Goal: Task Accomplishment & Management: Manage account settings

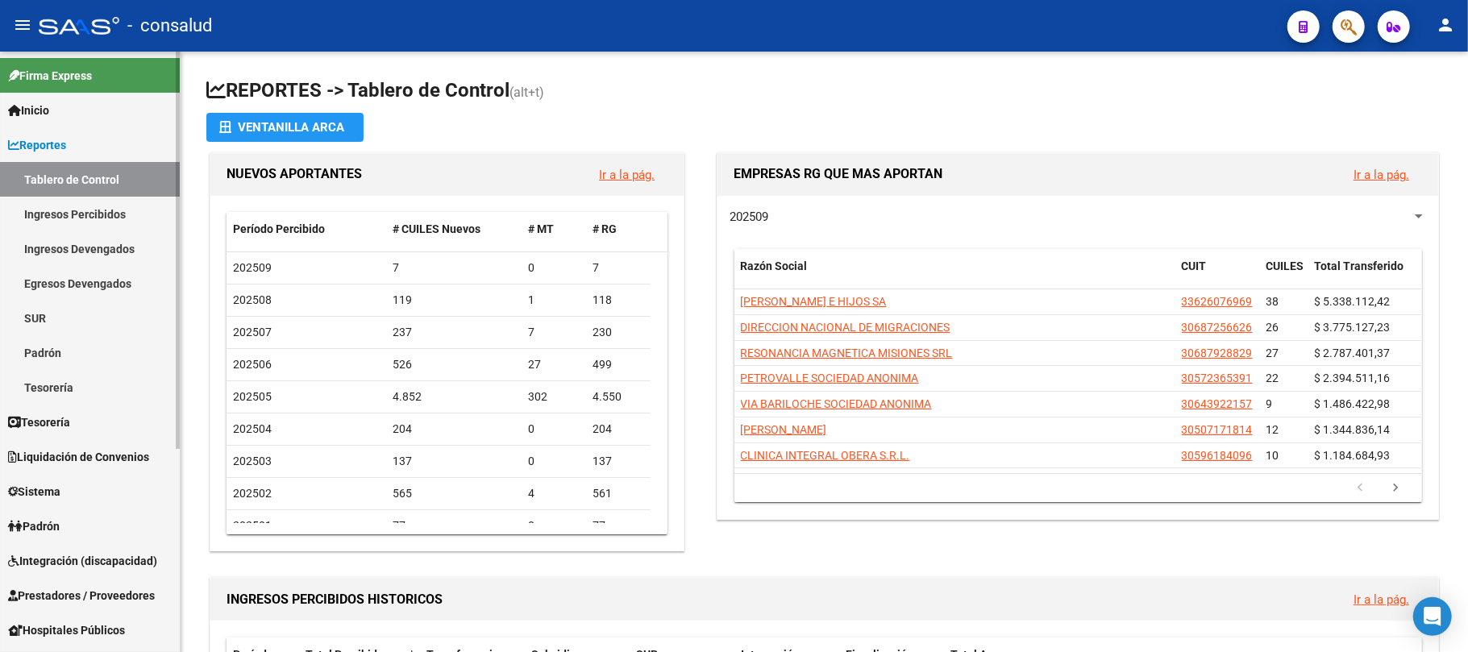
scroll to position [107, 0]
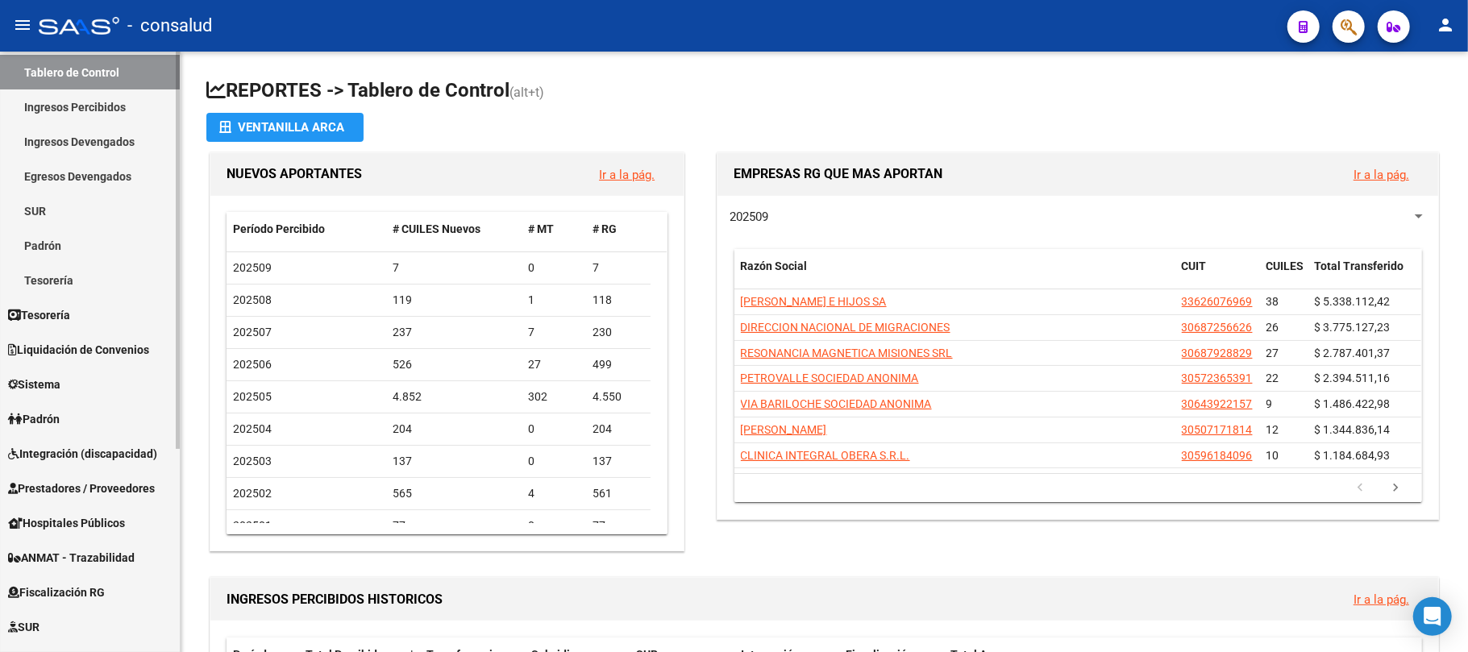
click at [72, 445] on span "Integración (discapacidad)" at bounding box center [82, 454] width 149 height 18
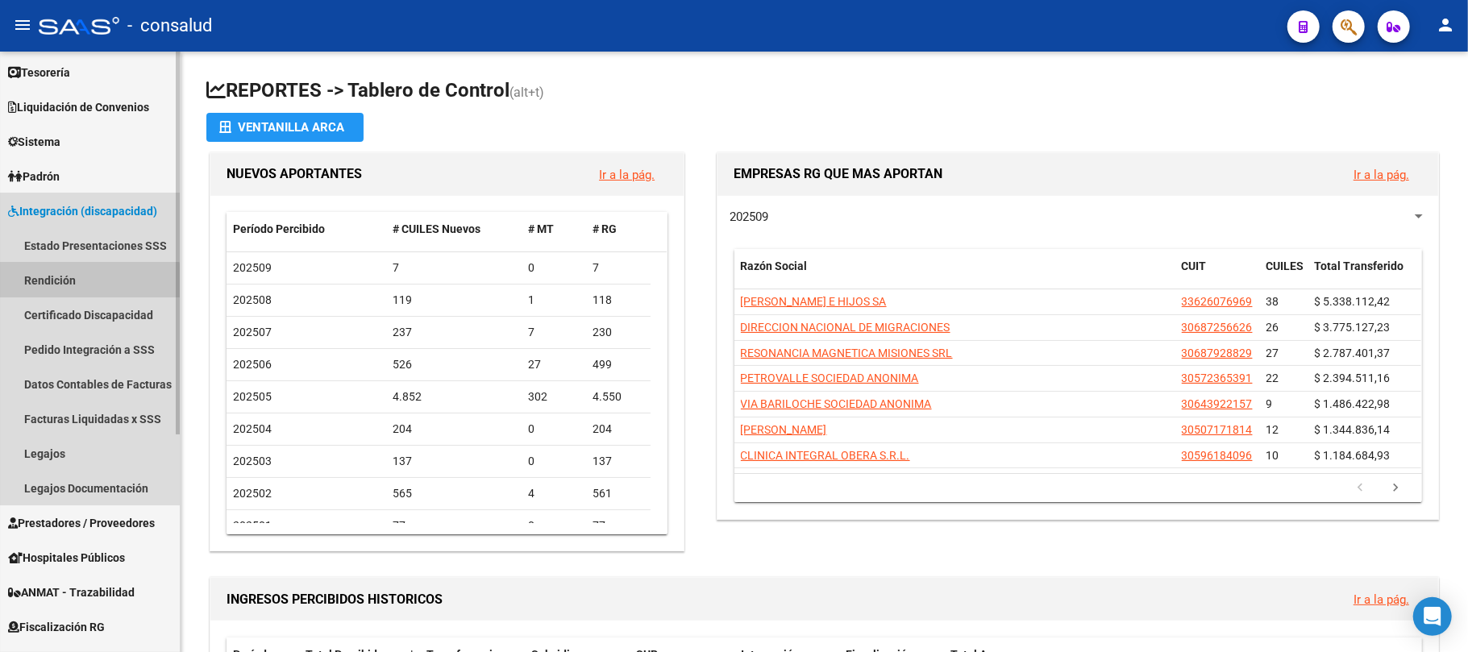
click at [66, 281] on link "Rendición" at bounding box center [90, 280] width 180 height 35
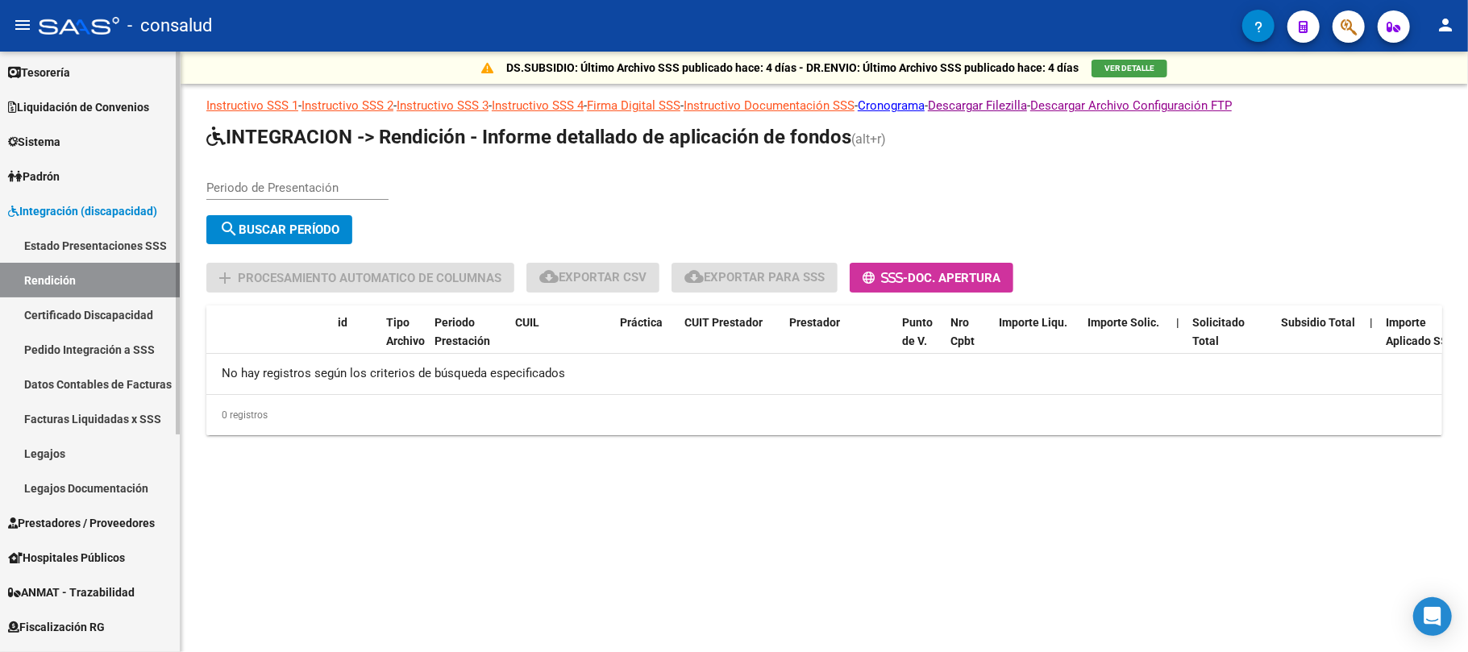
click at [88, 388] on link "Datos Contables de Facturas" at bounding box center [90, 384] width 180 height 35
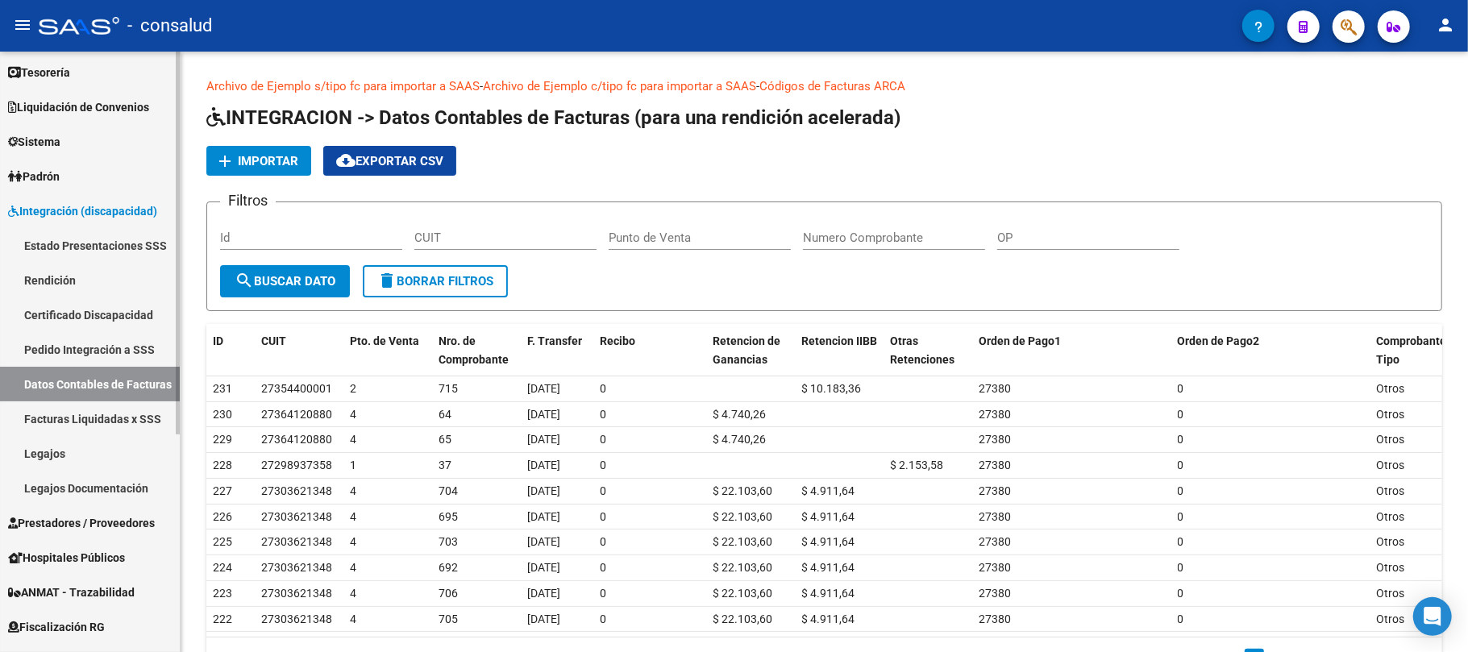
click at [56, 271] on link "Rendición" at bounding box center [90, 280] width 180 height 35
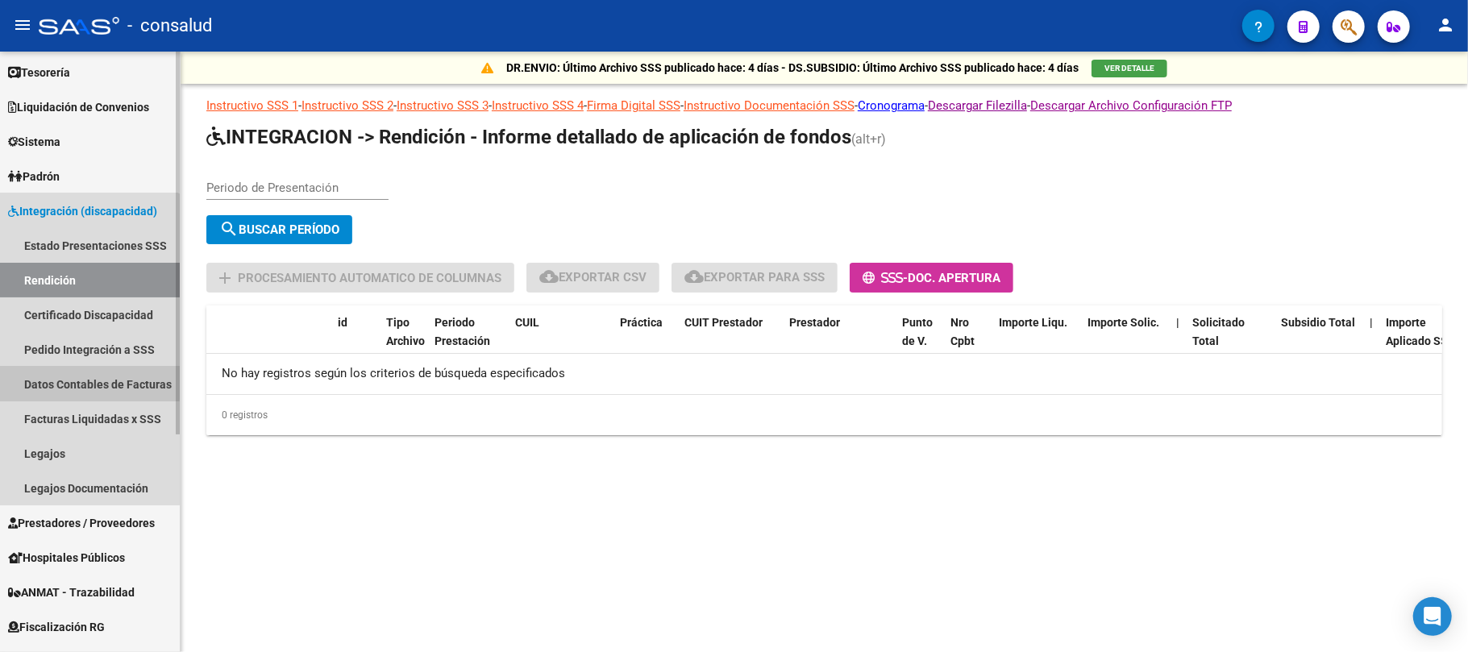
click at [75, 382] on link "Datos Contables de Facturas" at bounding box center [90, 384] width 180 height 35
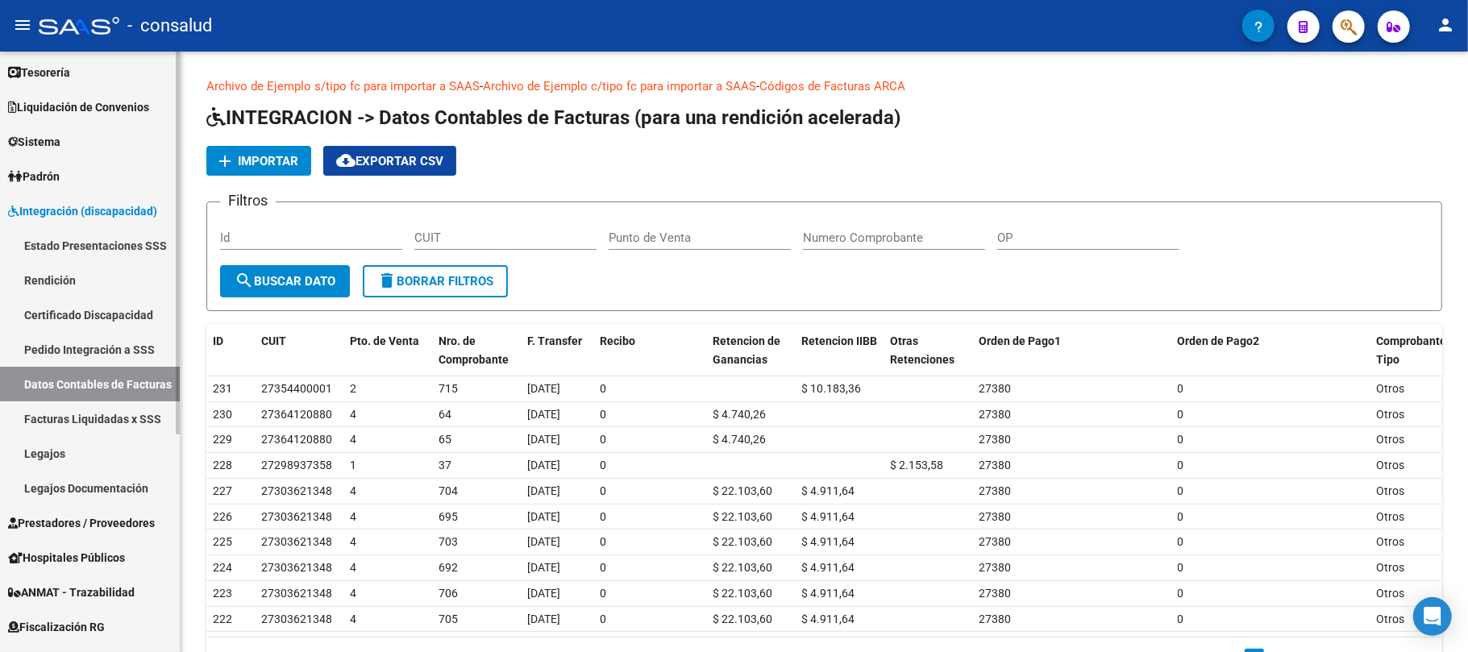
click at [64, 279] on link "Rendición" at bounding box center [90, 280] width 180 height 35
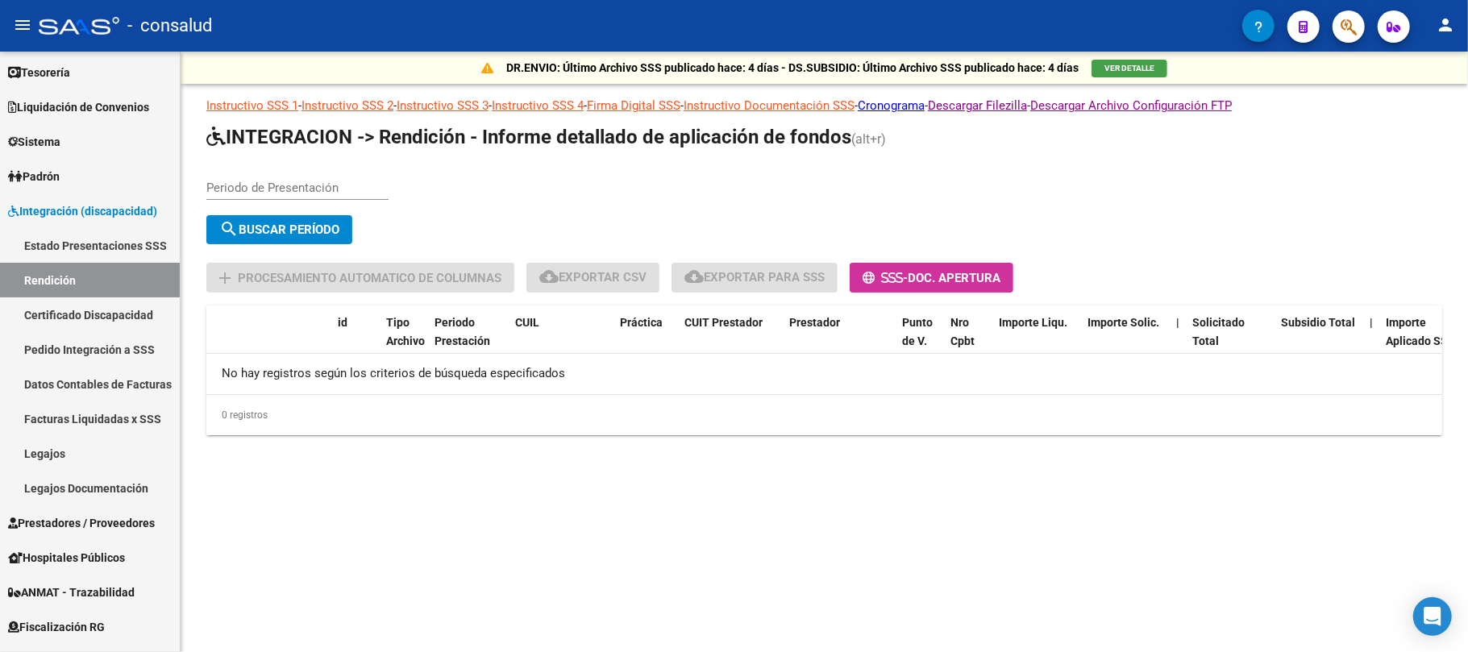
click at [277, 181] on input "Periodo de Presentación" at bounding box center [297, 188] width 182 height 15
type input "202505"
click at [274, 230] on span "search Buscar Período" at bounding box center [279, 229] width 120 height 15
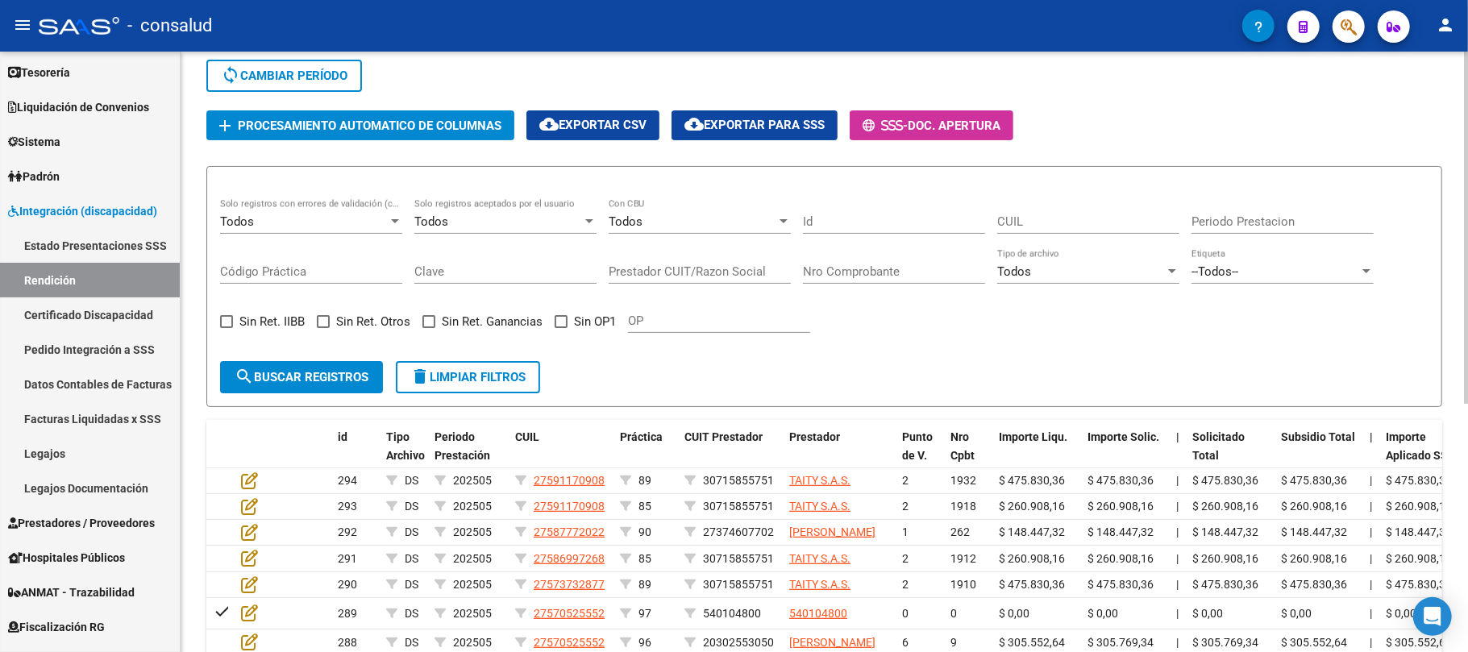
scroll to position [107, 0]
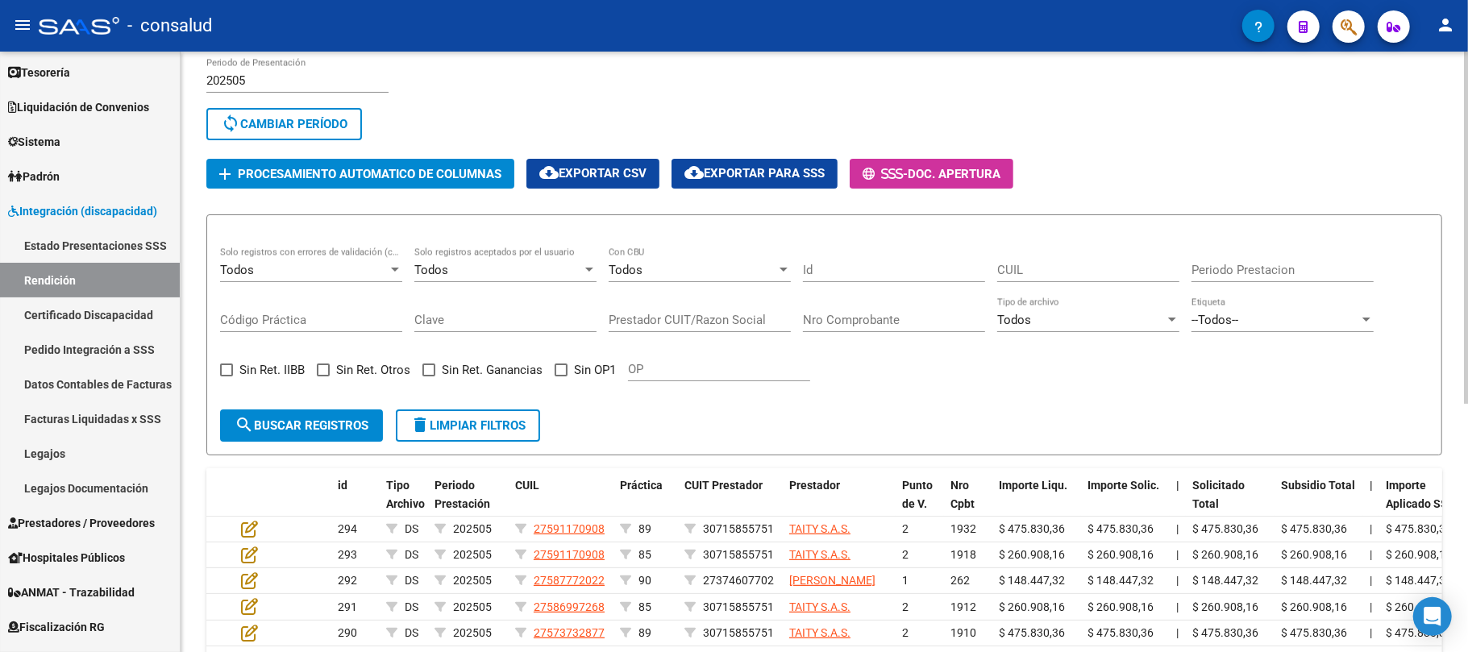
click at [398, 268] on div at bounding box center [395, 270] width 8 height 4
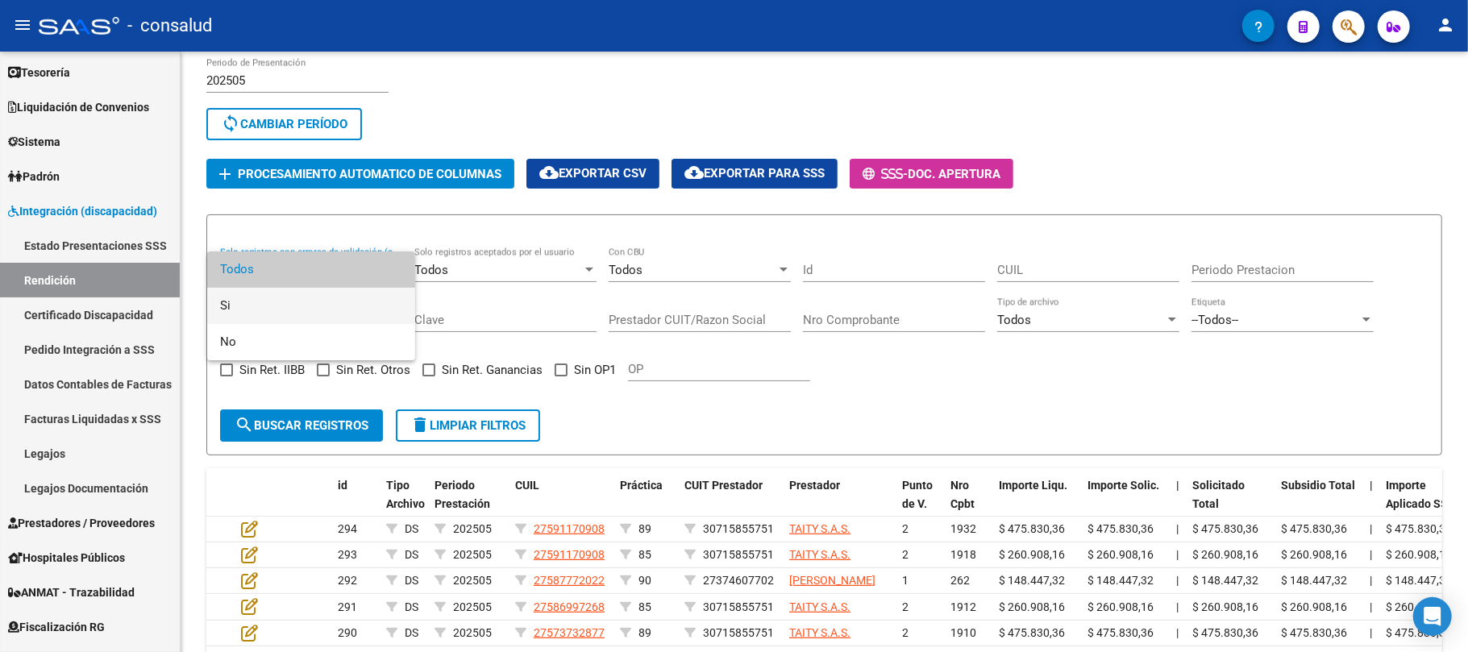
click at [272, 300] on span "Si" at bounding box center [311, 306] width 182 height 36
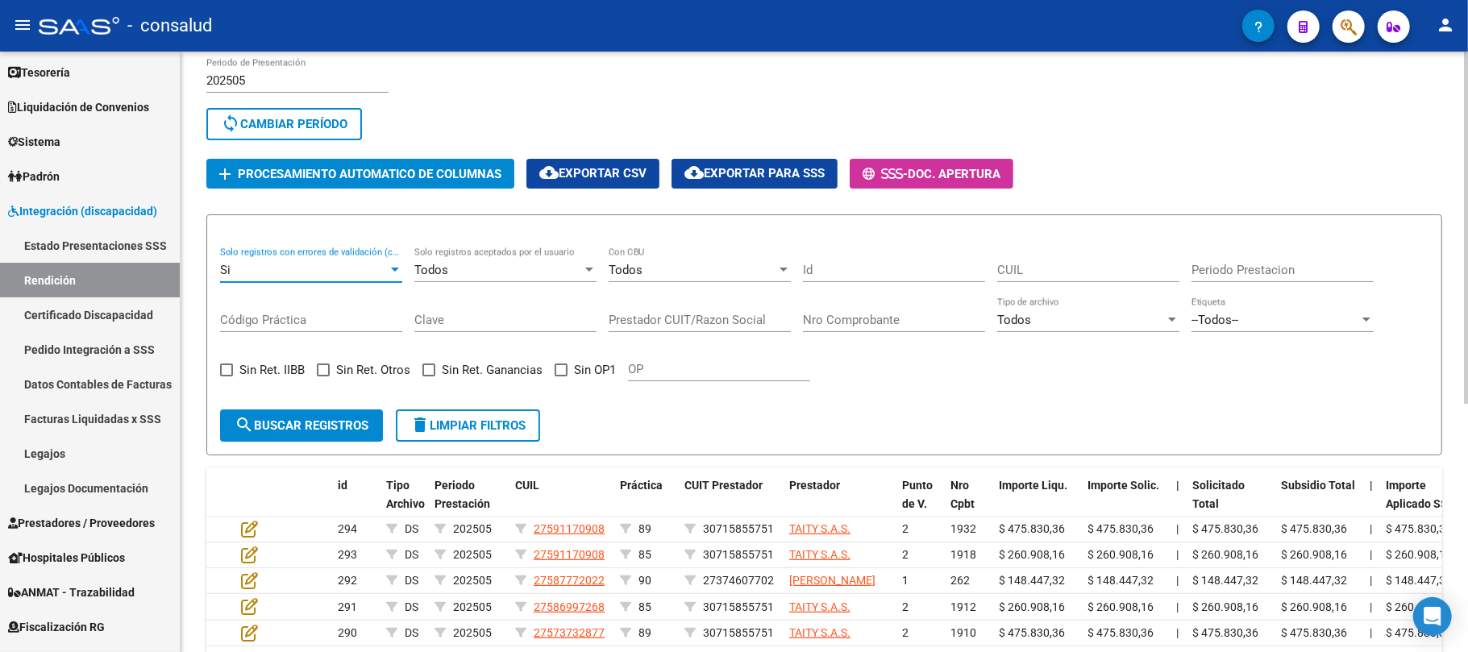
click at [297, 422] on span "search Buscar registros" at bounding box center [302, 425] width 134 height 15
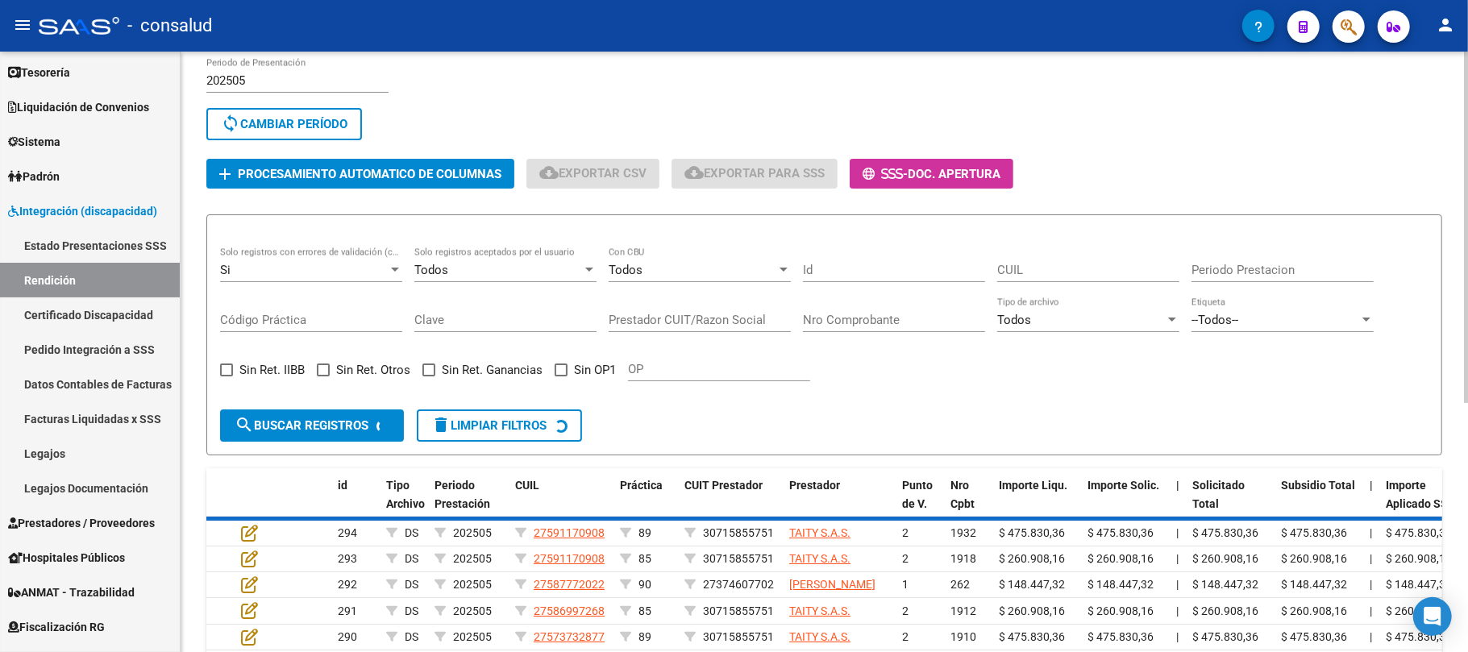
scroll to position [104, 0]
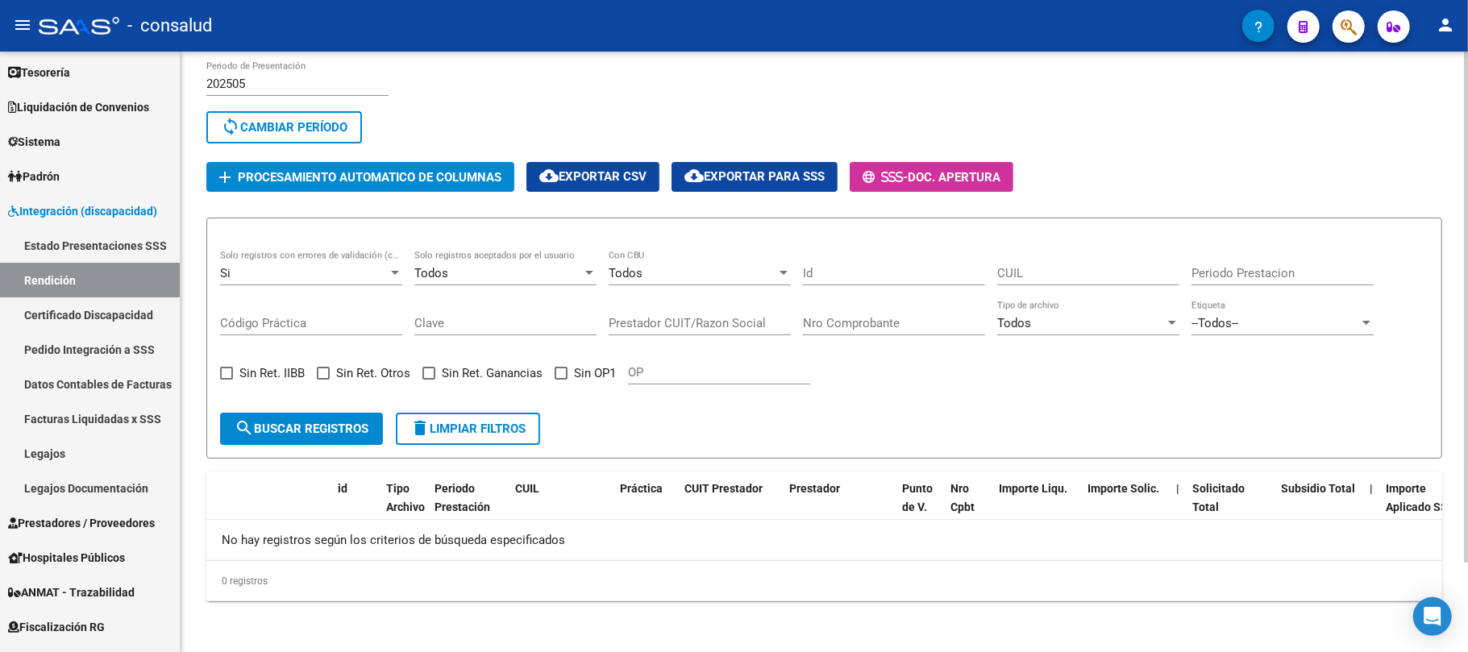
click at [445, 434] on span "delete Limpiar filtros" at bounding box center [467, 429] width 115 height 15
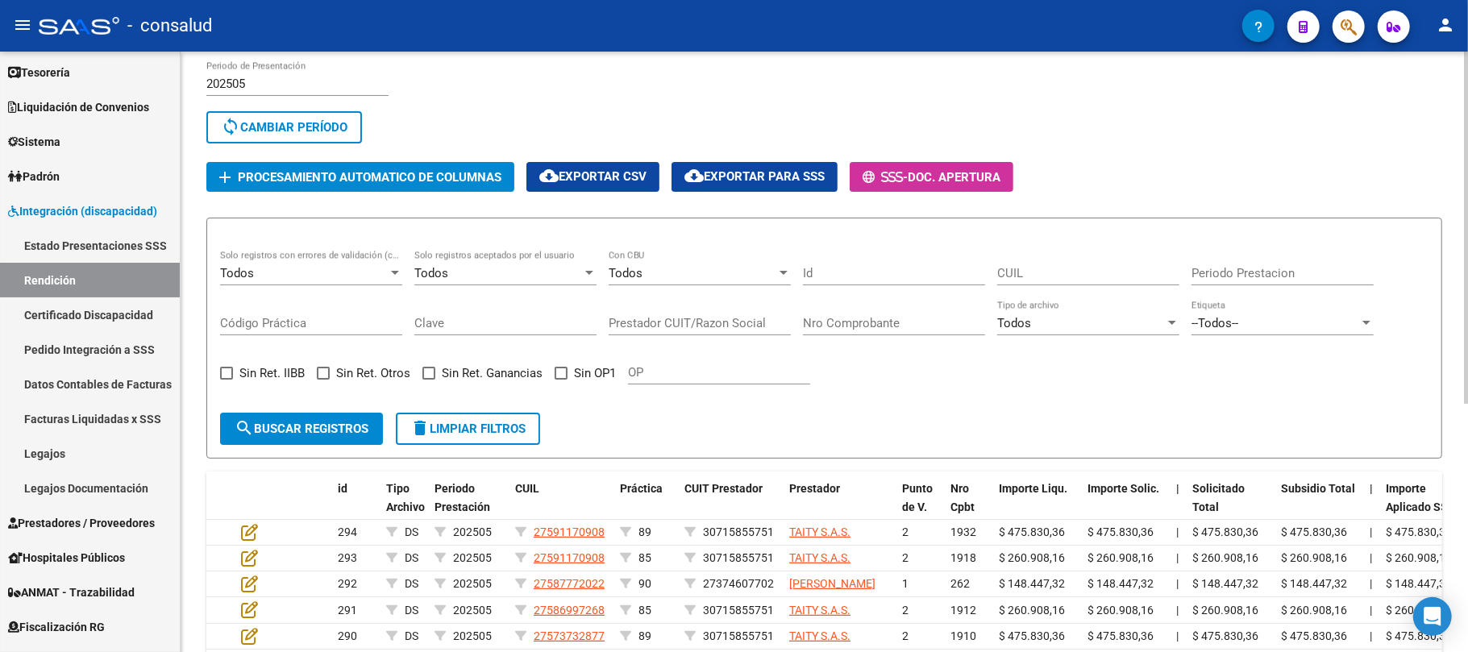
click at [795, 172] on span "cloud_download Exportar para SSS" at bounding box center [754, 176] width 140 height 15
click at [69, 239] on link "Estado Presentaciones SSS" at bounding box center [90, 245] width 180 height 35
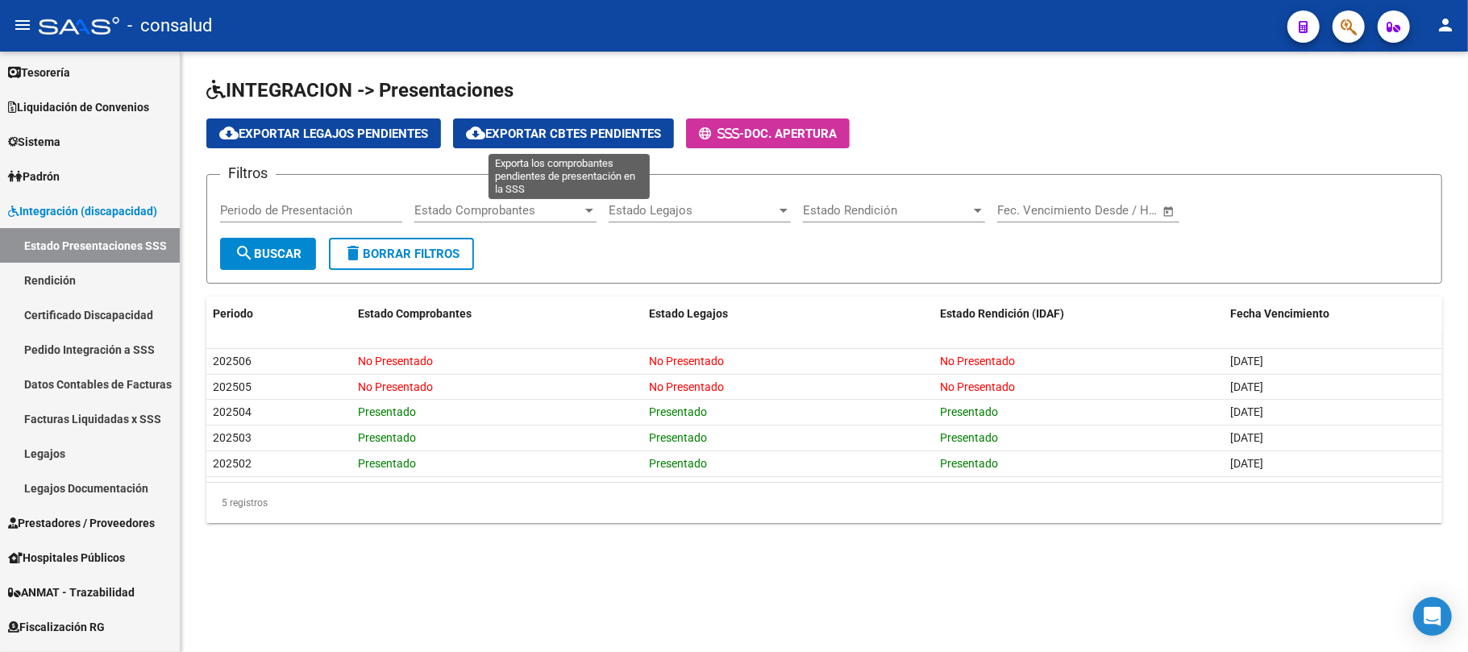
click at [579, 127] on span "cloud_download Exportar Cbtes Pendientes" at bounding box center [563, 134] width 195 height 15
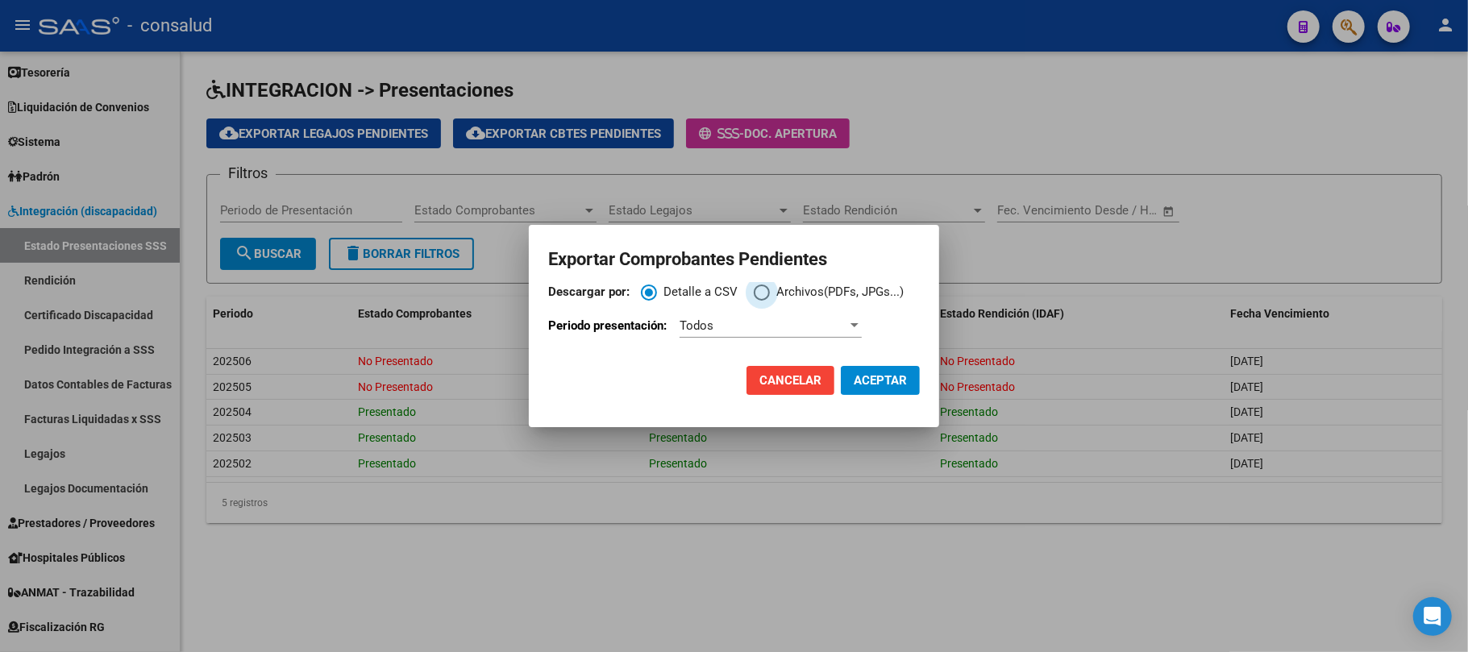
click at [754, 292] on span "Descargar por:" at bounding box center [762, 293] width 16 height 16
click at [754, 292] on input "Archivos(PDFs, JPGs...)" at bounding box center [762, 293] width 16 height 16
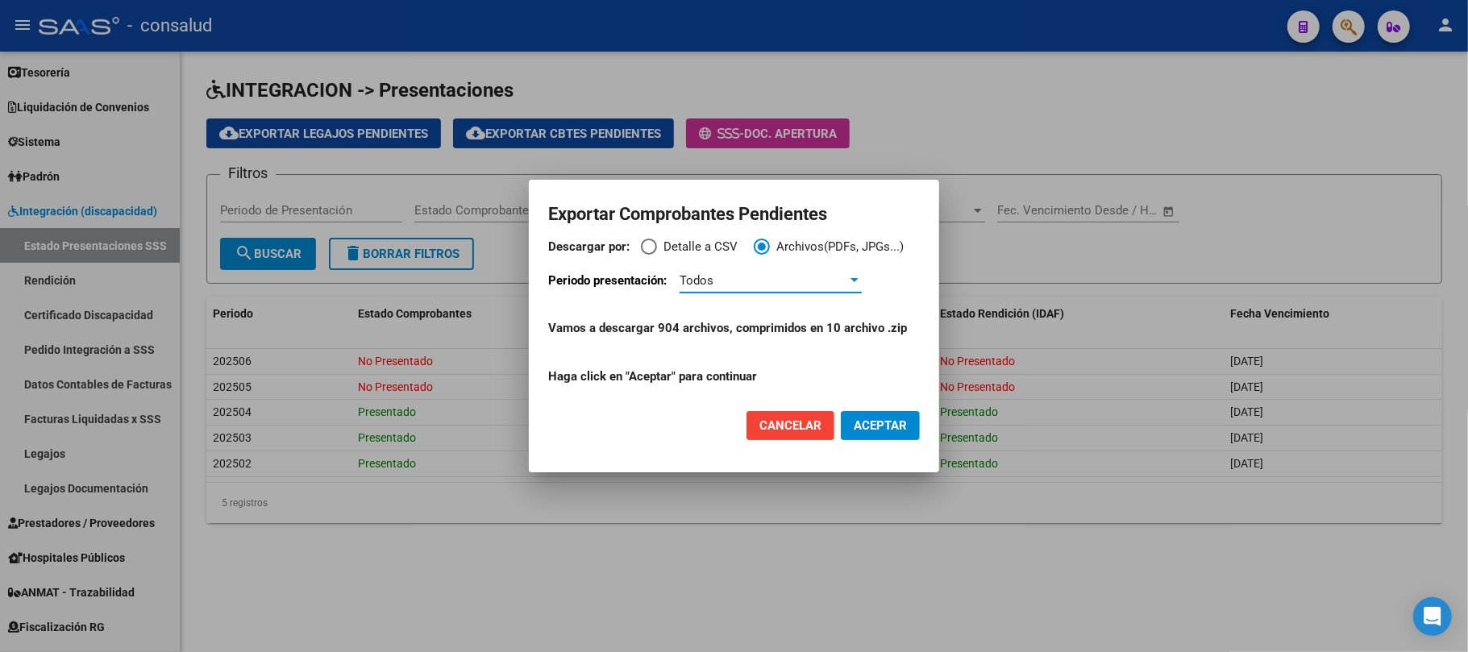
click at [853, 279] on div at bounding box center [854, 280] width 15 height 13
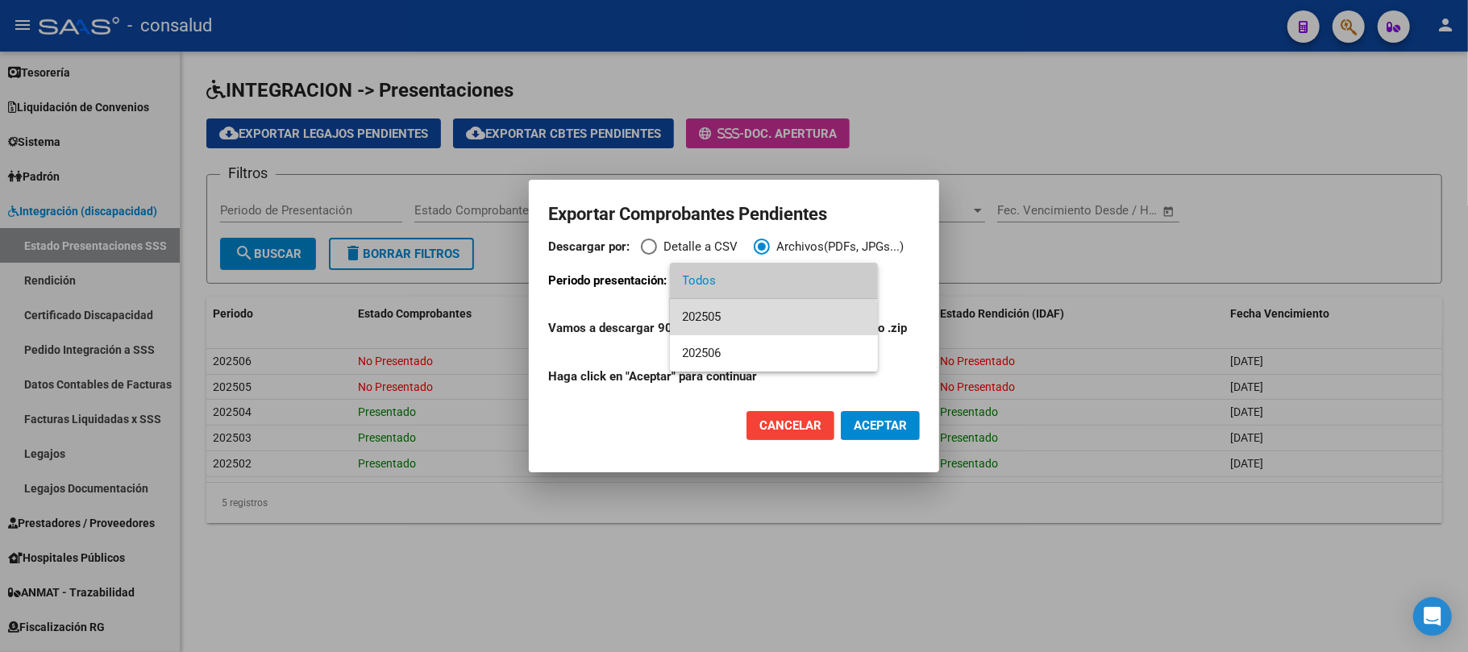
click at [727, 318] on span "202505" at bounding box center [774, 317] width 182 height 36
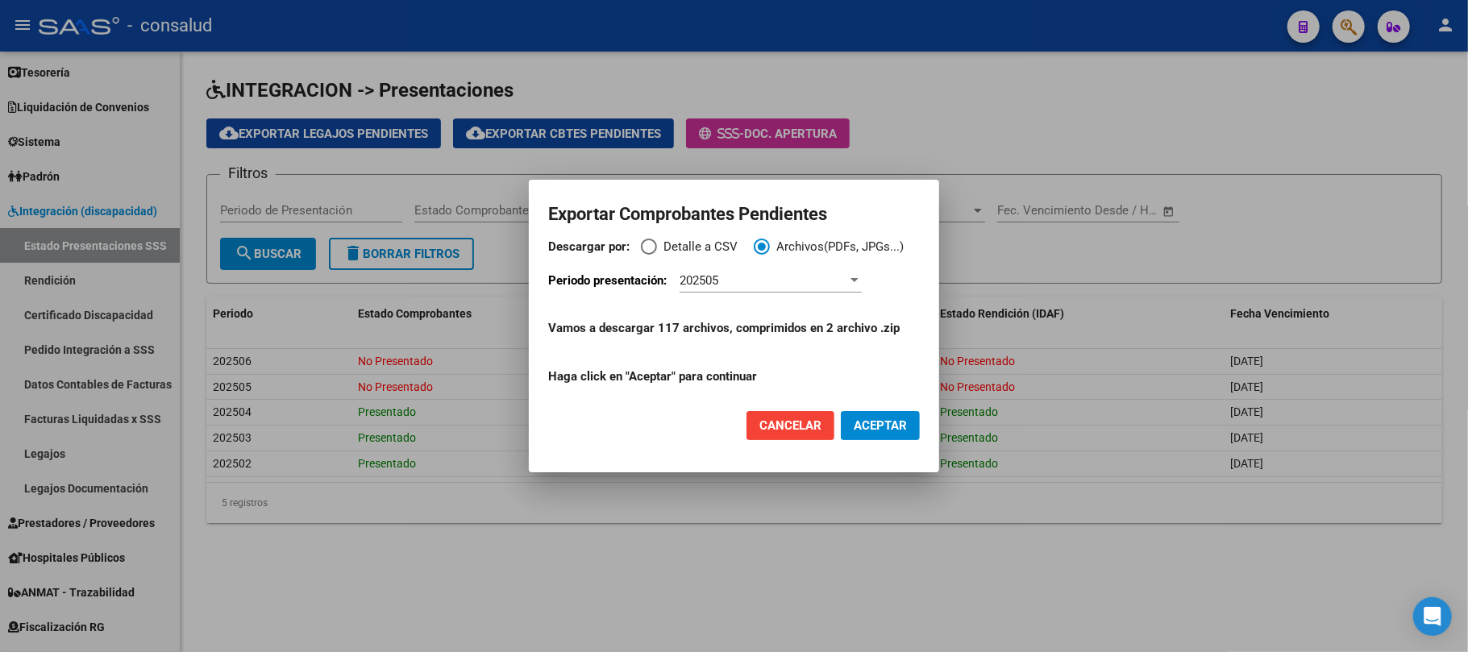
click at [885, 419] on span "ACEPTAR" at bounding box center [880, 425] width 53 height 15
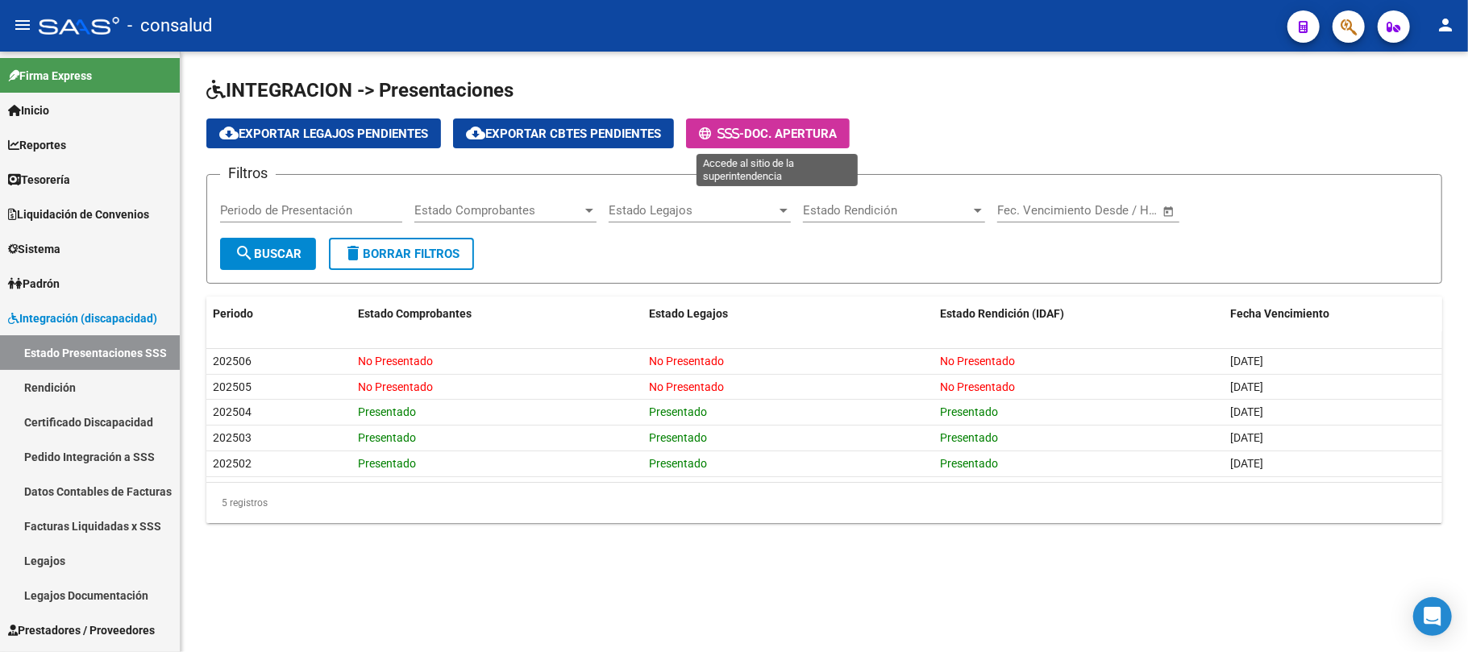
click at [790, 132] on span "Doc. Apertura" at bounding box center [790, 134] width 93 height 15
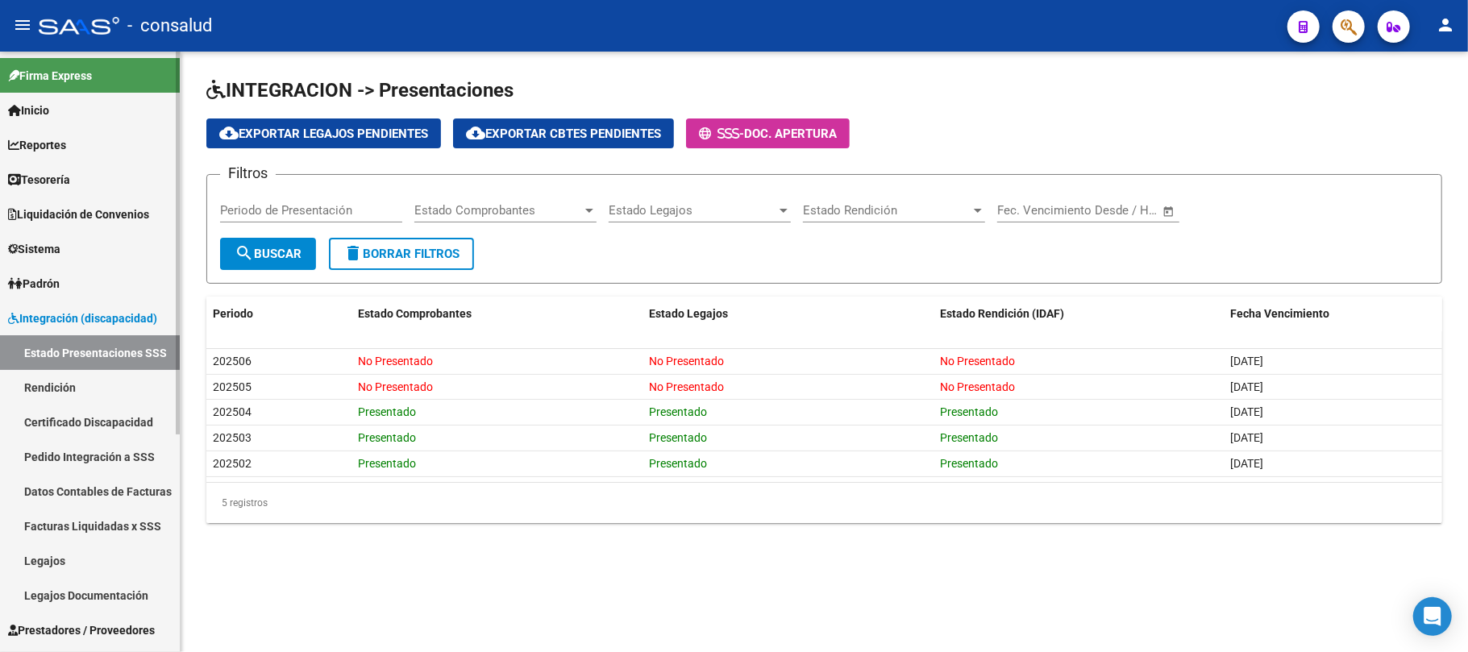
click at [33, 174] on span "Tesorería" at bounding box center [39, 180] width 62 height 18
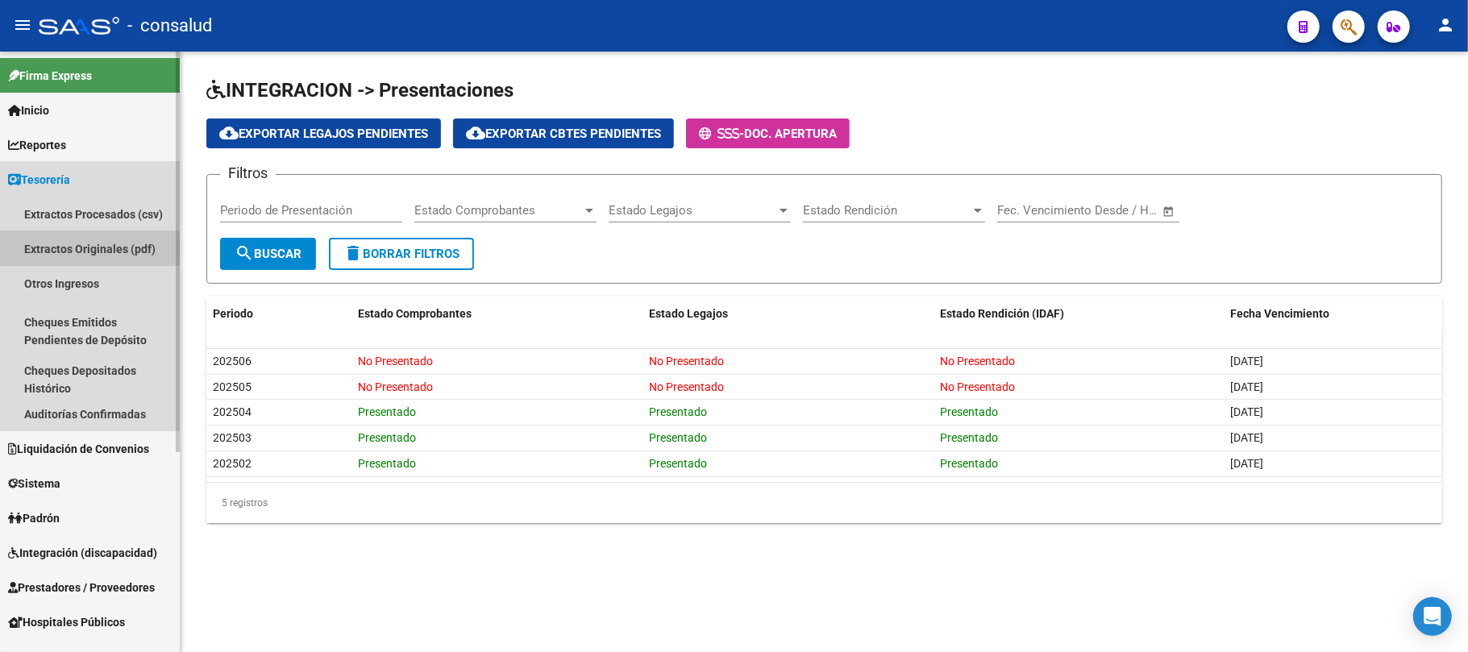
click at [72, 248] on link "Extractos Originales (pdf)" at bounding box center [90, 248] width 180 height 35
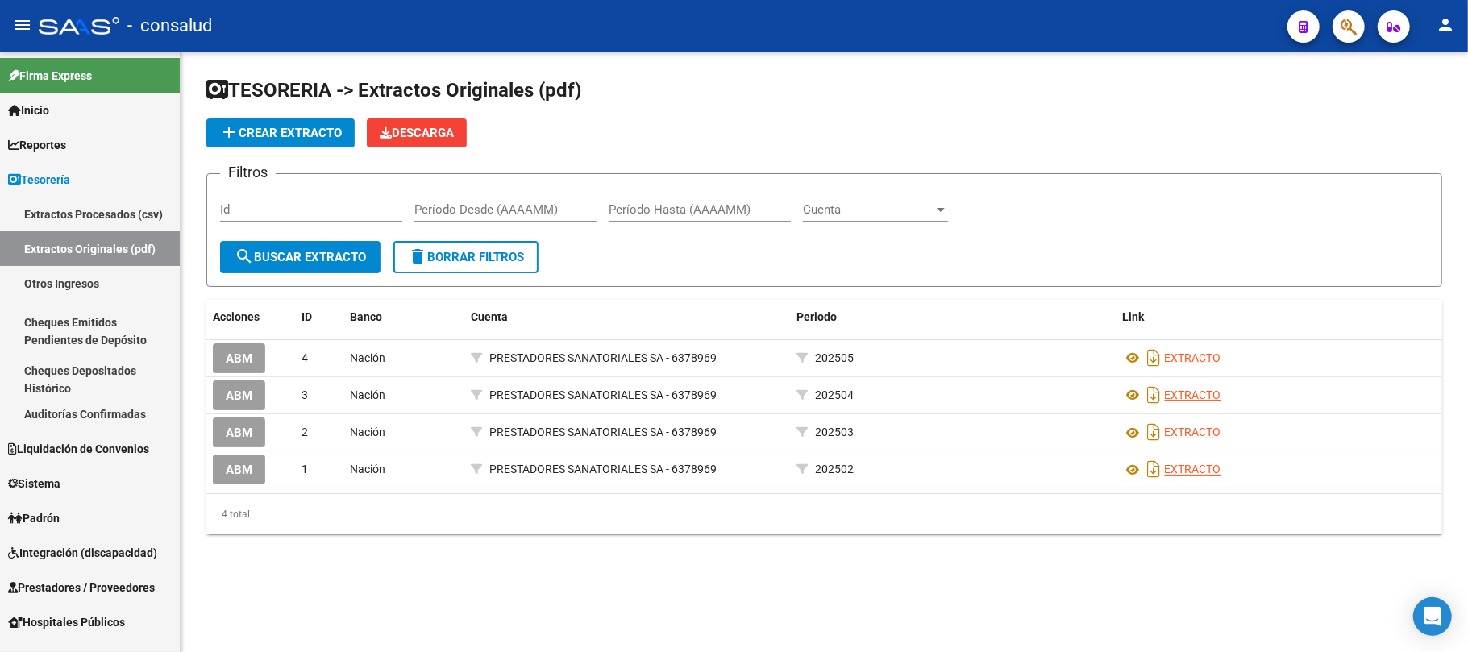
click at [276, 132] on span "add Crear Extracto" at bounding box center [280, 133] width 123 height 15
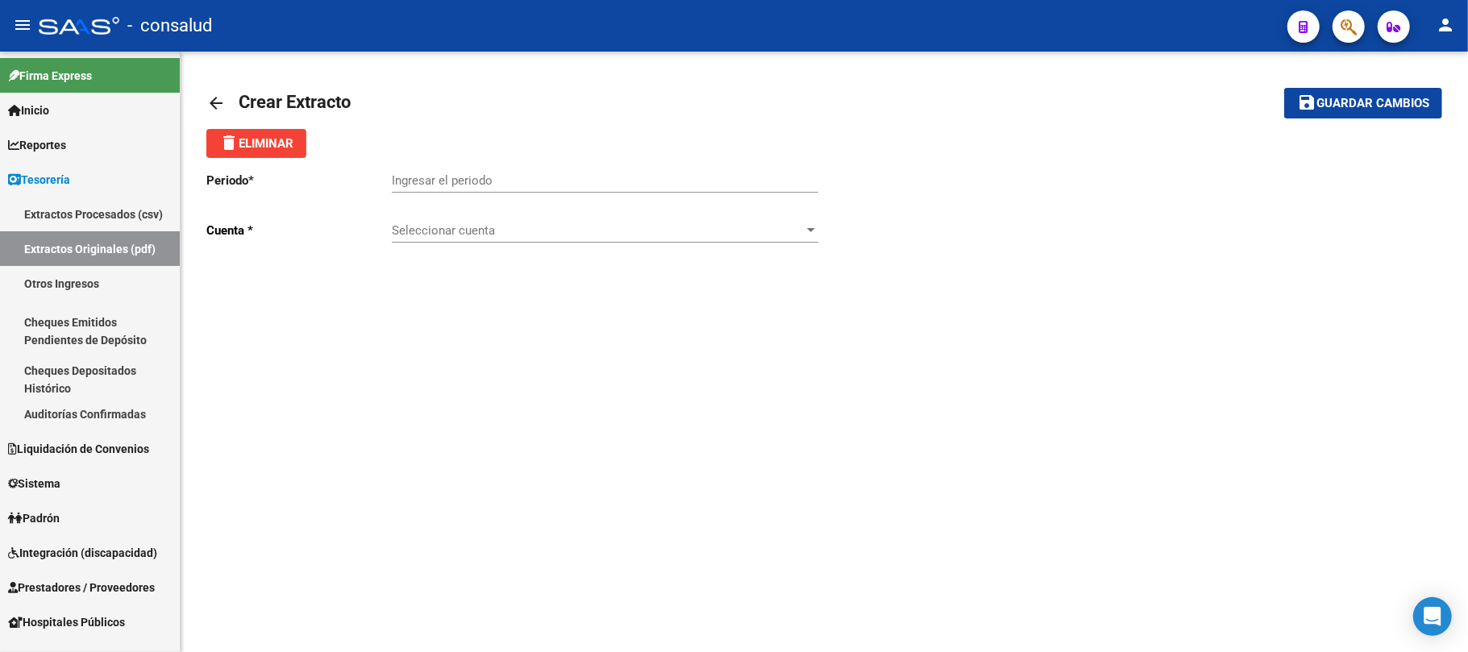
click at [447, 178] on input "Ingresar el periodo" at bounding box center [605, 180] width 426 height 15
type input "202506"
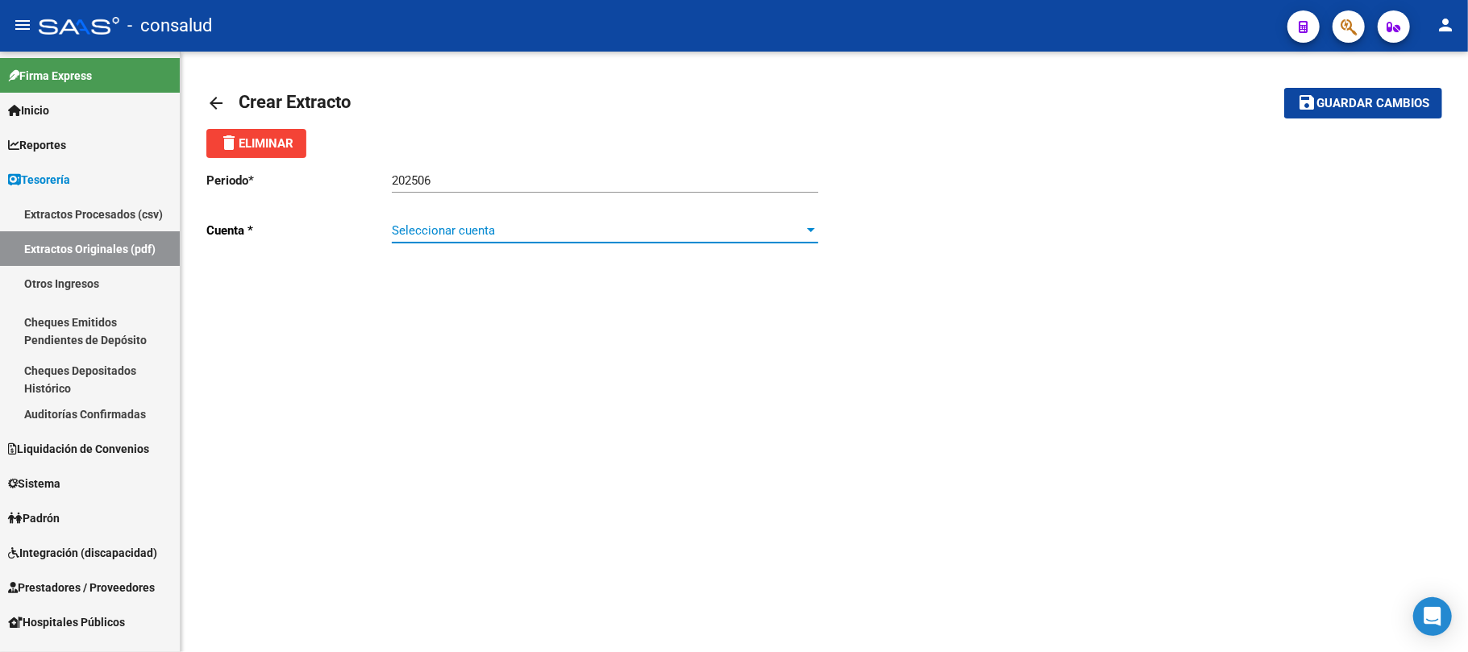
click at [459, 226] on span "Seleccionar cuenta" at bounding box center [598, 230] width 412 height 15
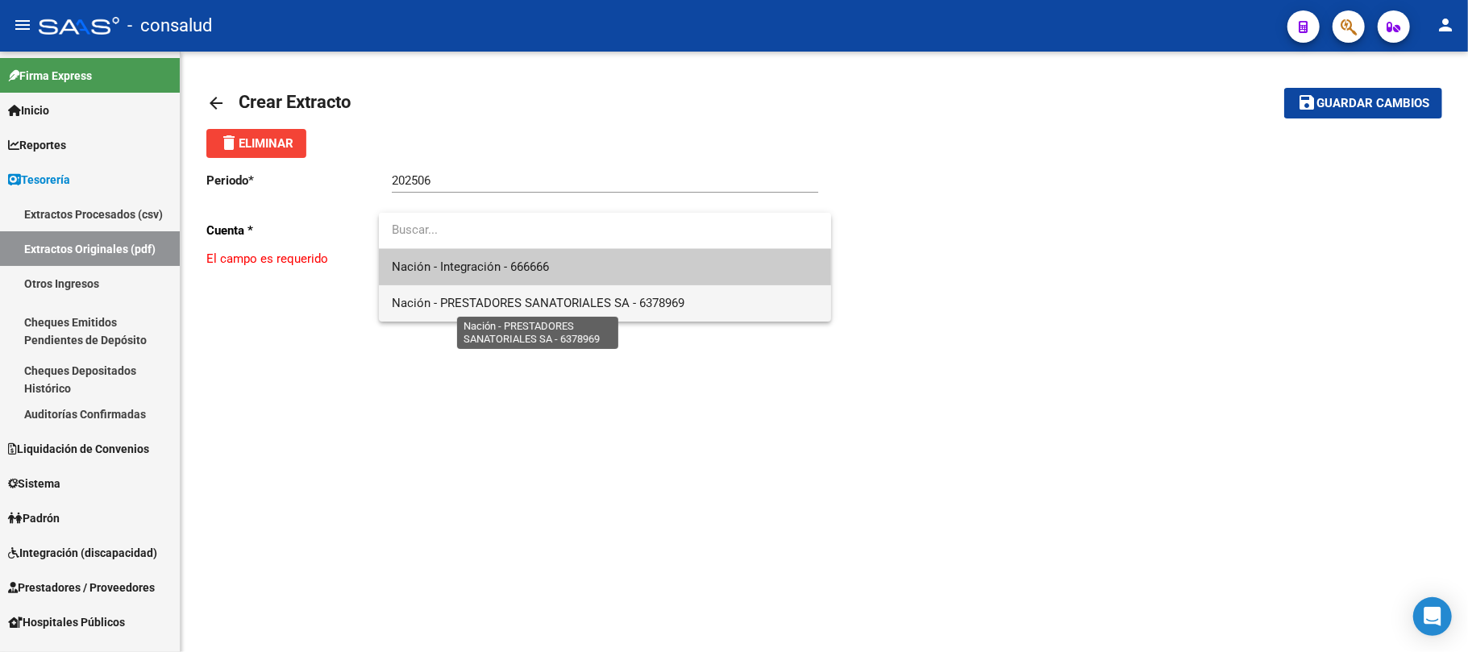
click at [513, 300] on span "Nación - PRESTADORES SANATORIALES SA - 6378969" at bounding box center [538, 303] width 293 height 15
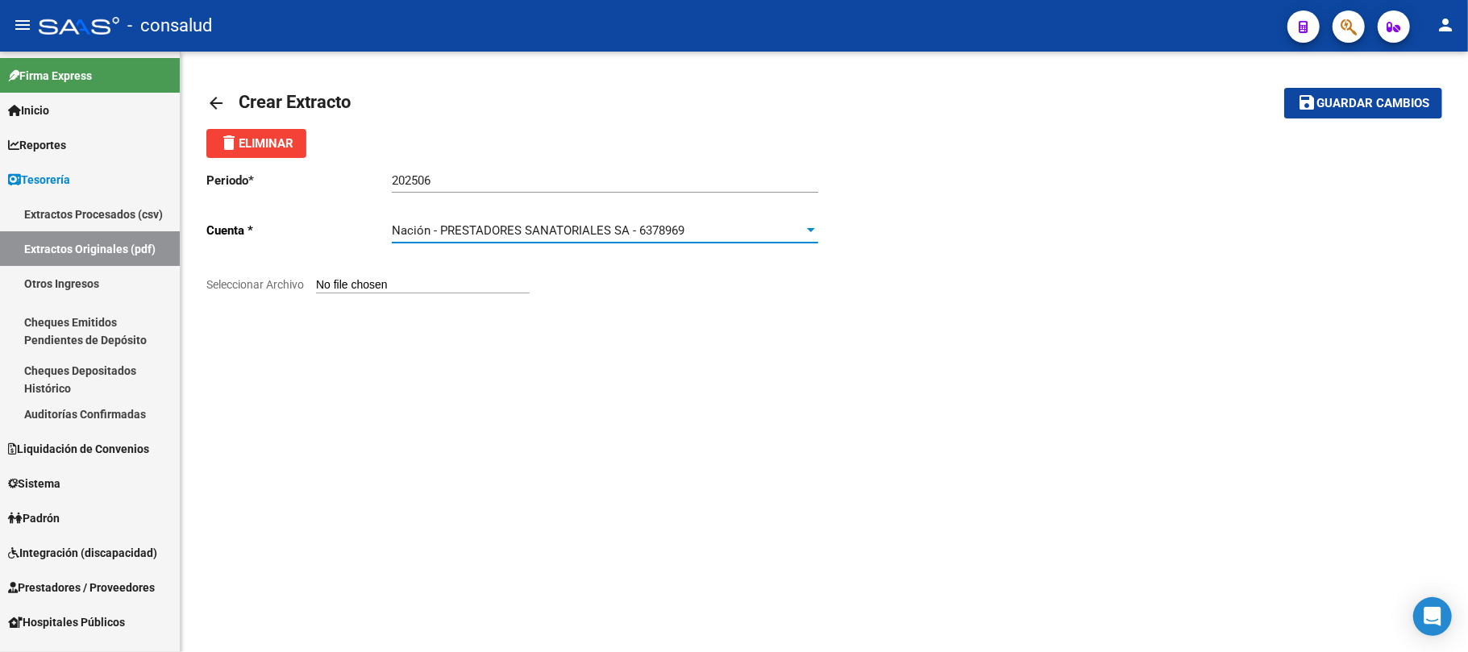
click at [475, 278] on input "Seleccionar Archivo" at bounding box center [423, 285] width 214 height 15
click at [465, 285] on input "Seleccionar Archivo" at bounding box center [423, 285] width 214 height 15
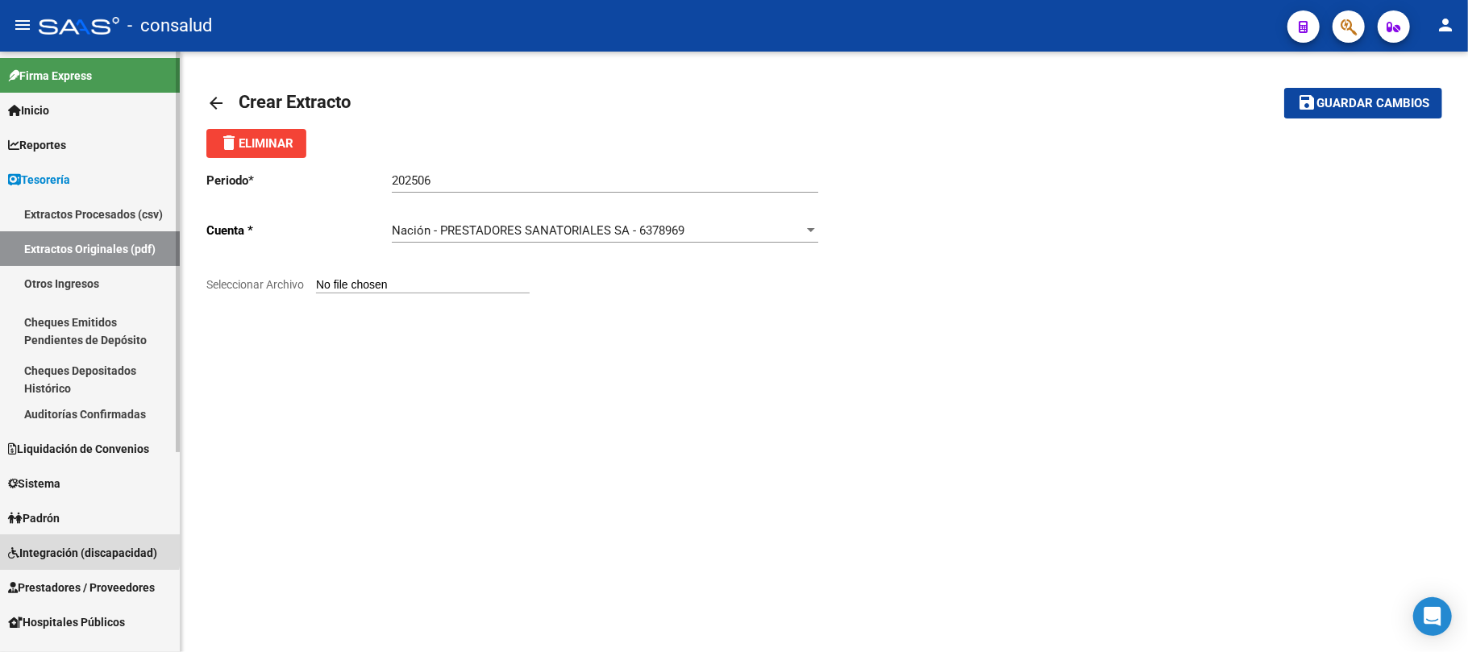
click at [79, 549] on span "Integración (discapacidad)" at bounding box center [82, 553] width 149 height 18
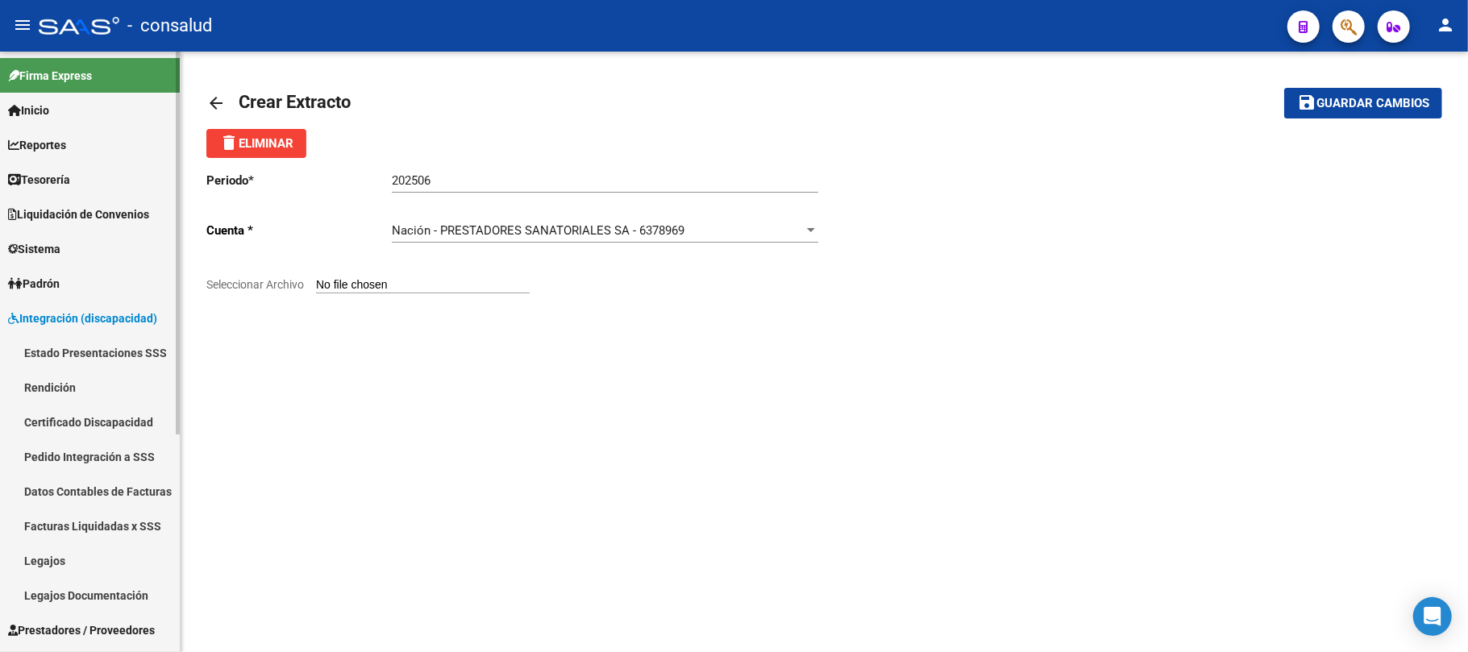
click at [56, 353] on link "Estado Presentaciones SSS" at bounding box center [90, 352] width 180 height 35
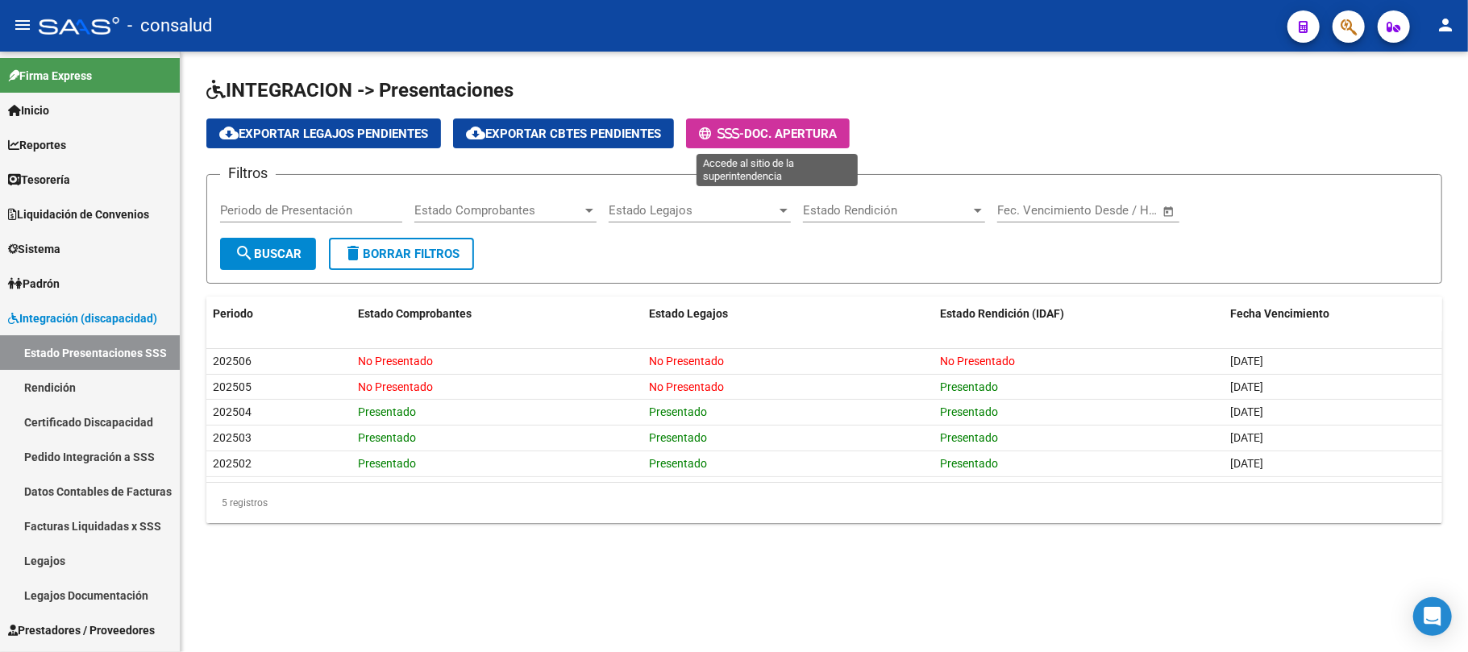
click at [779, 129] on span "Doc. Apertura" at bounding box center [790, 134] width 93 height 15
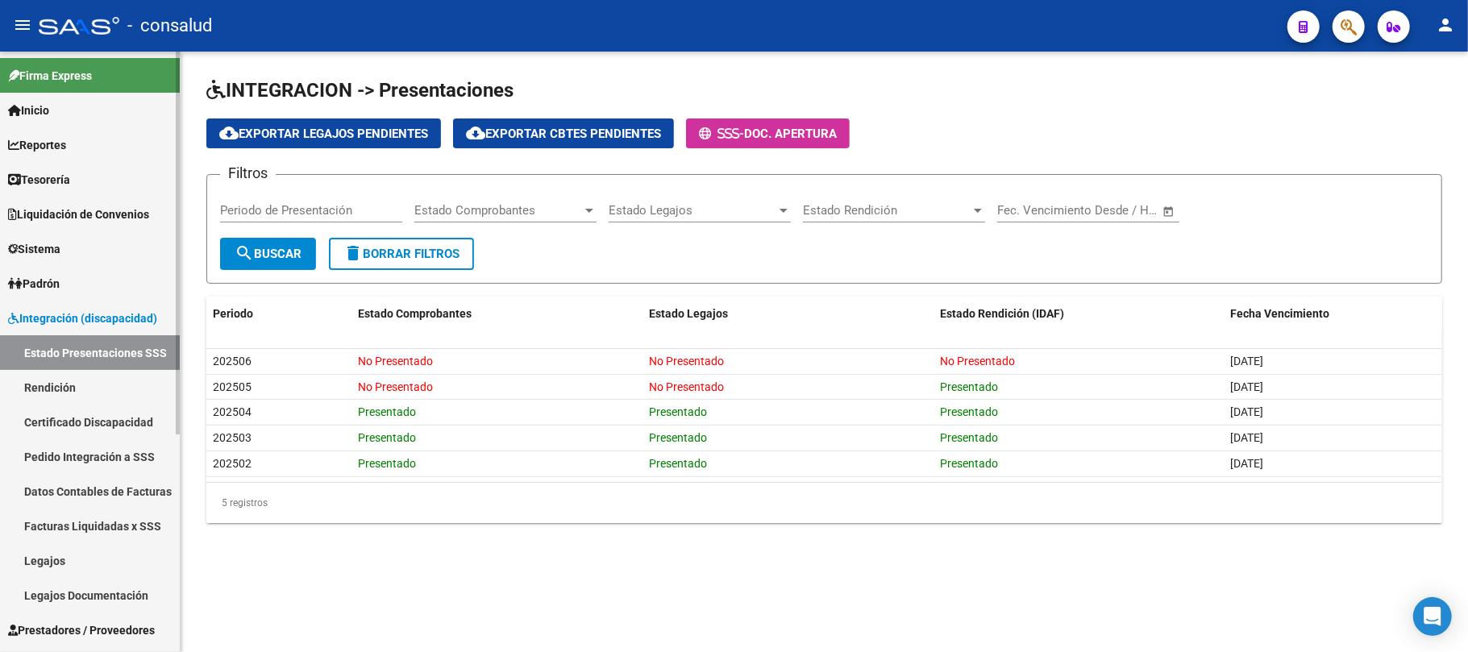
click at [55, 318] on span "Integración (discapacidad)" at bounding box center [82, 319] width 149 height 18
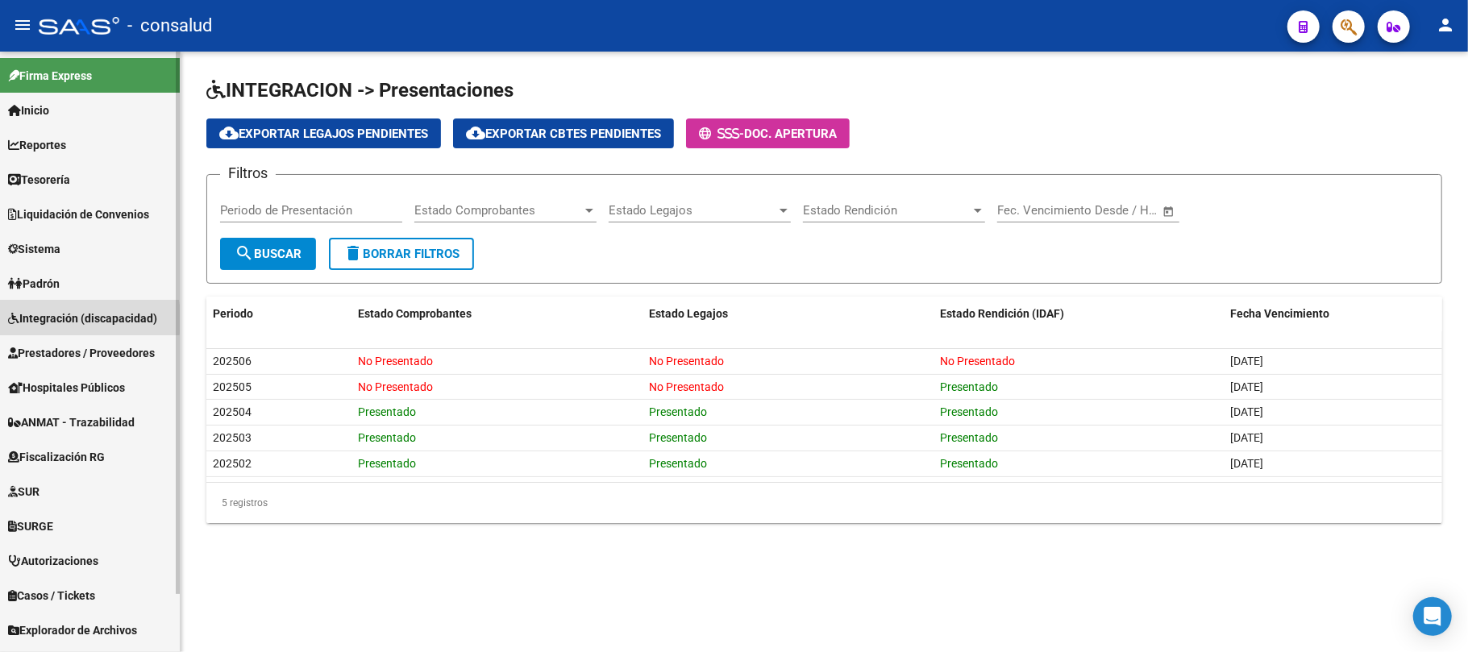
click at [44, 319] on span "Integración (discapacidad)" at bounding box center [82, 319] width 149 height 18
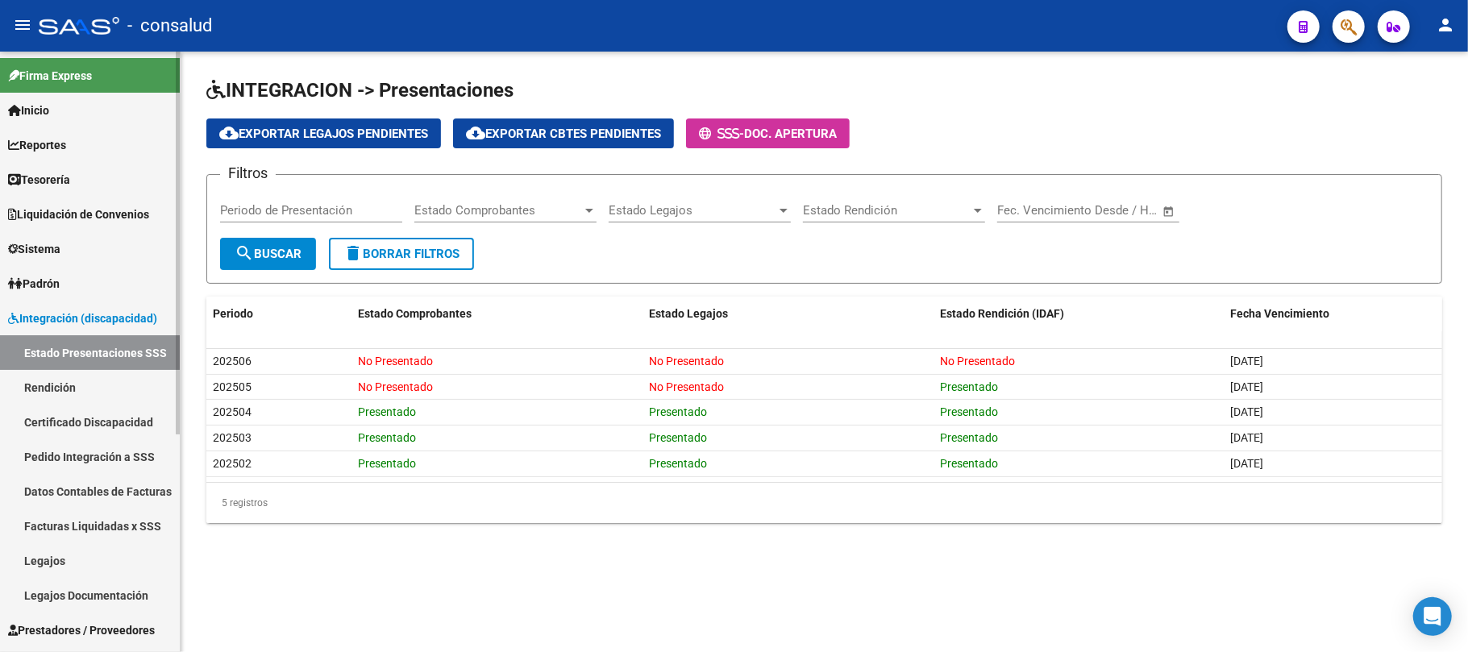
click at [72, 488] on link "Datos Contables de Facturas" at bounding box center [90, 491] width 180 height 35
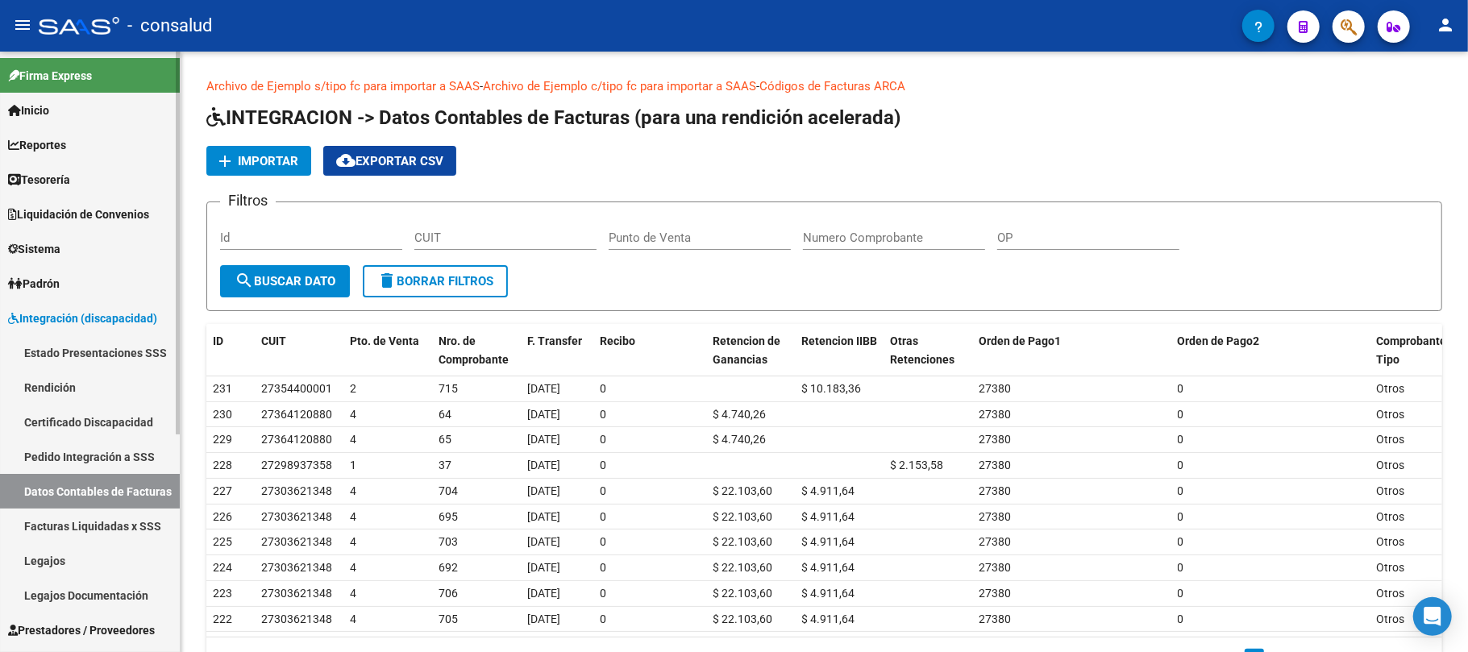
click at [55, 385] on link "Rendición" at bounding box center [90, 387] width 180 height 35
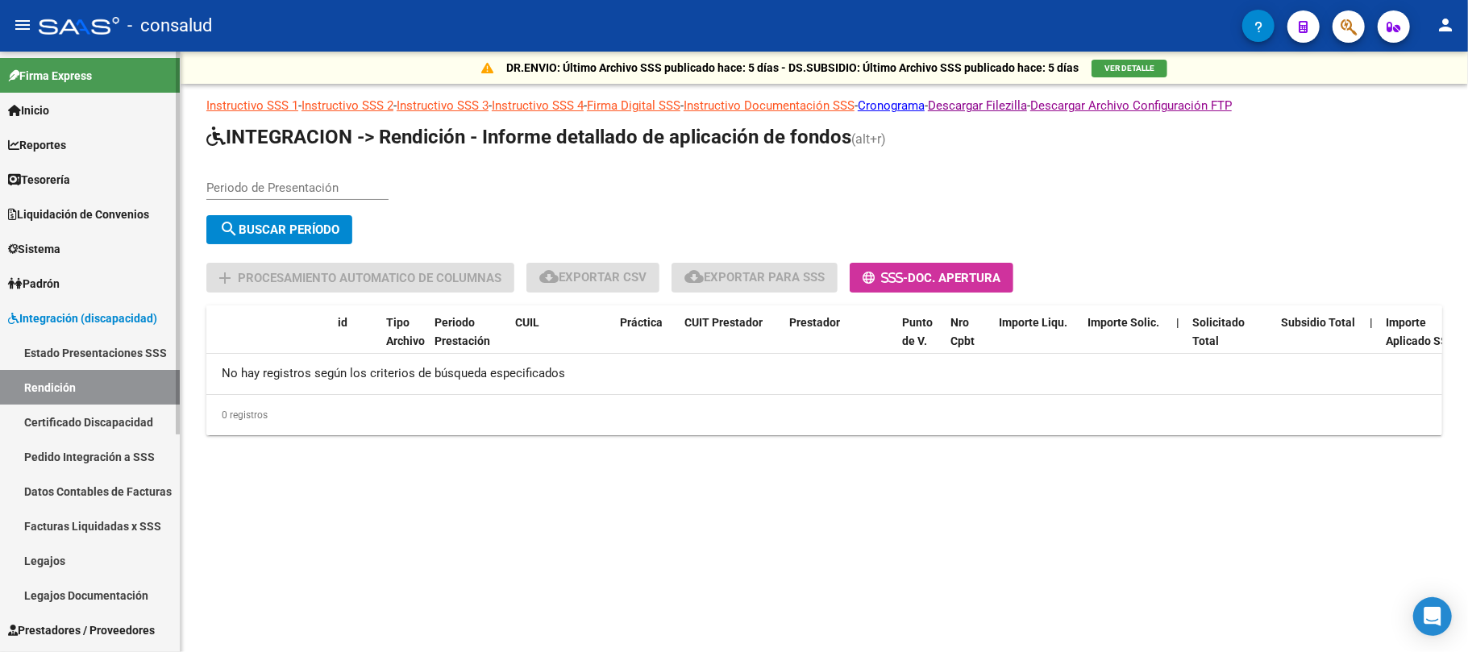
click at [121, 481] on link "Datos Contables de Facturas" at bounding box center [90, 491] width 180 height 35
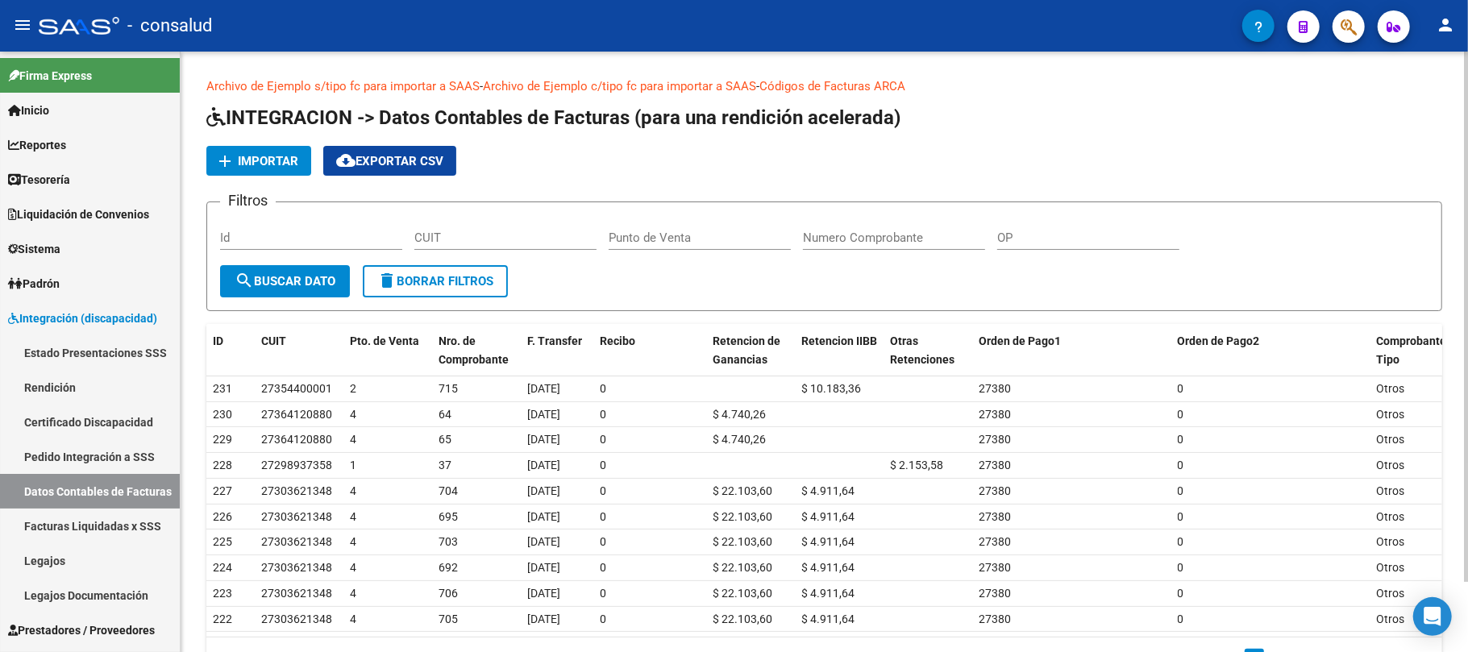
click at [282, 158] on span "Importar" at bounding box center [268, 161] width 60 height 15
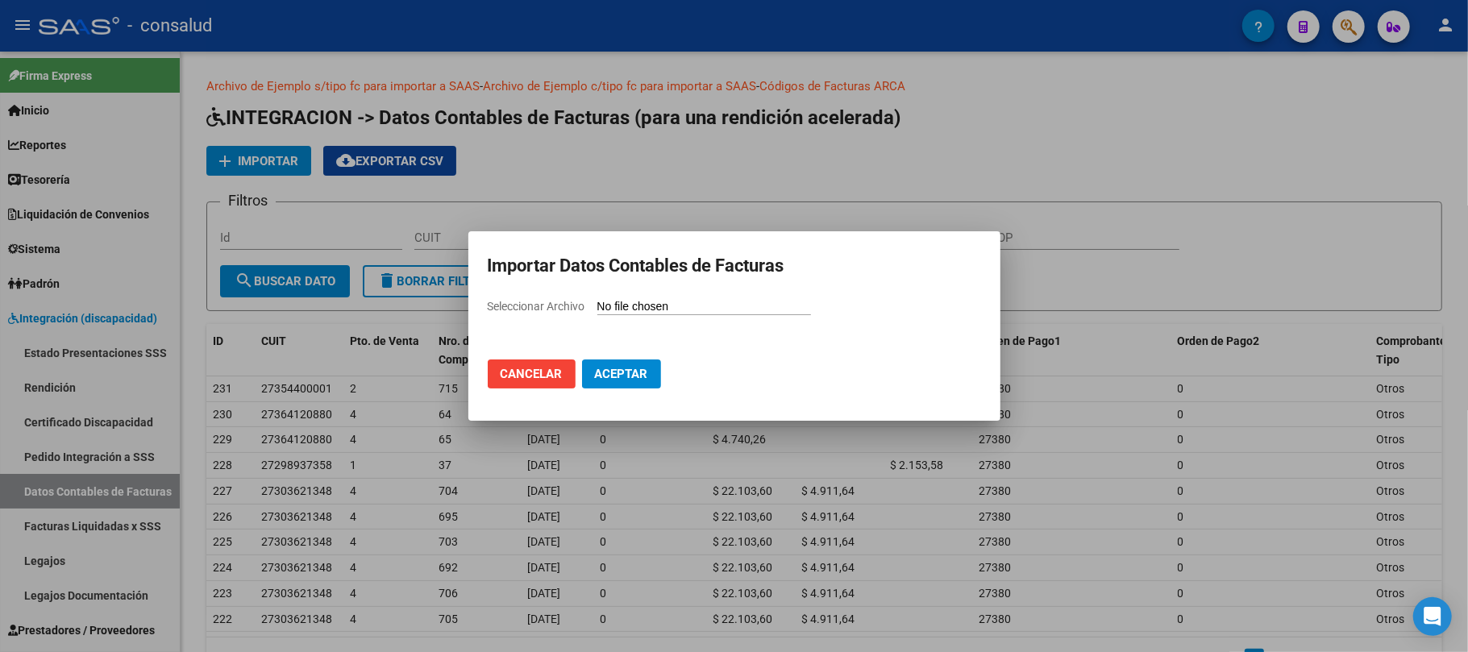
click at [674, 307] on input "Seleccionar Archivo" at bounding box center [704, 307] width 214 height 15
type input "C:\fakepath\comprobantes 062025.csv"
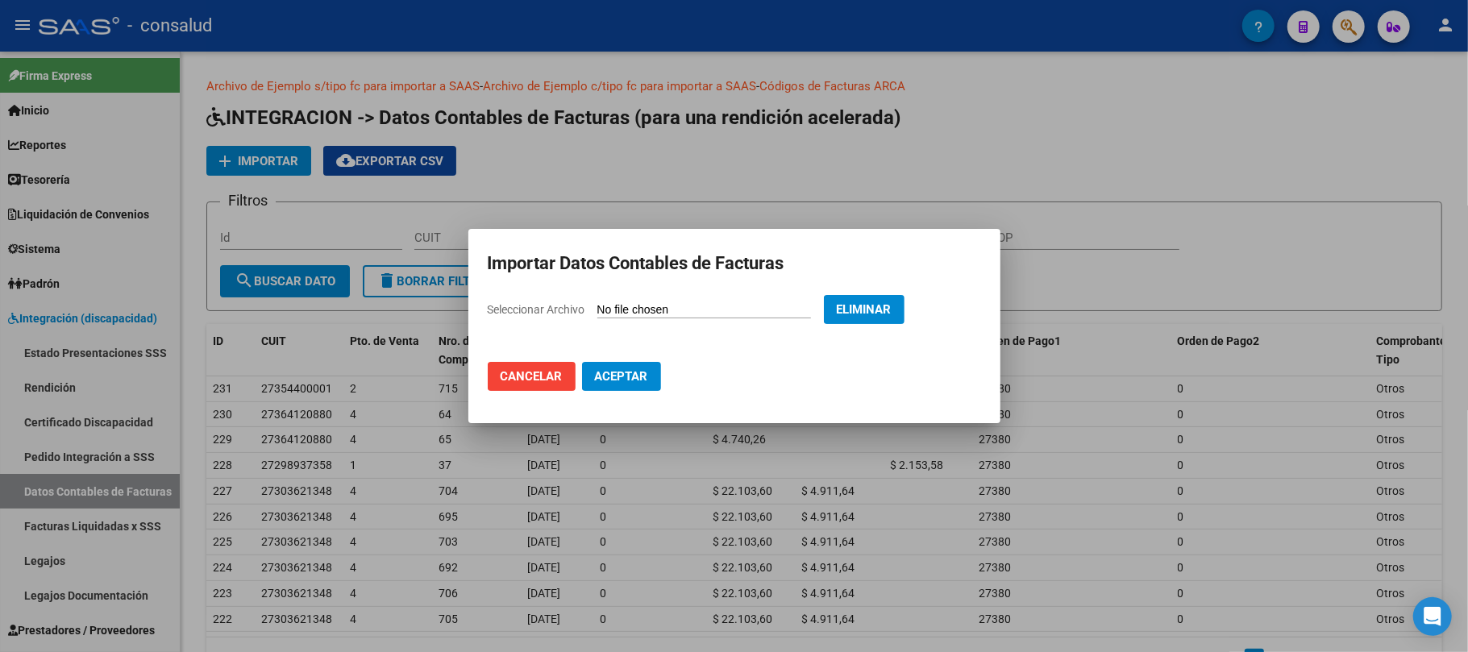
click at [632, 374] on span "Aceptar" at bounding box center [621, 376] width 53 height 15
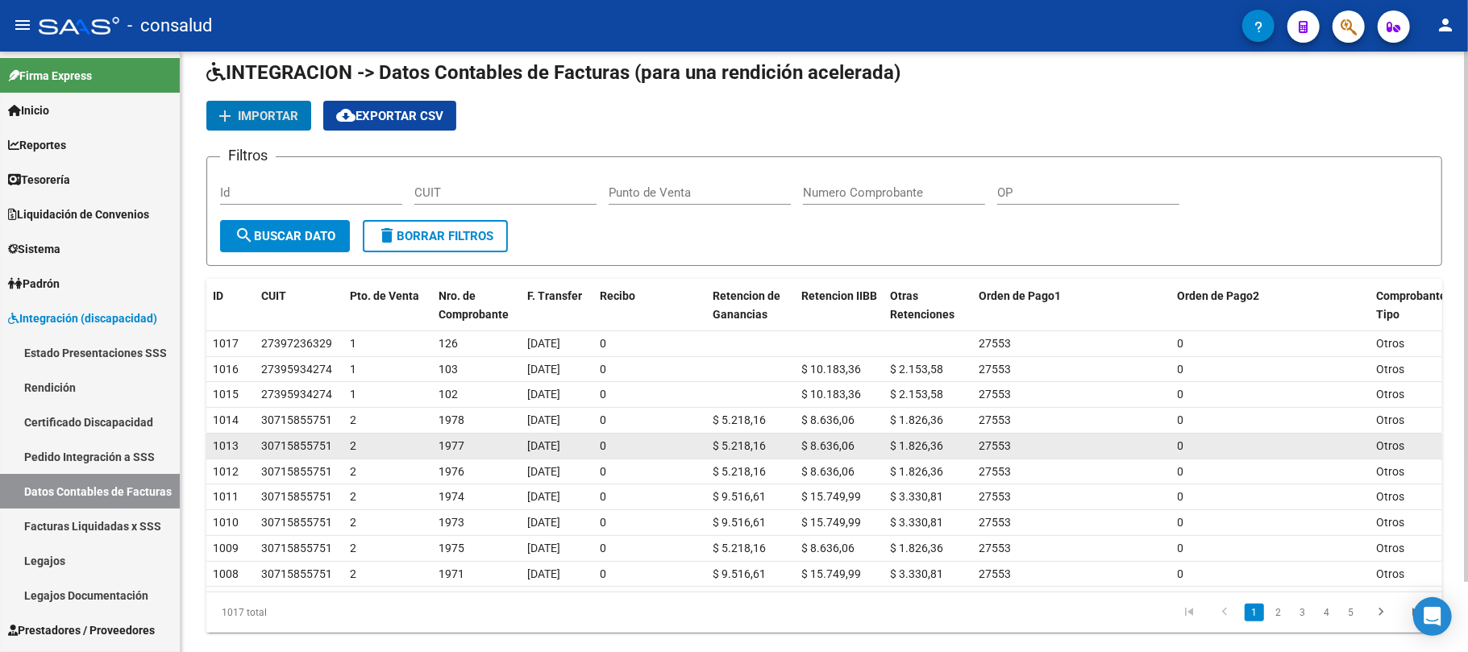
scroll to position [79, 0]
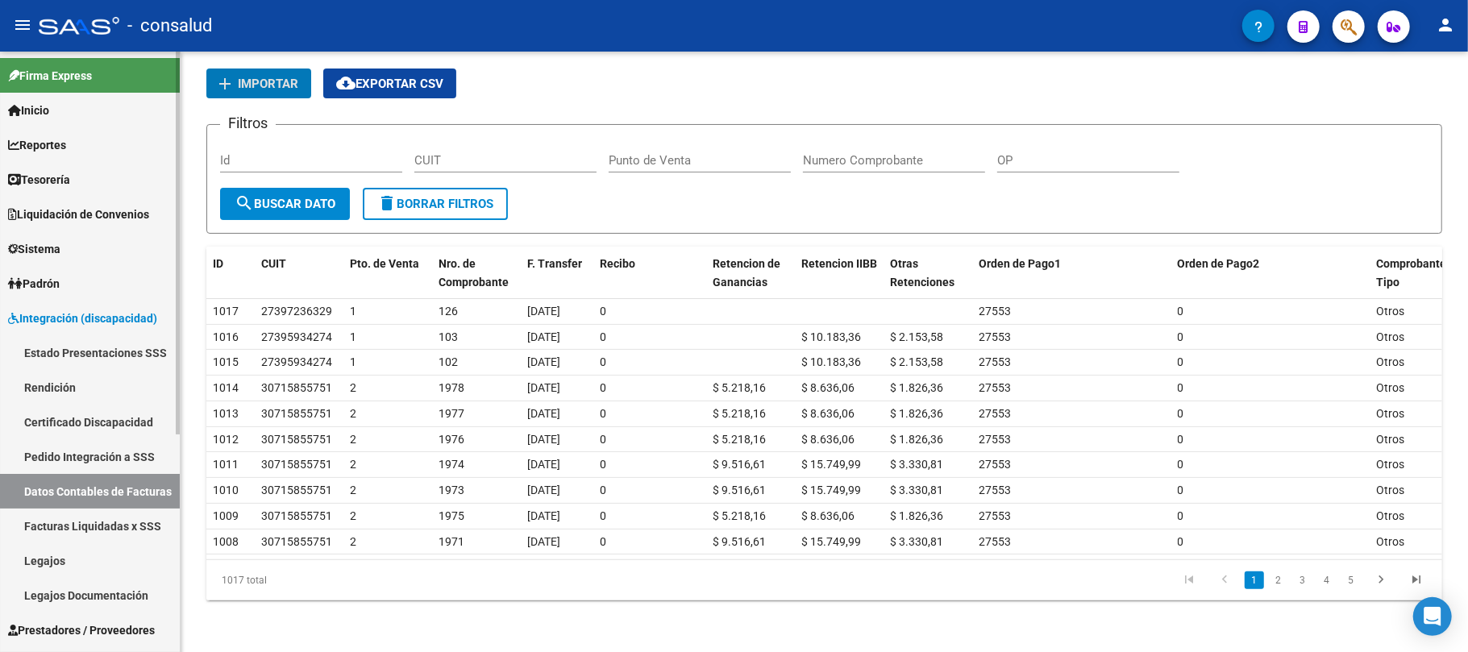
click at [56, 382] on link "Rendición" at bounding box center [90, 387] width 180 height 35
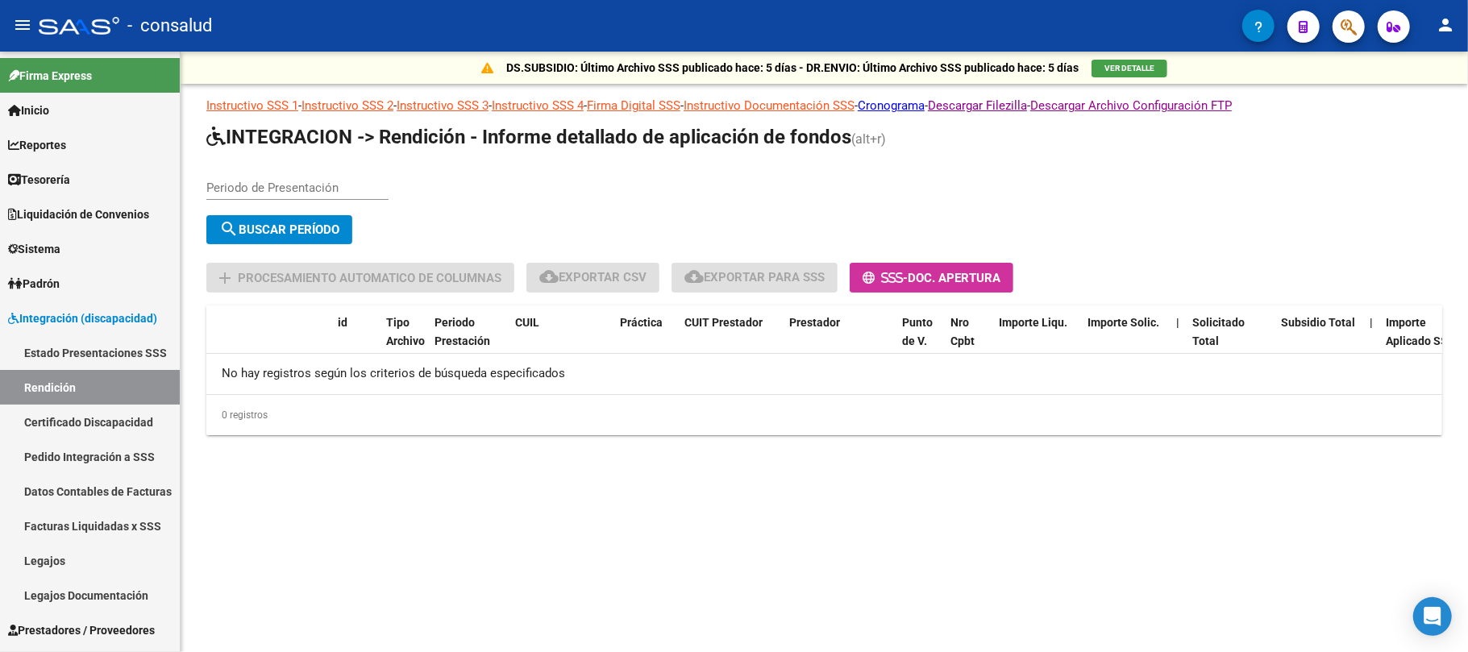
click at [272, 185] on input "Periodo de Presentación" at bounding box center [297, 188] width 182 height 15
type input "202506"
click at [266, 231] on span "search Buscar Período" at bounding box center [279, 229] width 120 height 15
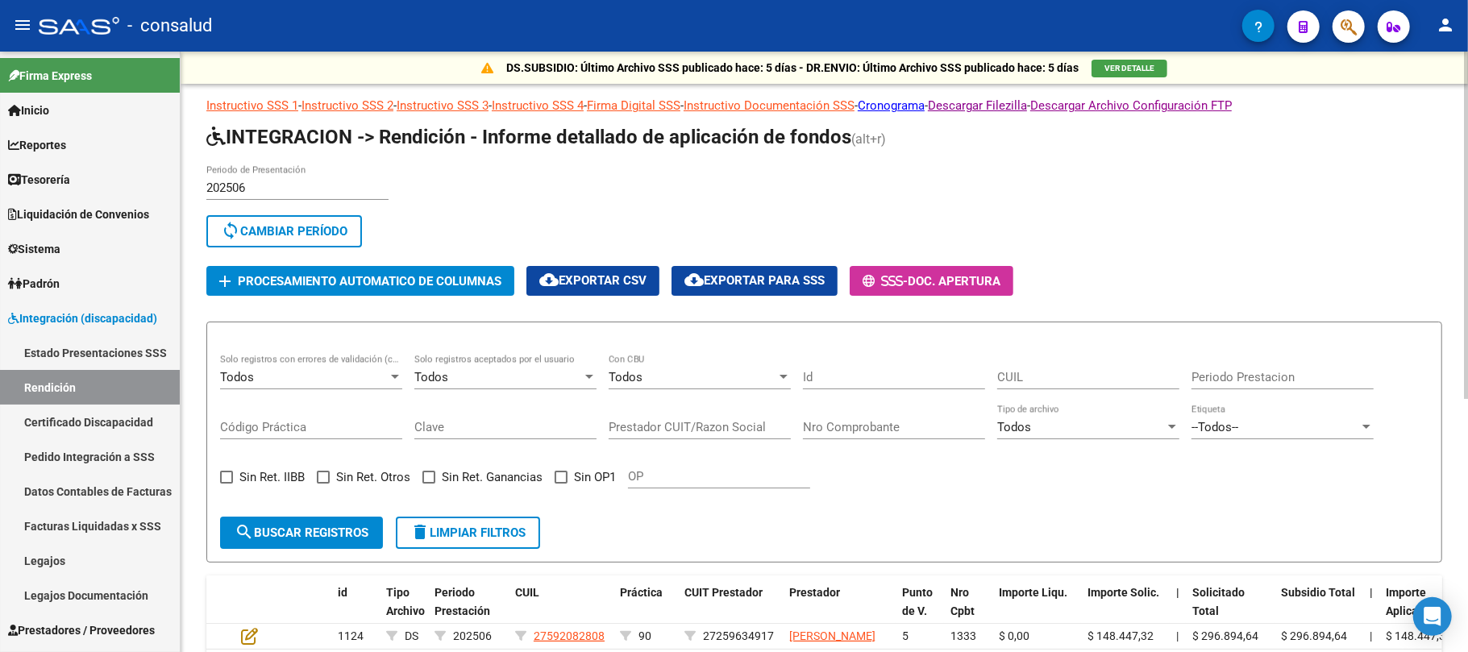
click at [394, 379] on div at bounding box center [395, 377] width 15 height 13
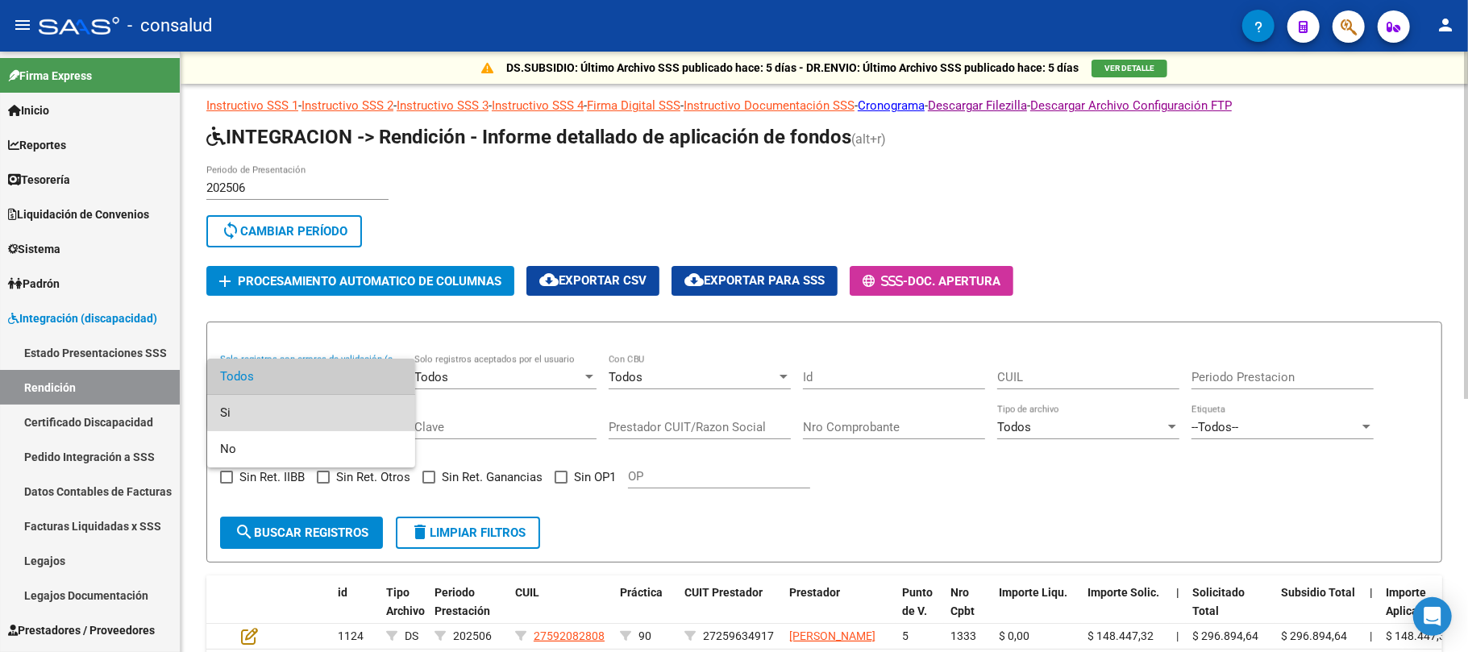
click at [317, 409] on span "Si" at bounding box center [311, 413] width 182 height 36
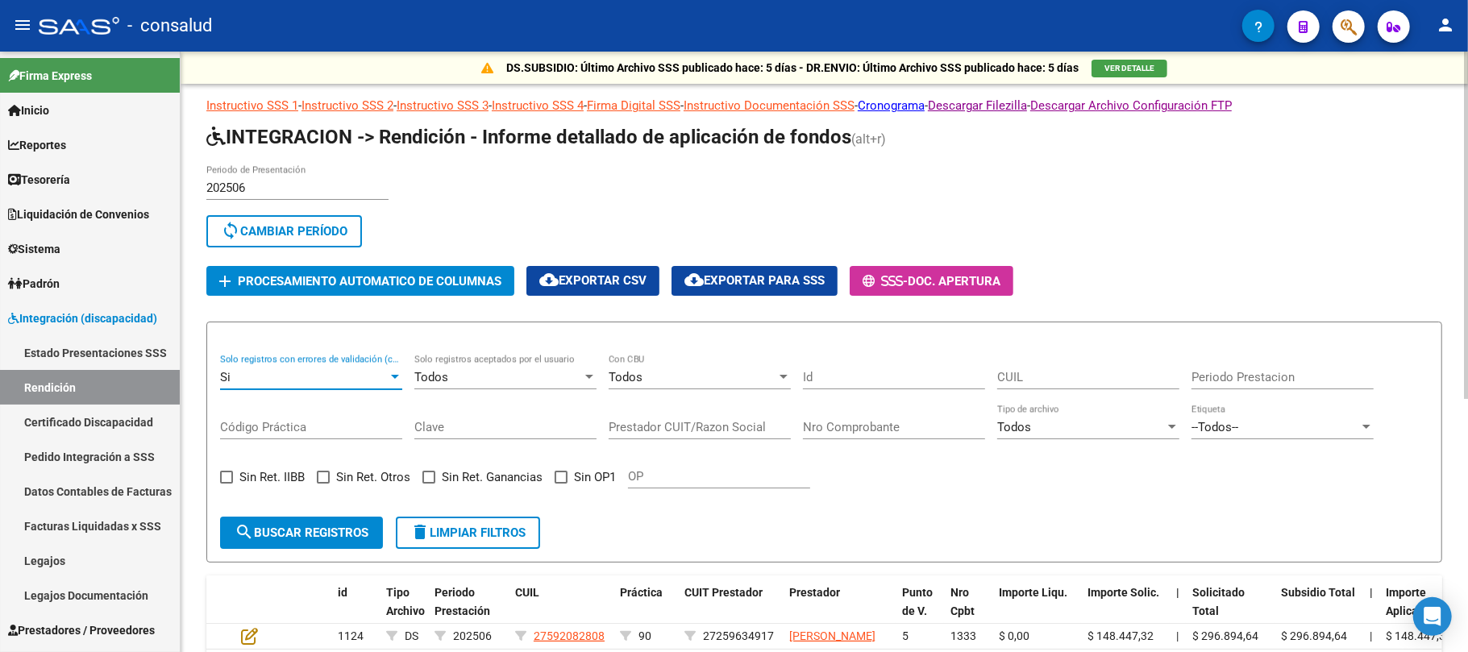
click at [298, 537] on span "search Buscar registros" at bounding box center [302, 533] width 134 height 15
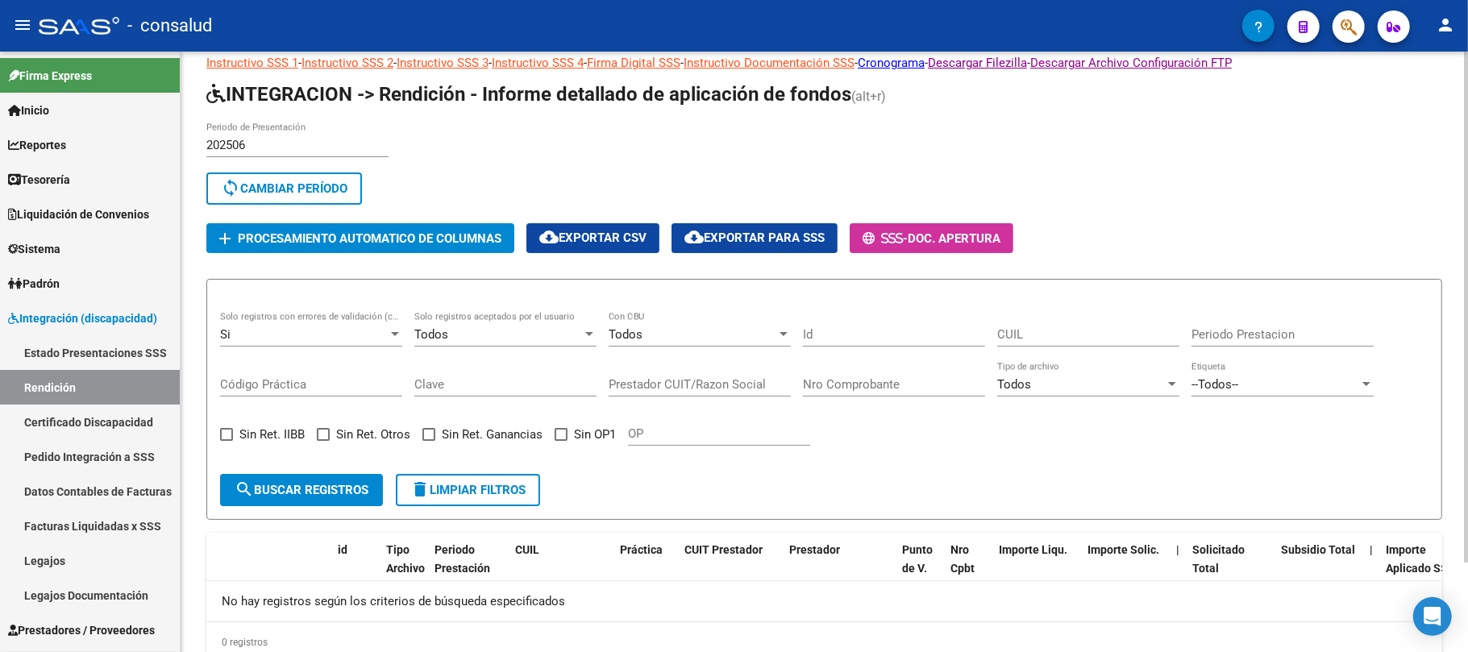
scroll to position [104, 0]
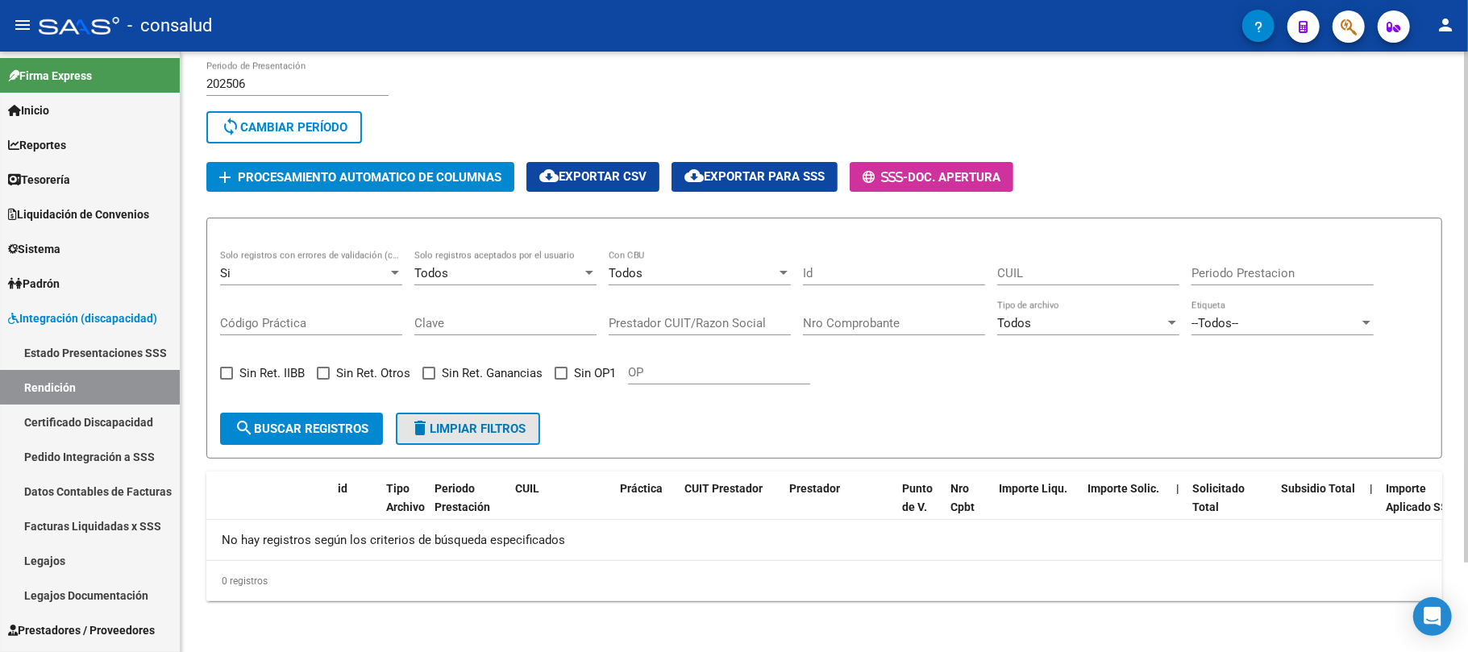
click at [468, 429] on span "delete Limpiar filtros" at bounding box center [467, 429] width 115 height 15
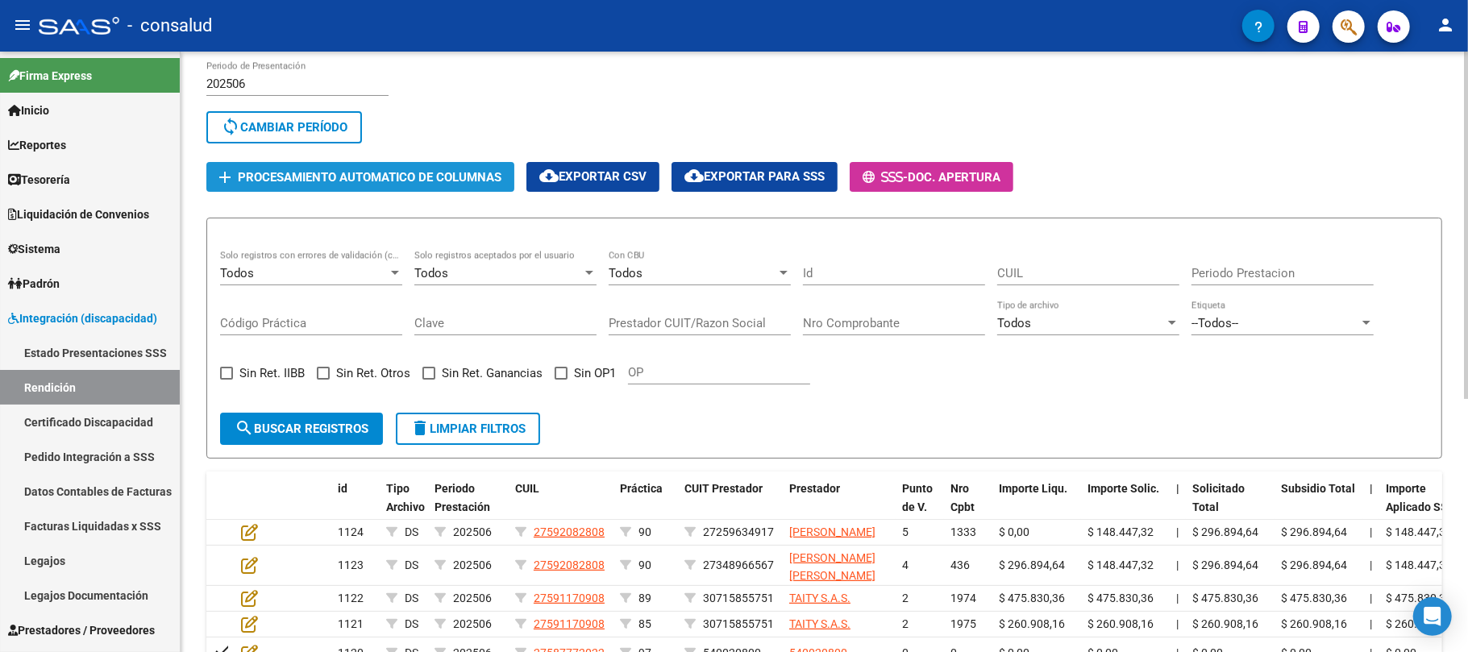
click at [322, 172] on span "Procesamiento automatico de columnas" at bounding box center [370, 177] width 264 height 15
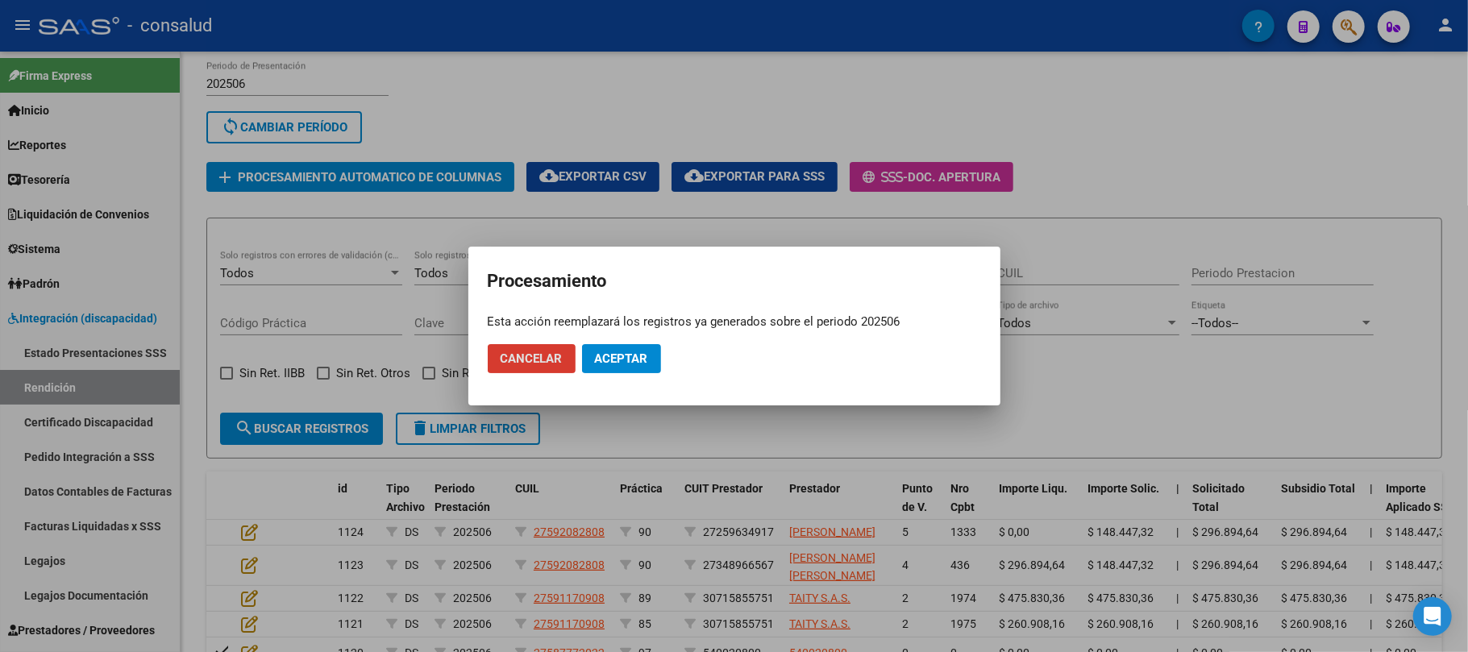
click at [626, 358] on span "Aceptar" at bounding box center [621, 358] width 53 height 15
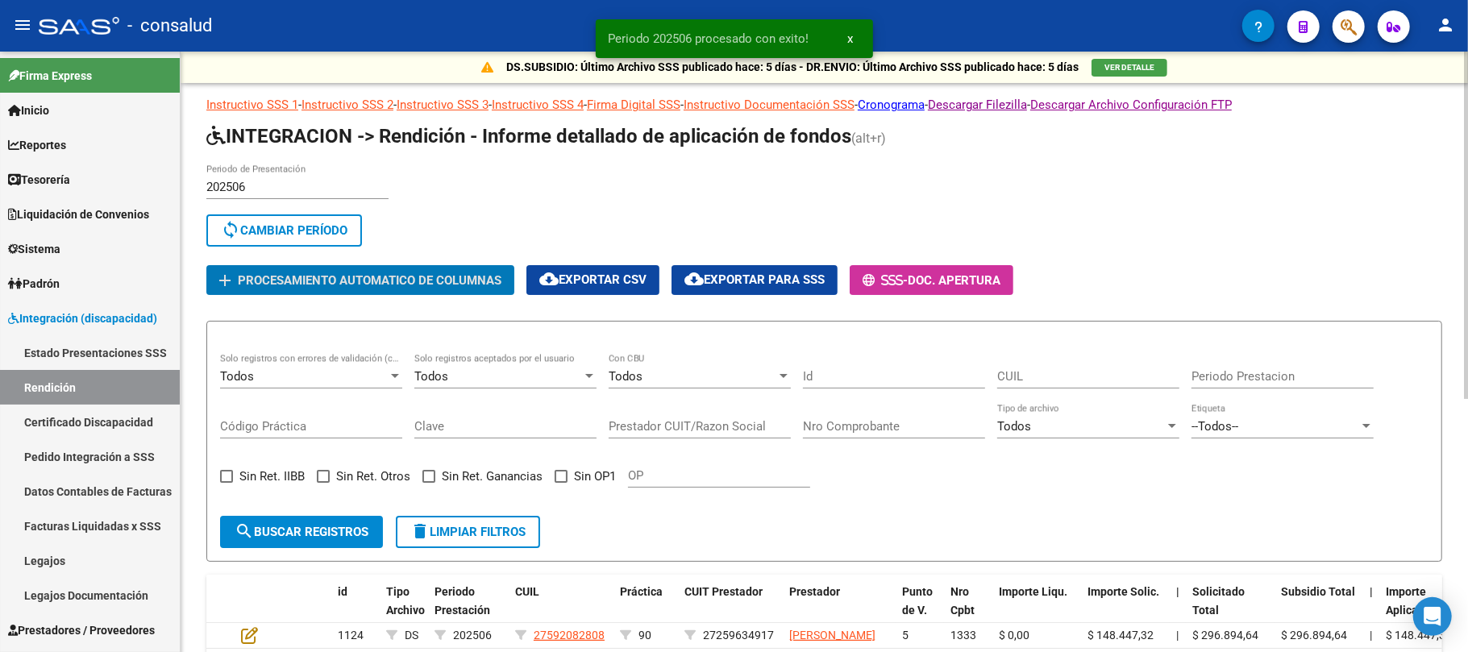
scroll to position [0, 0]
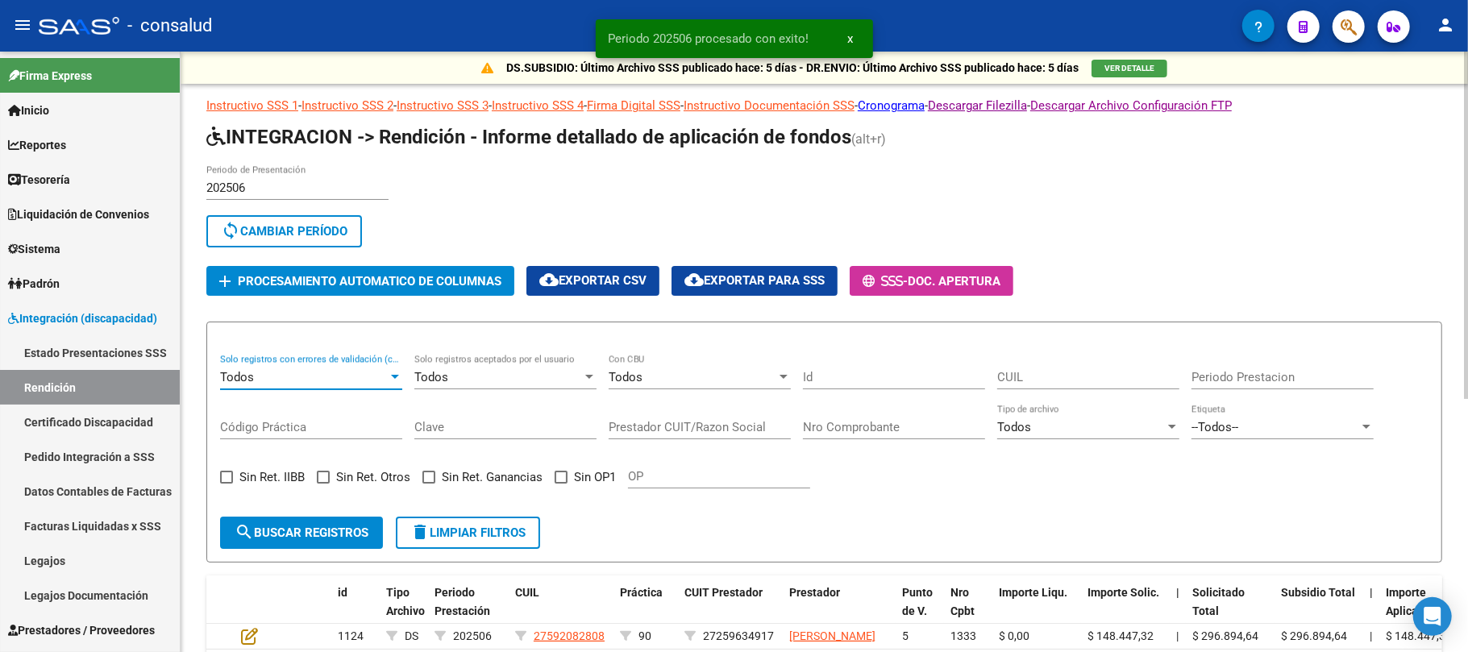
click at [395, 376] on div at bounding box center [395, 377] width 8 height 4
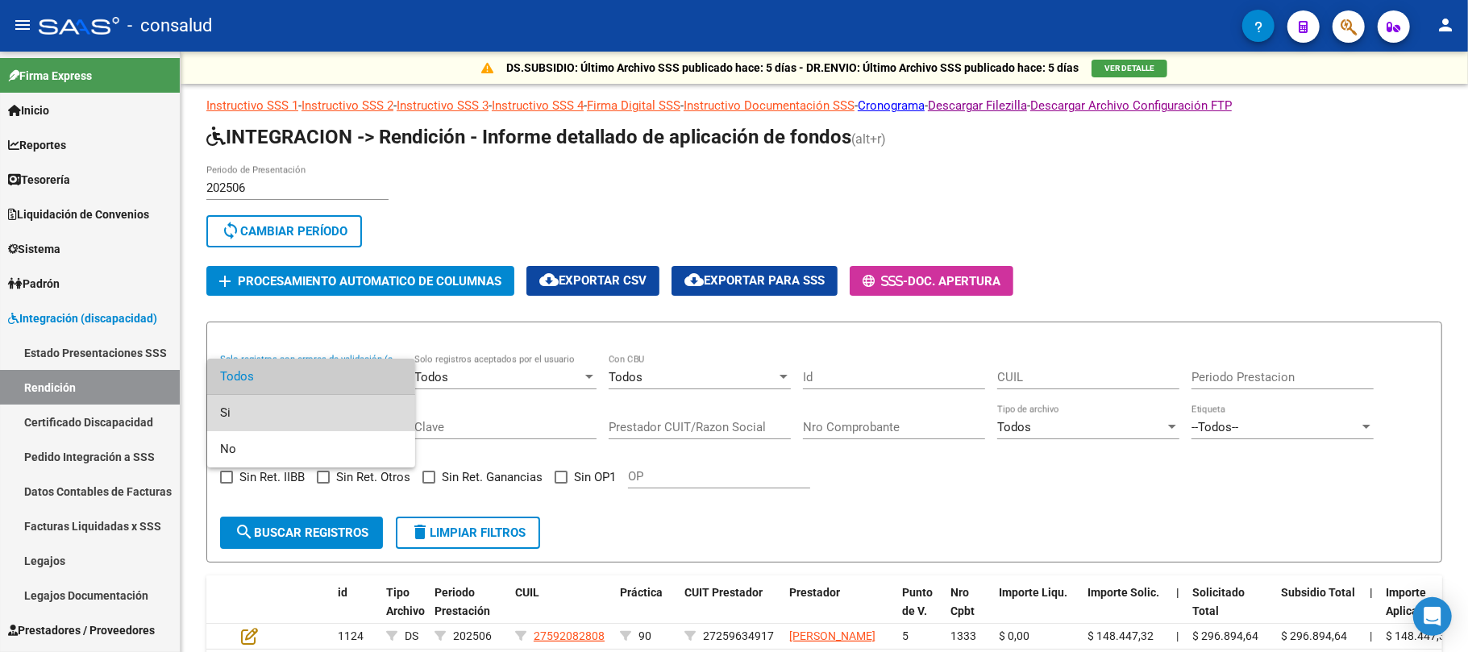
click at [263, 424] on span "Si" at bounding box center [311, 413] width 182 height 36
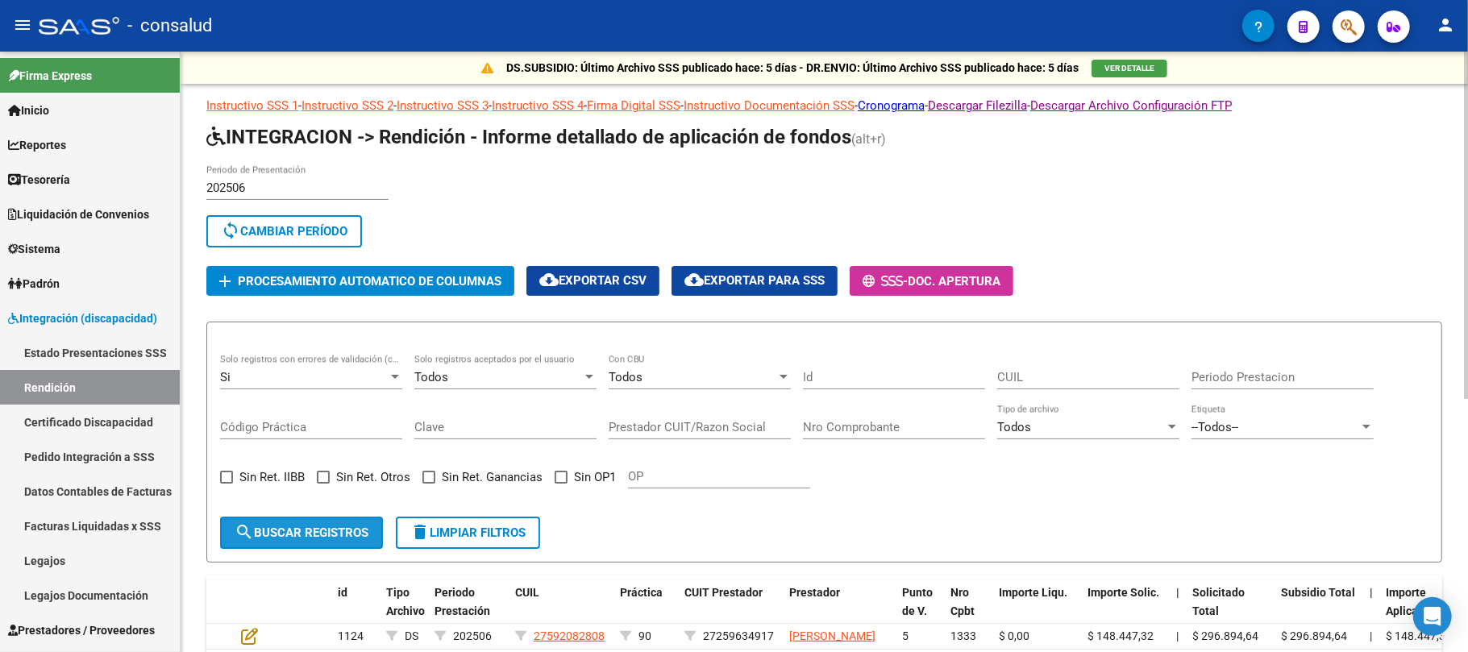
click at [306, 526] on span "search Buscar registros" at bounding box center [302, 533] width 134 height 15
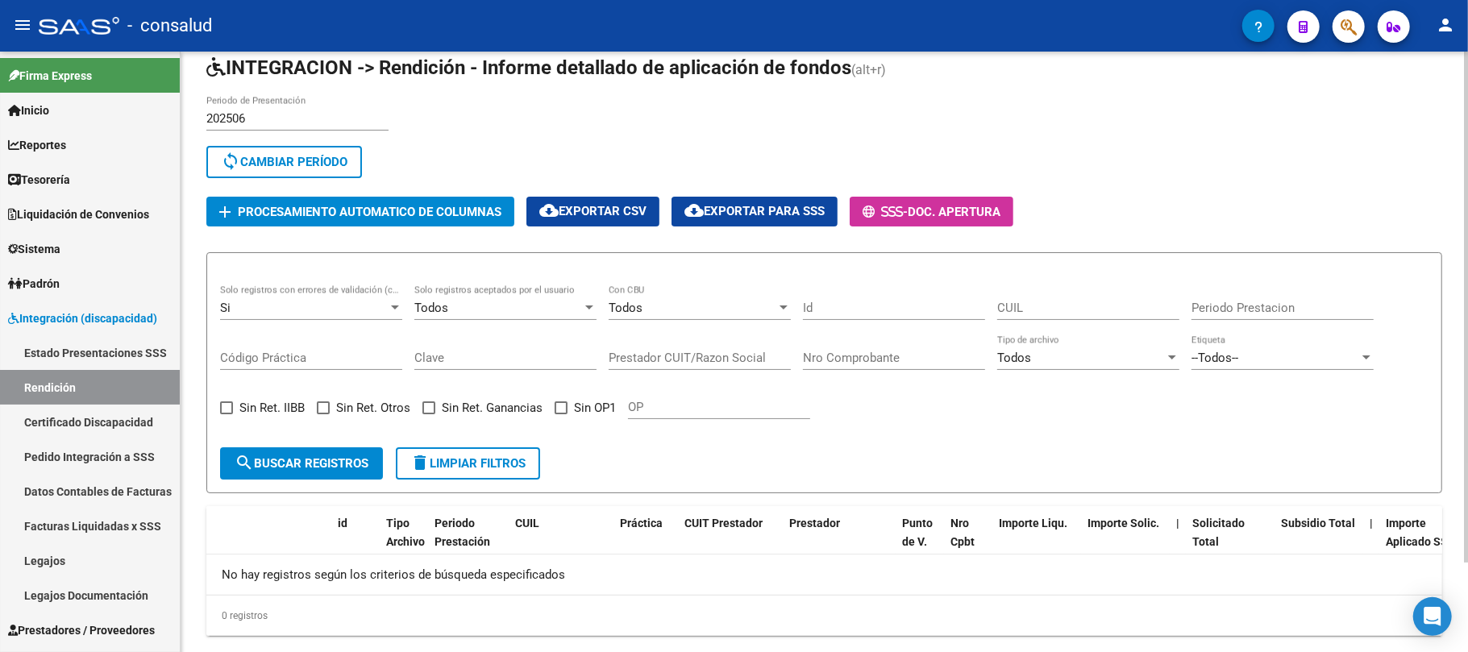
scroll to position [104, 0]
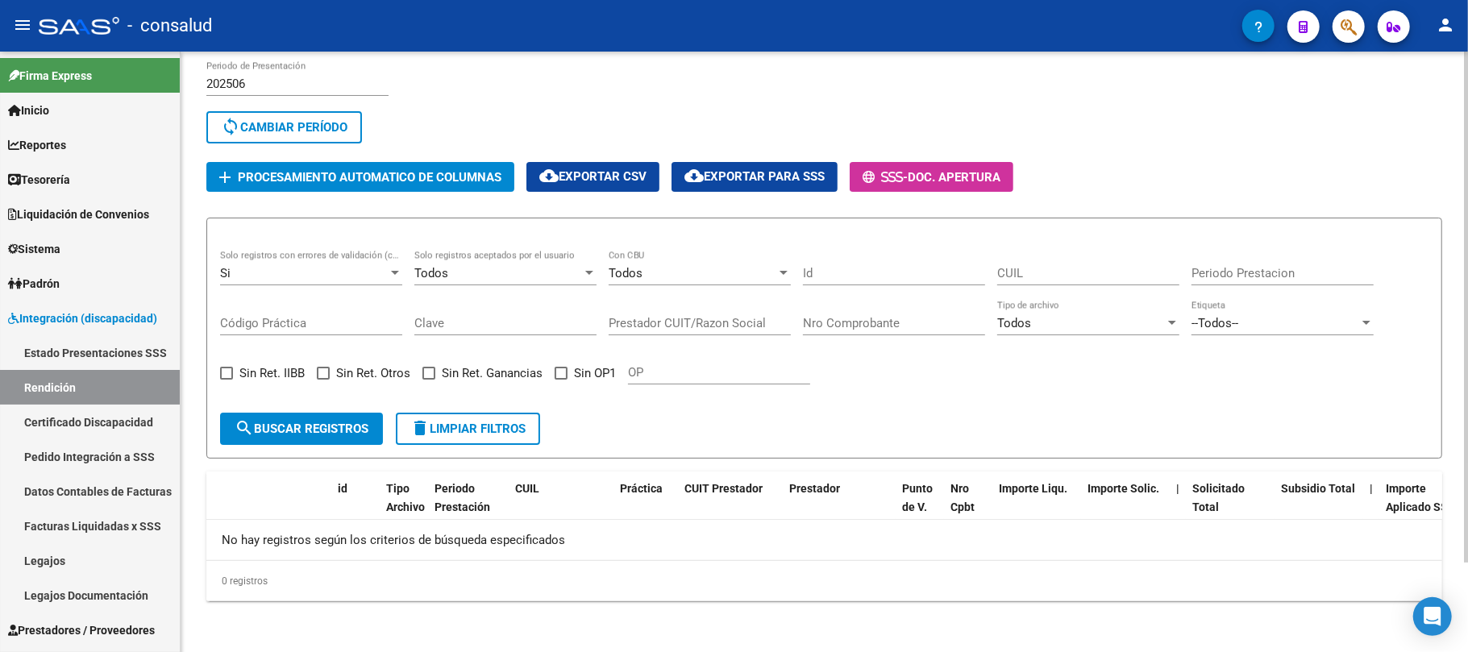
click at [478, 426] on span "delete Limpiar filtros" at bounding box center [467, 429] width 115 height 15
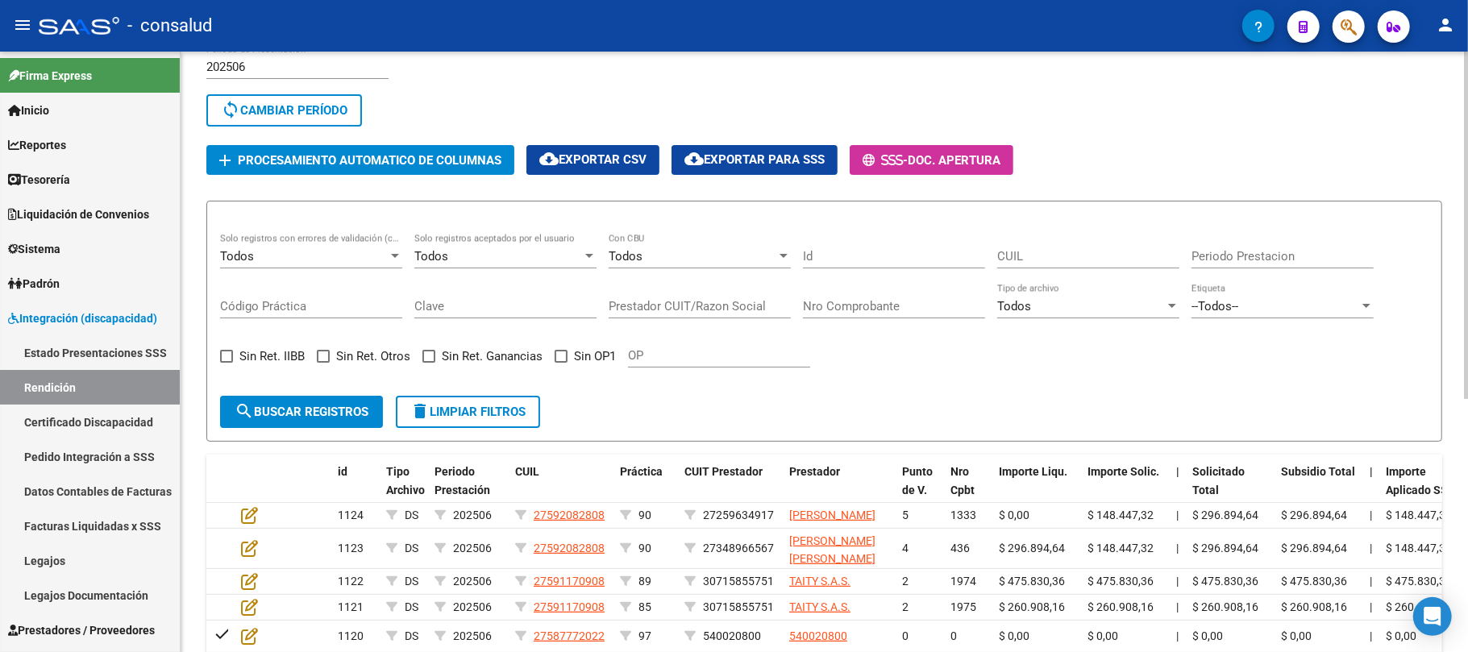
scroll to position [114, 0]
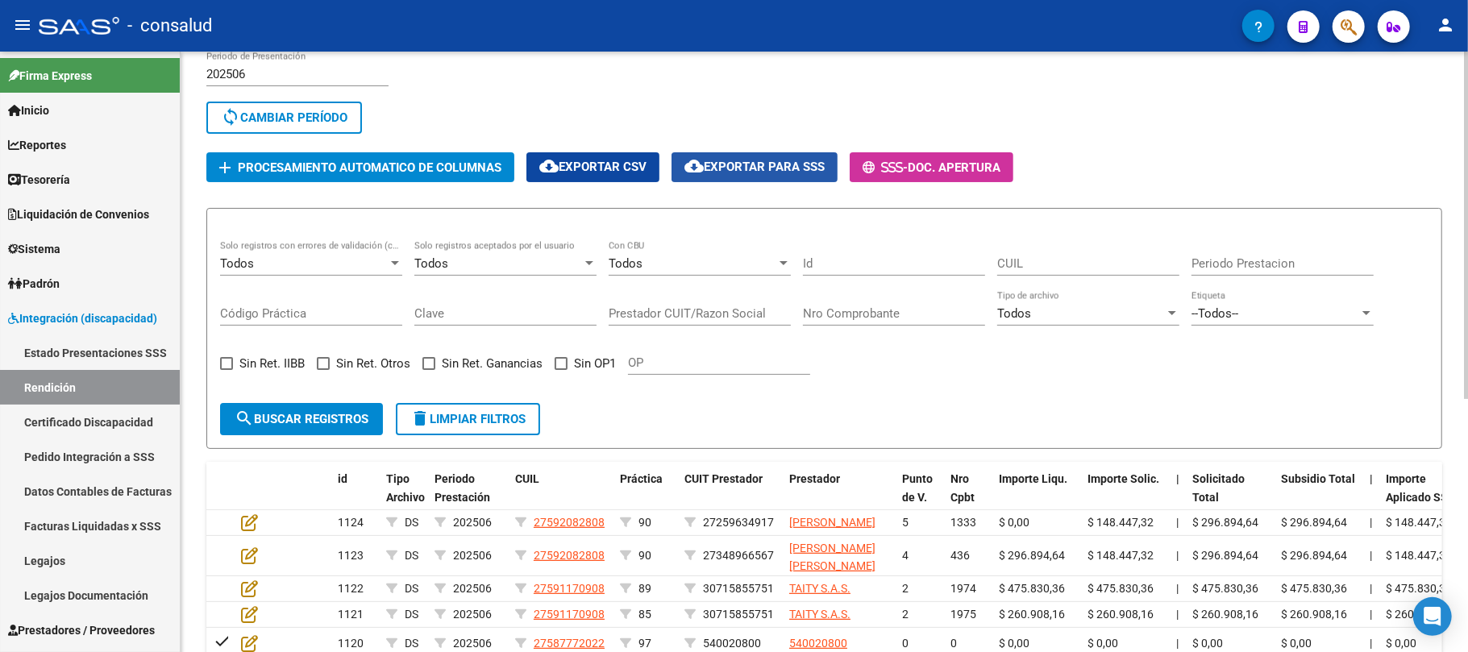
click at [749, 162] on span "cloud_download Exportar para SSS" at bounding box center [754, 167] width 140 height 15
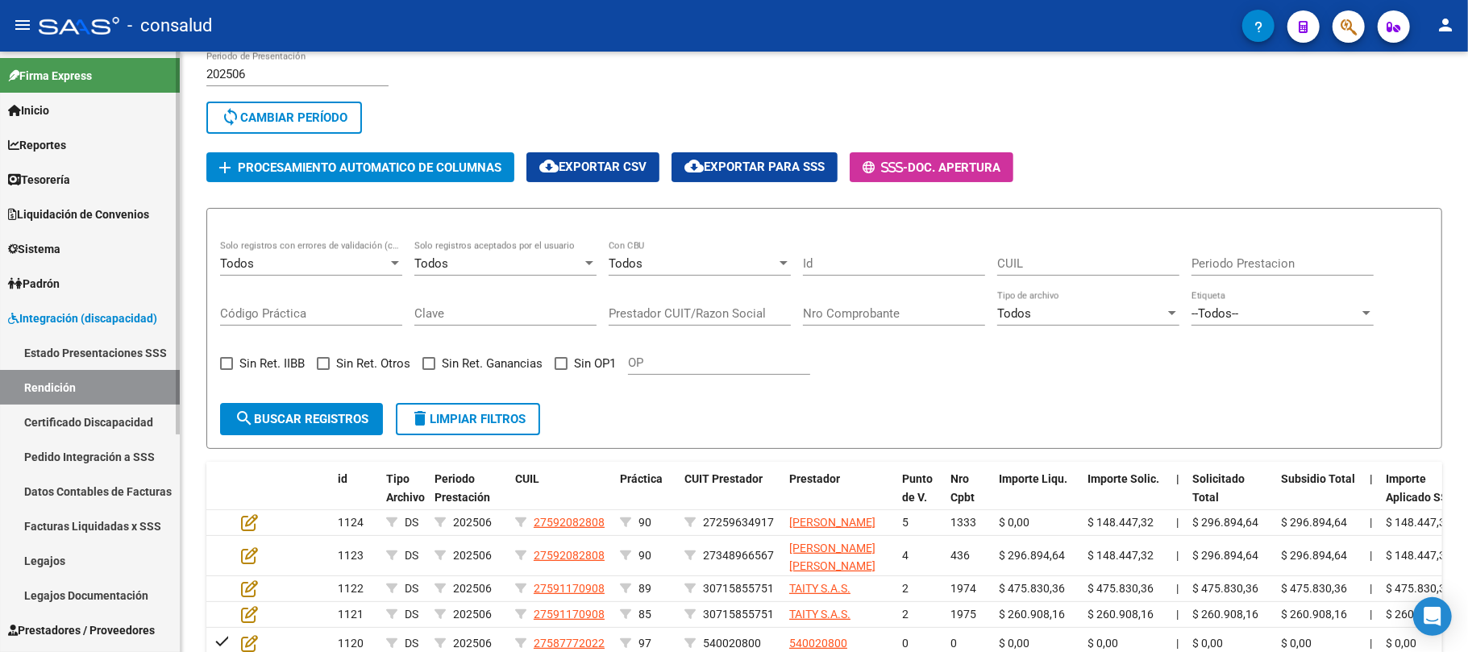
click at [52, 314] on span "Integración (discapacidad)" at bounding box center [82, 319] width 149 height 18
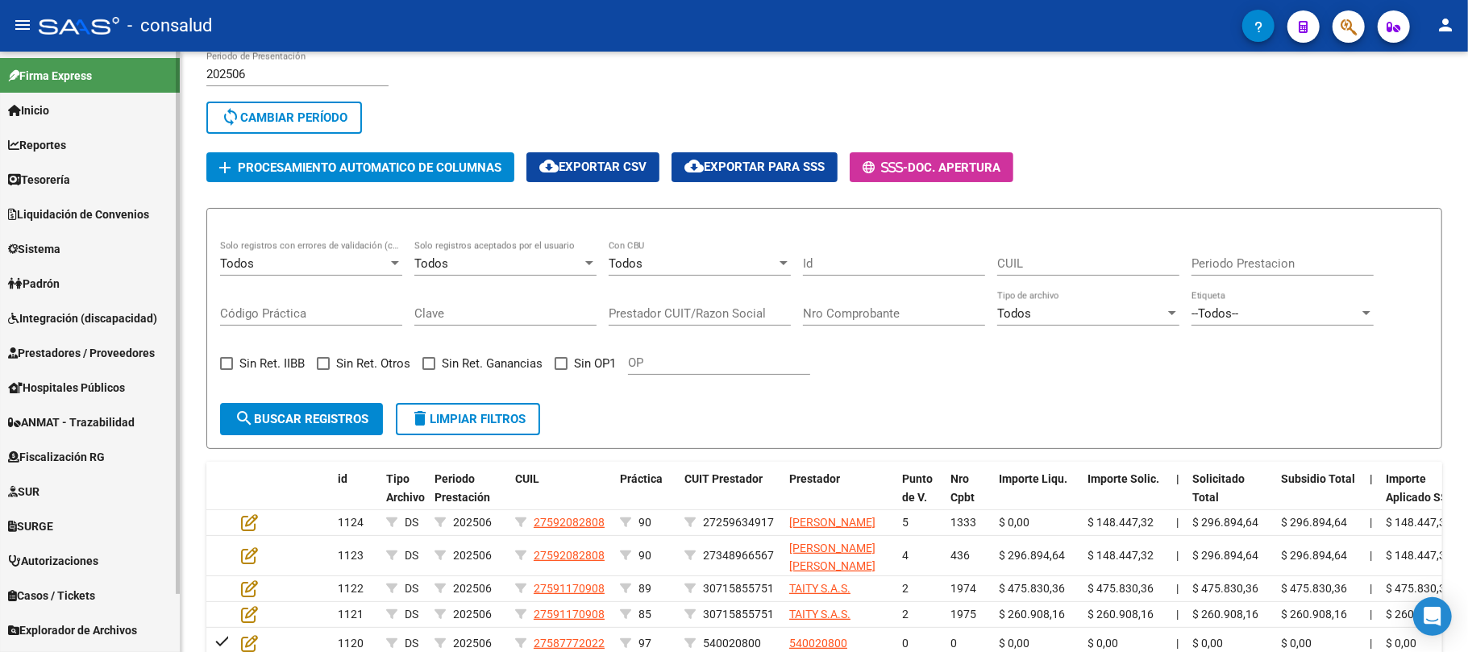
click at [42, 316] on span "Integración (discapacidad)" at bounding box center [82, 319] width 149 height 18
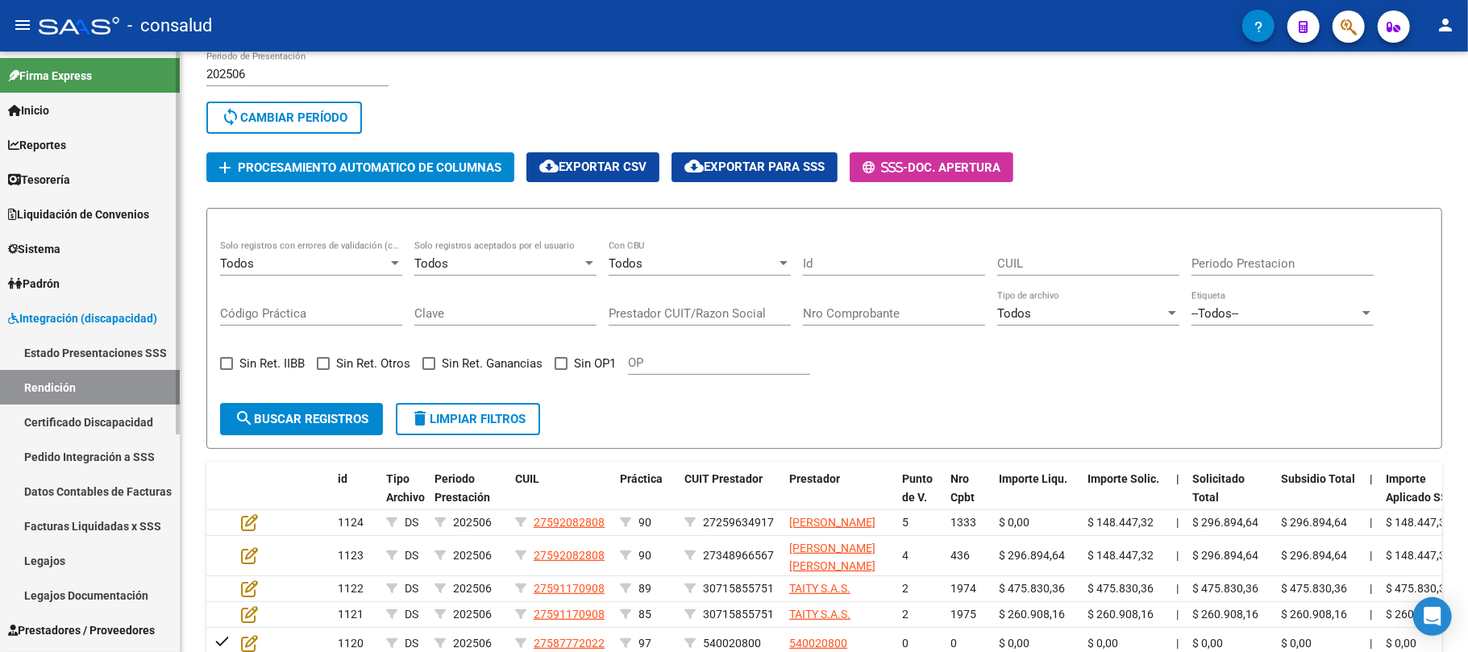
click at [46, 391] on link "Rendición" at bounding box center [90, 387] width 180 height 35
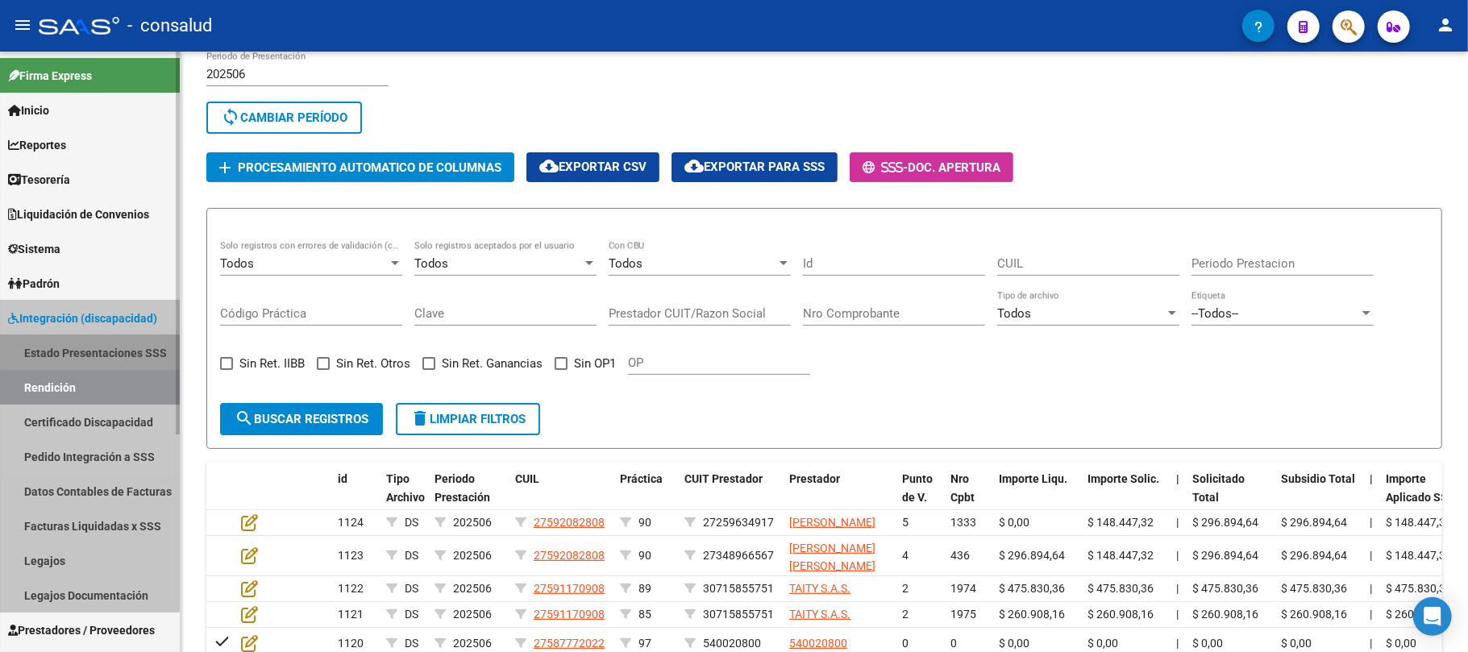
click at [65, 350] on link "Estado Presentaciones SSS" at bounding box center [90, 352] width 180 height 35
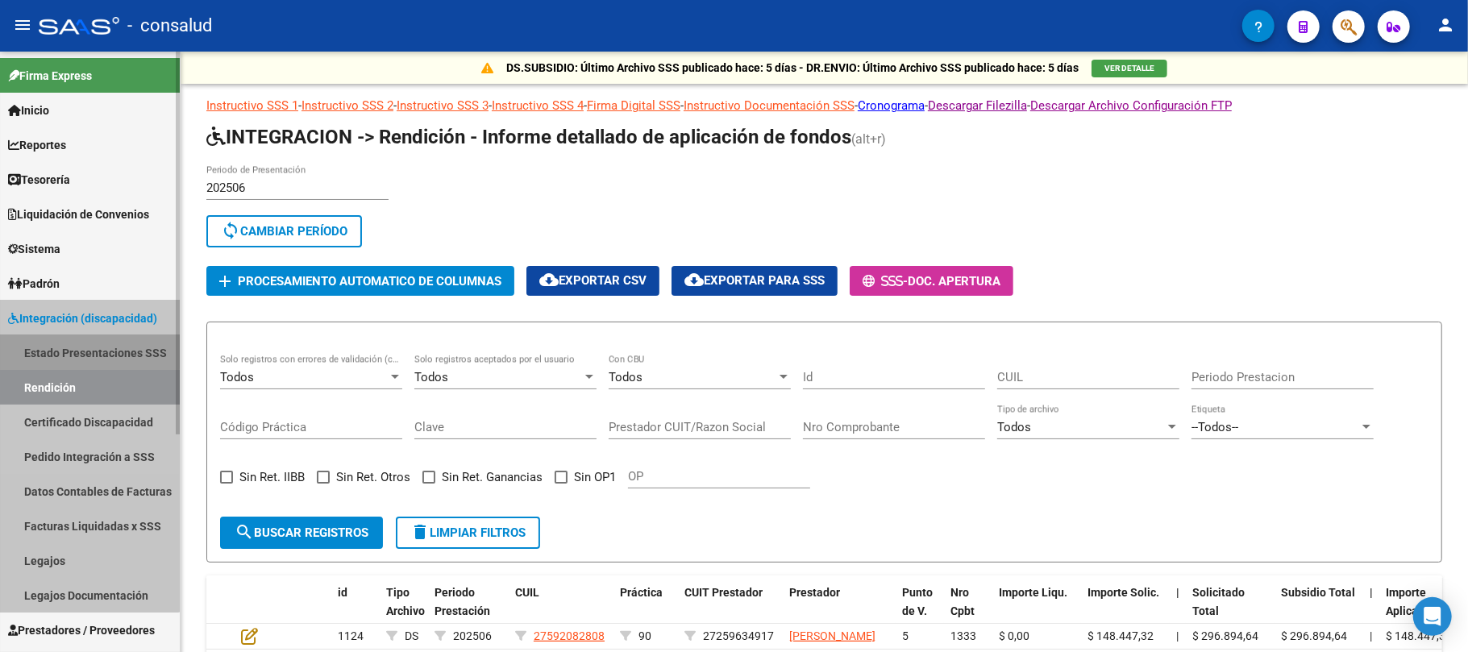
click at [65, 350] on link "Estado Presentaciones SSS" at bounding box center [90, 352] width 180 height 35
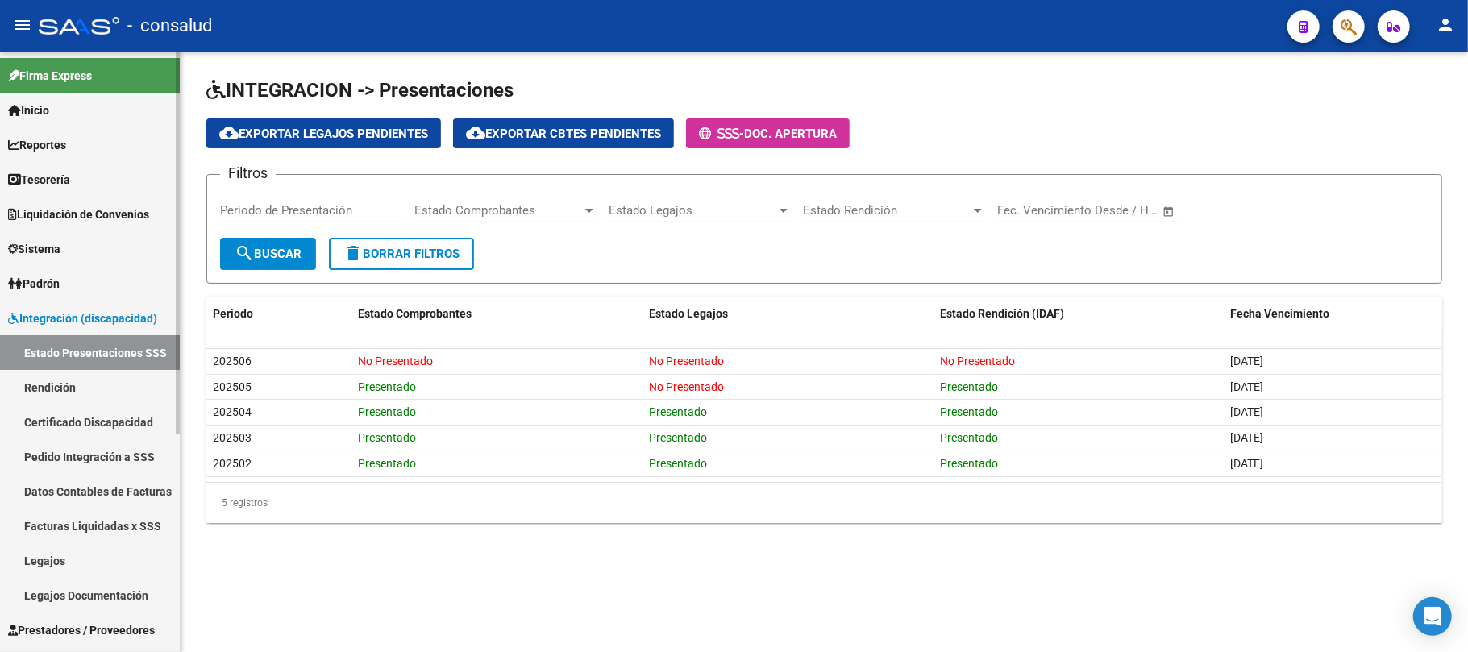
click at [56, 172] on span "Tesorería" at bounding box center [39, 180] width 62 height 18
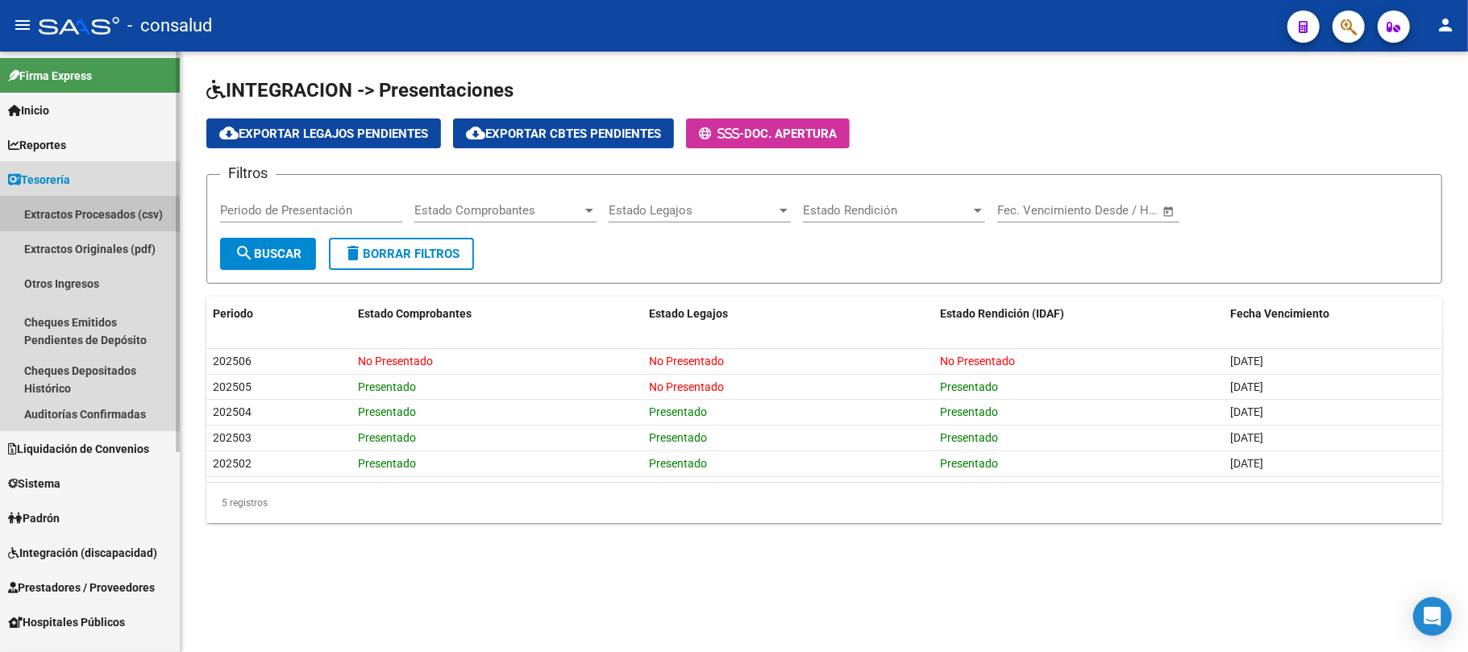
click at [97, 214] on link "Extractos Procesados (csv)" at bounding box center [90, 214] width 180 height 35
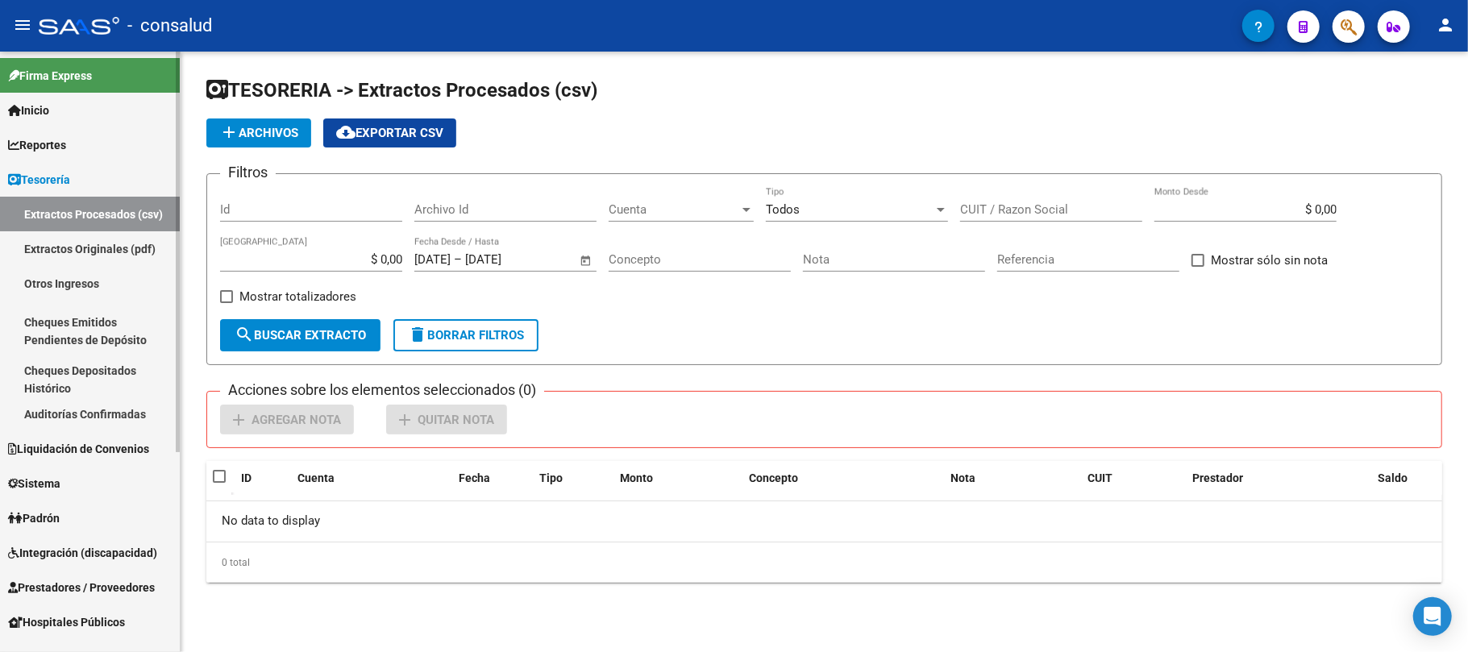
click at [111, 251] on link "Extractos Originales (pdf)" at bounding box center [90, 248] width 180 height 35
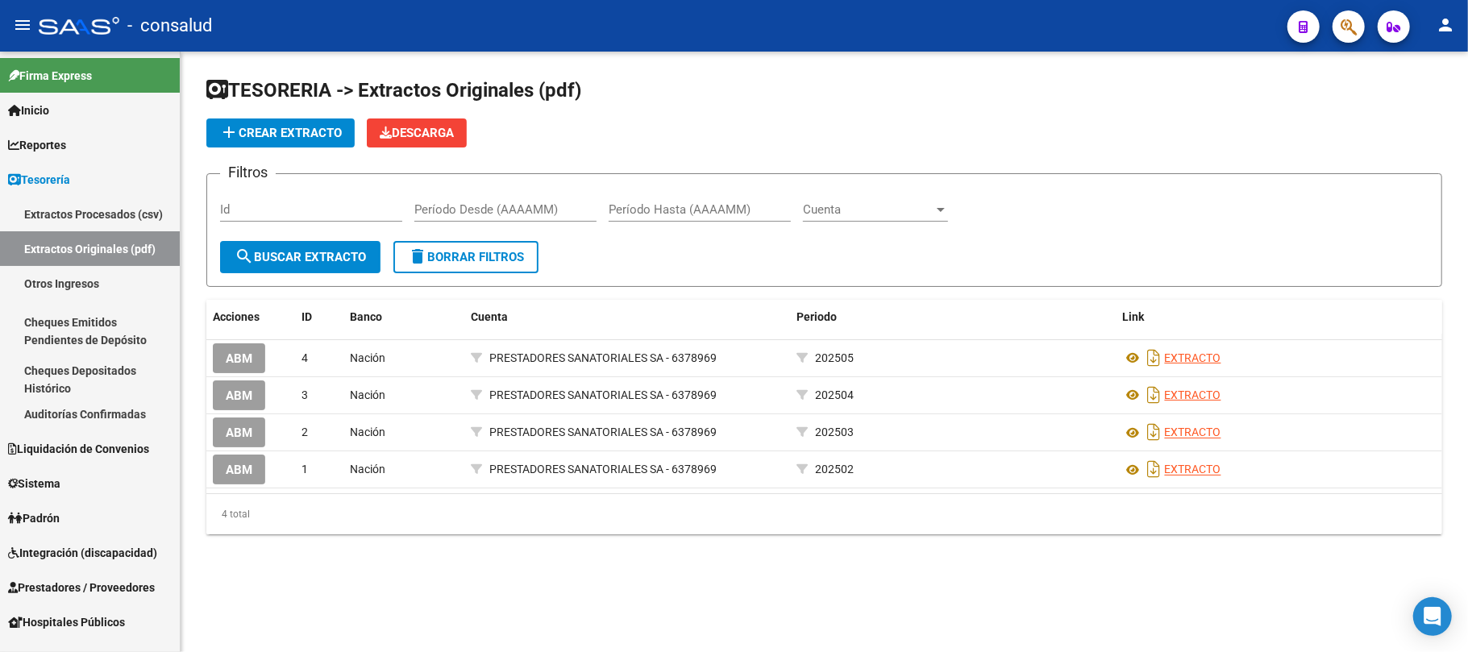
click at [285, 130] on span "add Crear Extracto" at bounding box center [280, 133] width 123 height 15
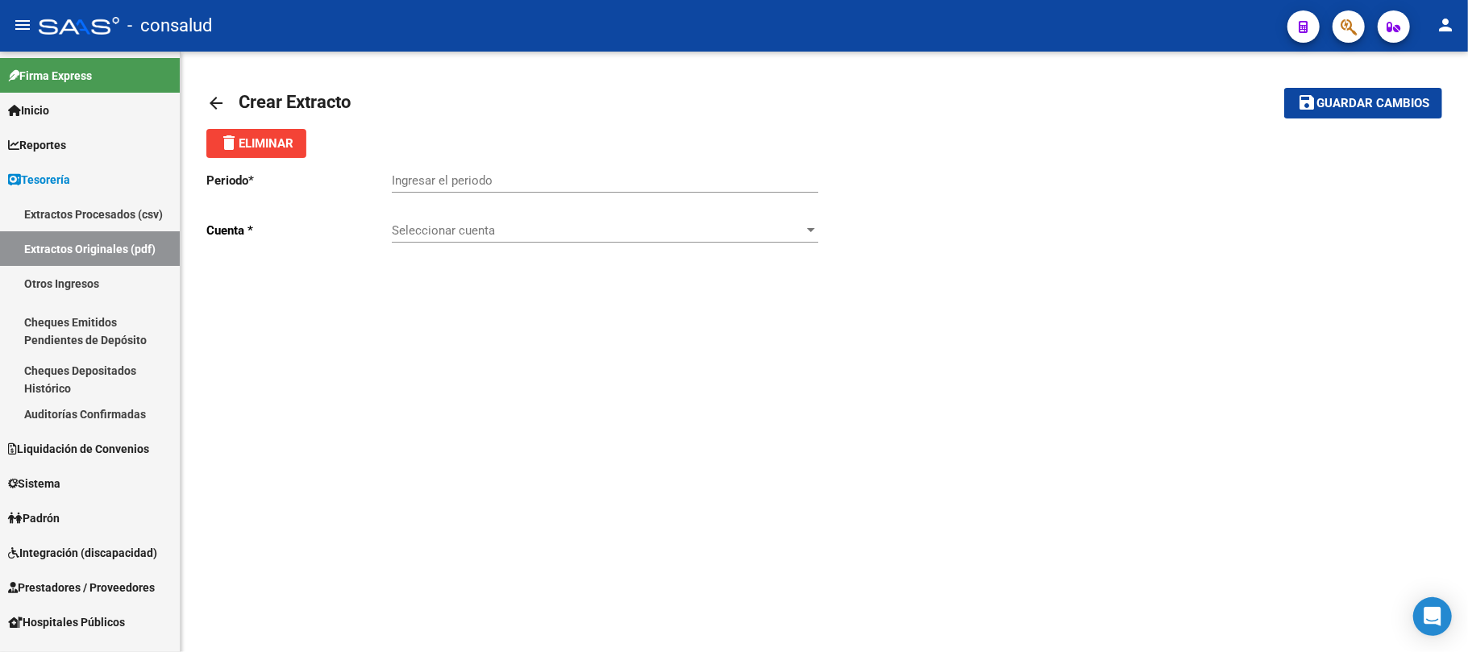
click at [469, 174] on input "Ingresar el periodo" at bounding box center [605, 180] width 426 height 15
type input "202506"
click at [484, 220] on div "Seleccionar cuenta Seleccionar cuenta" at bounding box center [605, 225] width 426 height 35
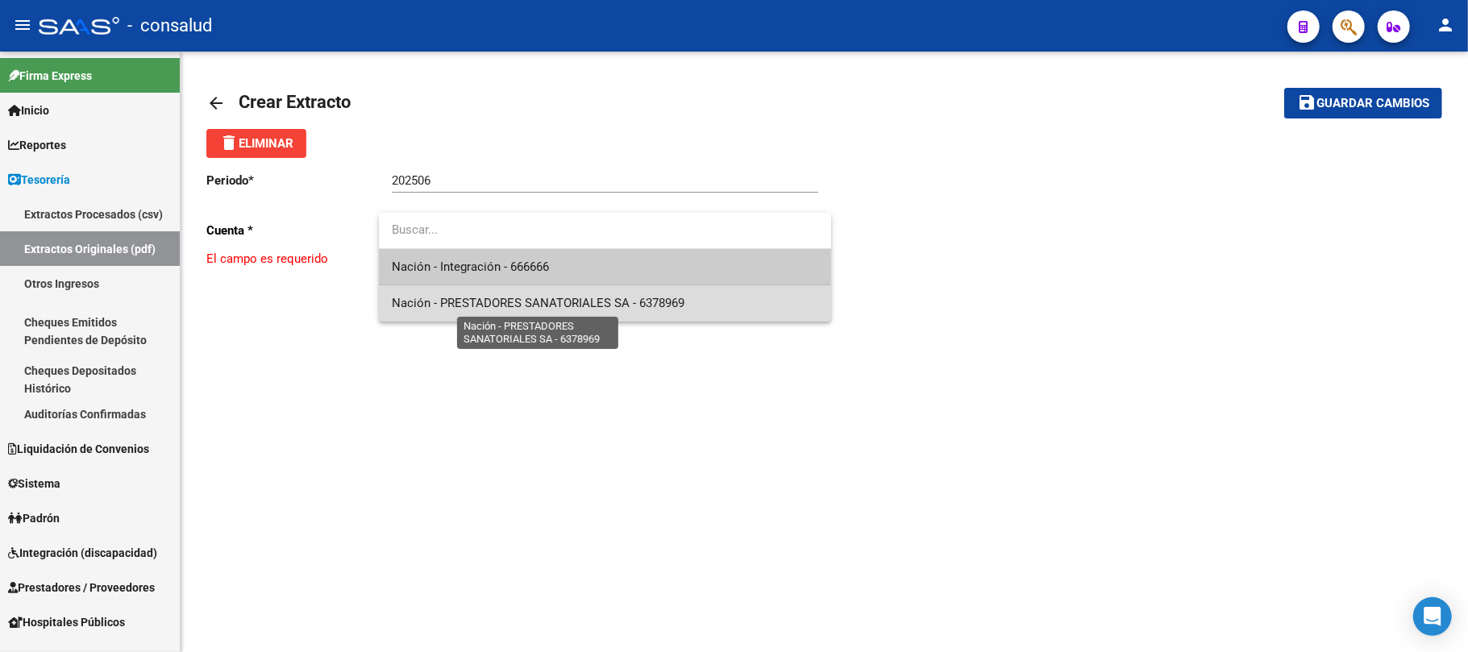
click at [534, 303] on span "Nación - PRESTADORES SANATORIALES SA - 6378969" at bounding box center [538, 303] width 293 height 15
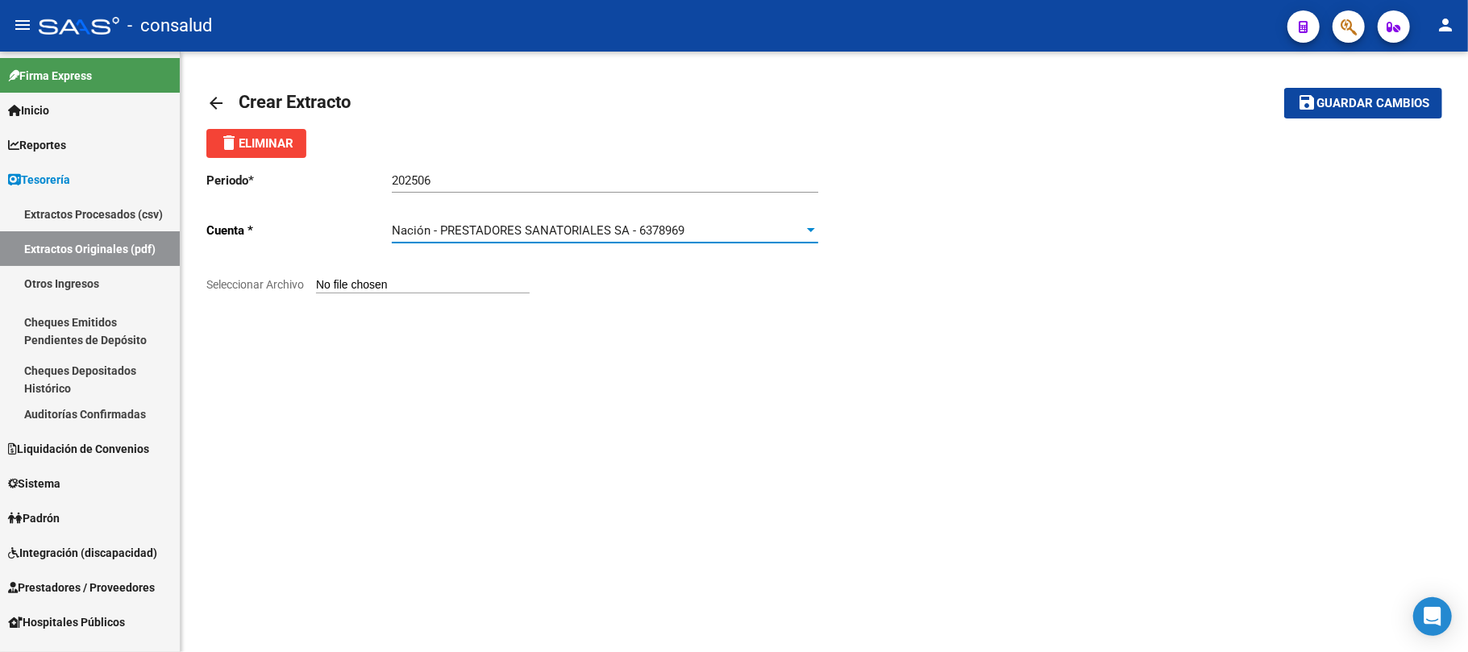
click at [519, 284] on input "Seleccionar Archivo" at bounding box center [423, 285] width 214 height 15
type input "C:\fakepath\900706-202506_EB.pdf"
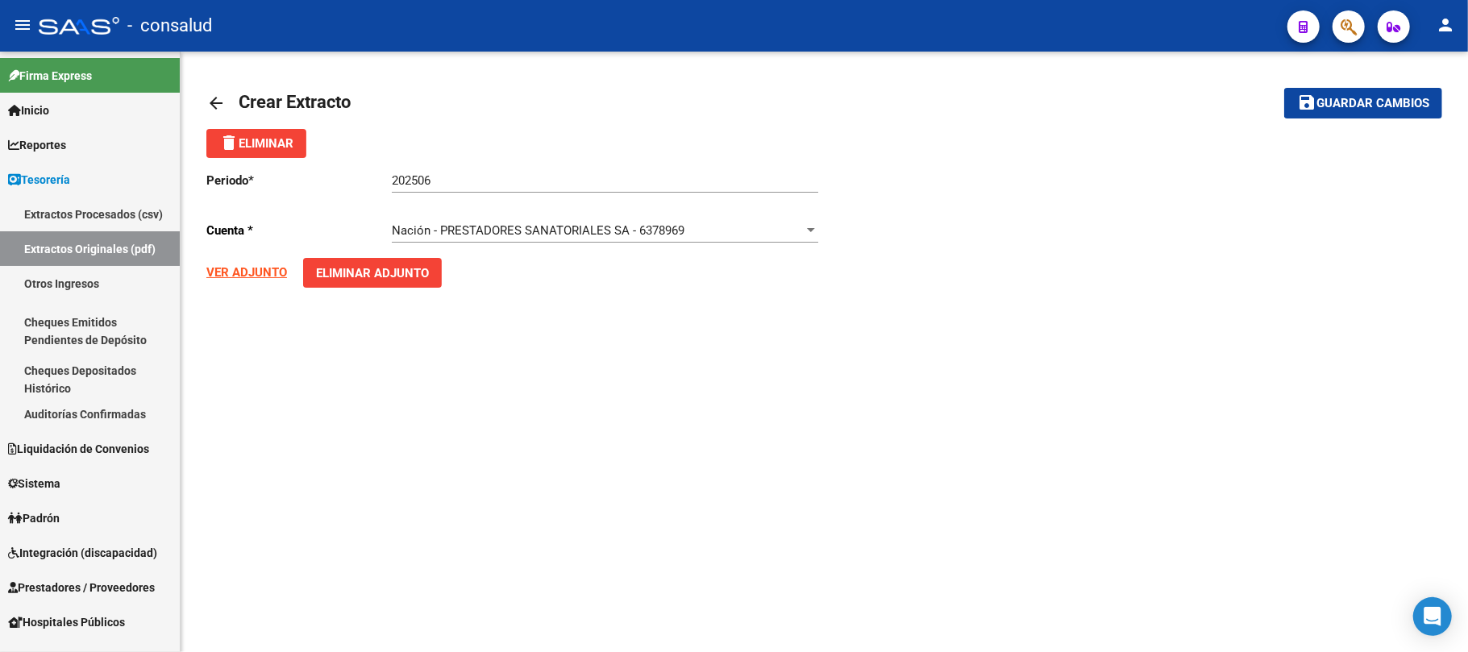
click at [239, 265] on strong "VER ADJUNTO" at bounding box center [246, 272] width 81 height 15
click at [1183, 230] on div "Periodo * 202506 Ingresar el periodo Cuenta * Nación - PRESTADORES SANATORIALES…" at bounding box center [824, 232] width 1236 height 148
click at [1357, 103] on span "Guardar cambios" at bounding box center [1372, 104] width 113 height 15
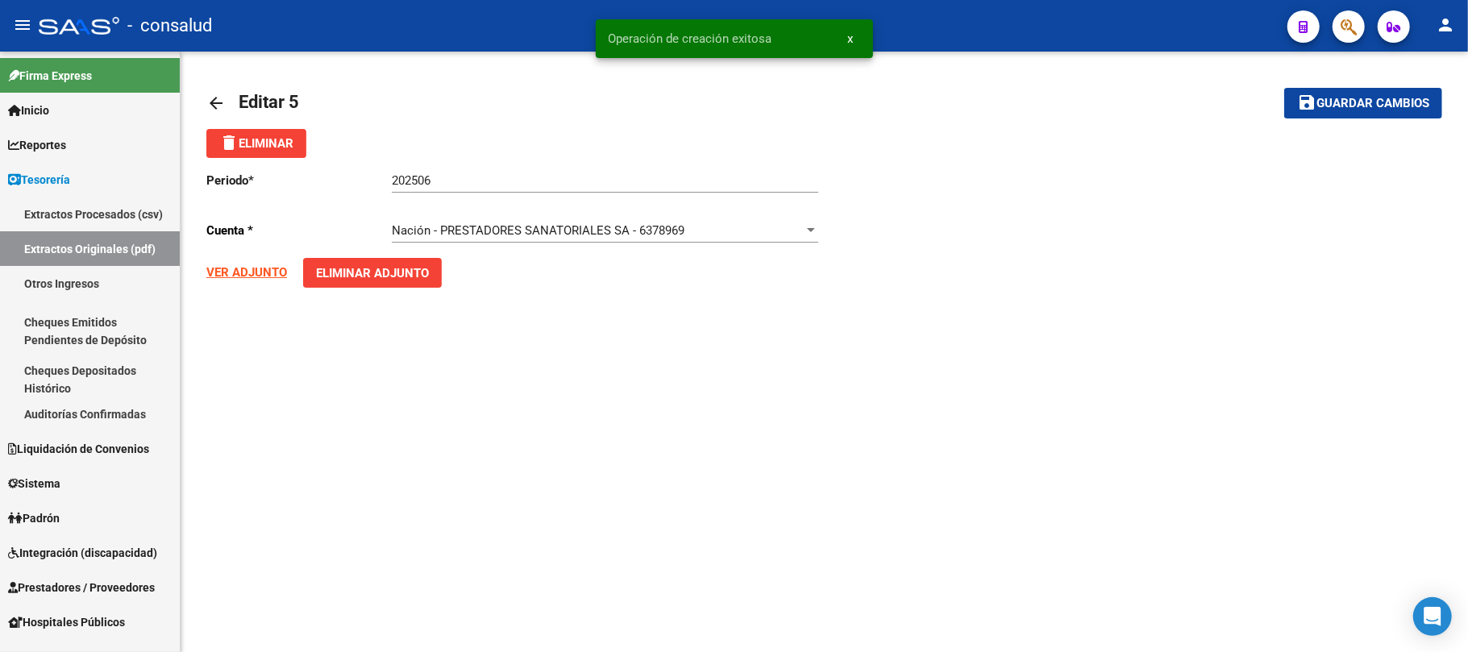
click at [210, 103] on mat-icon "arrow_back" at bounding box center [215, 103] width 19 height 19
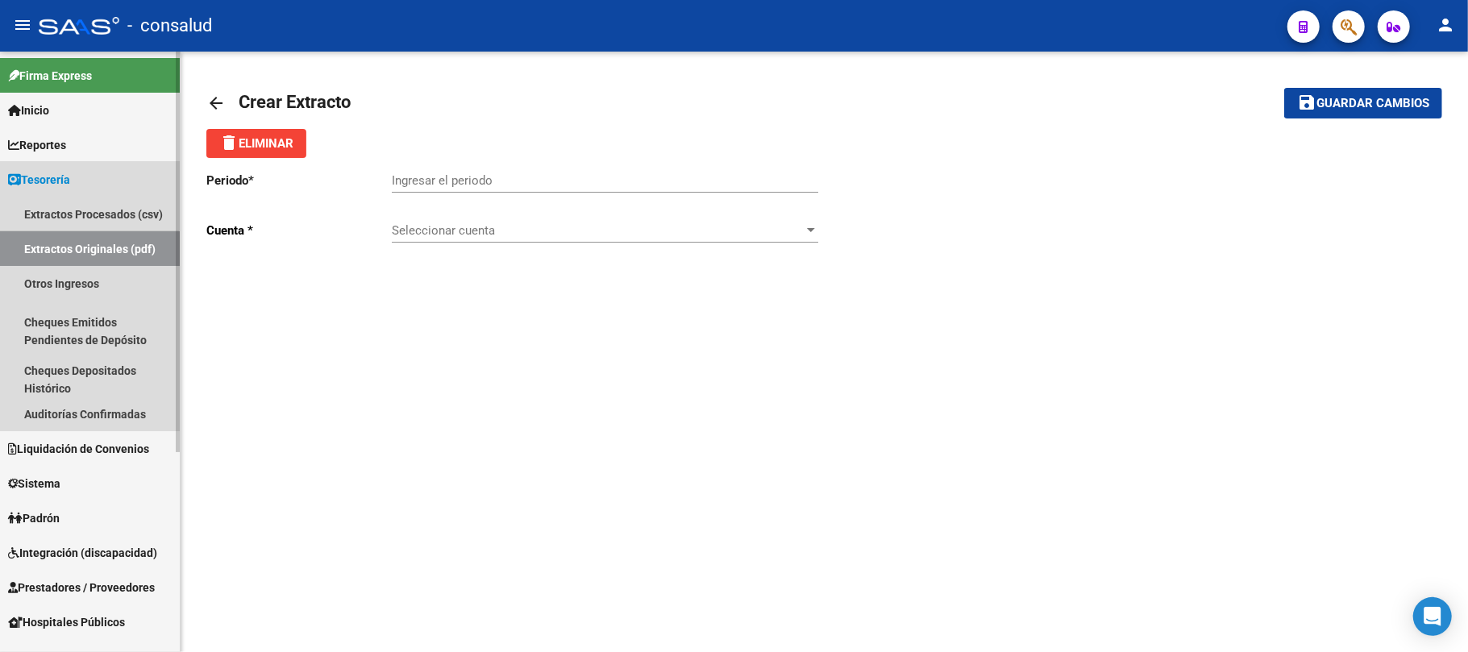
click at [58, 250] on link "Extractos Originales (pdf)" at bounding box center [90, 248] width 180 height 35
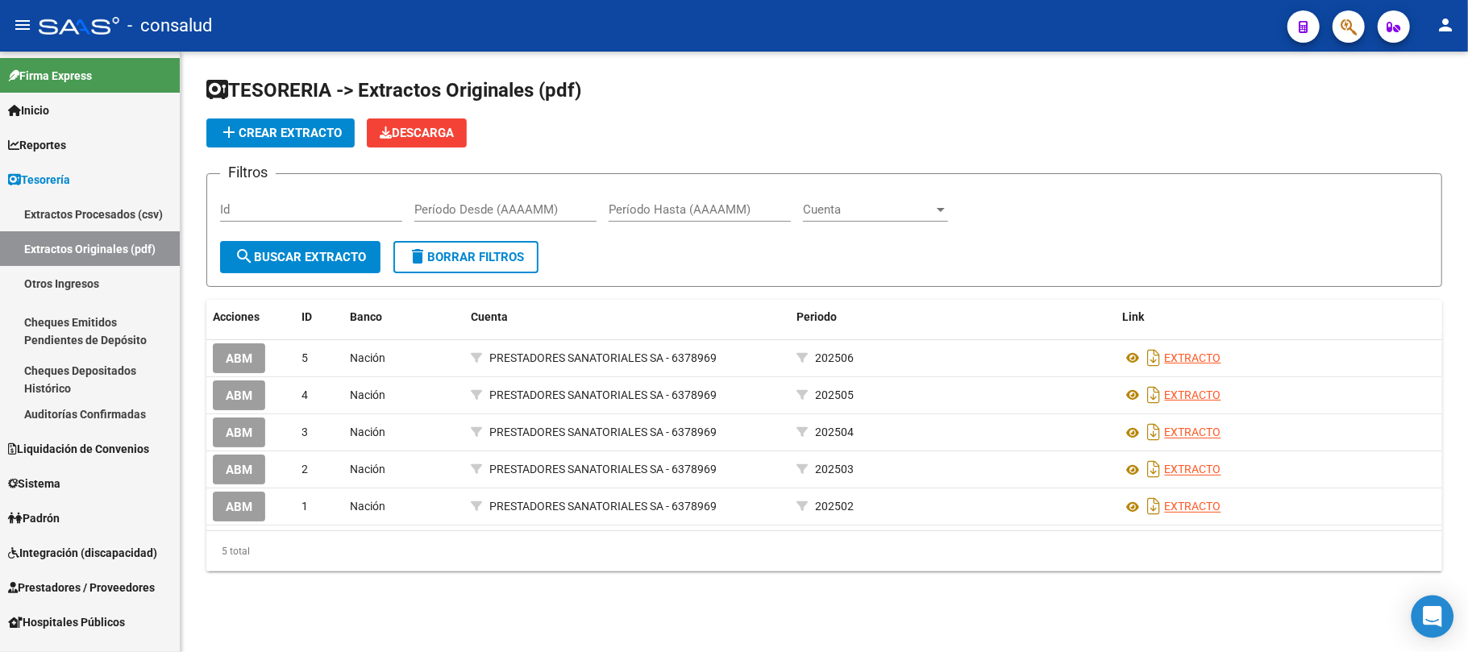
click at [1444, 621] on div "Open Intercom Messenger" at bounding box center [1432, 617] width 43 height 43
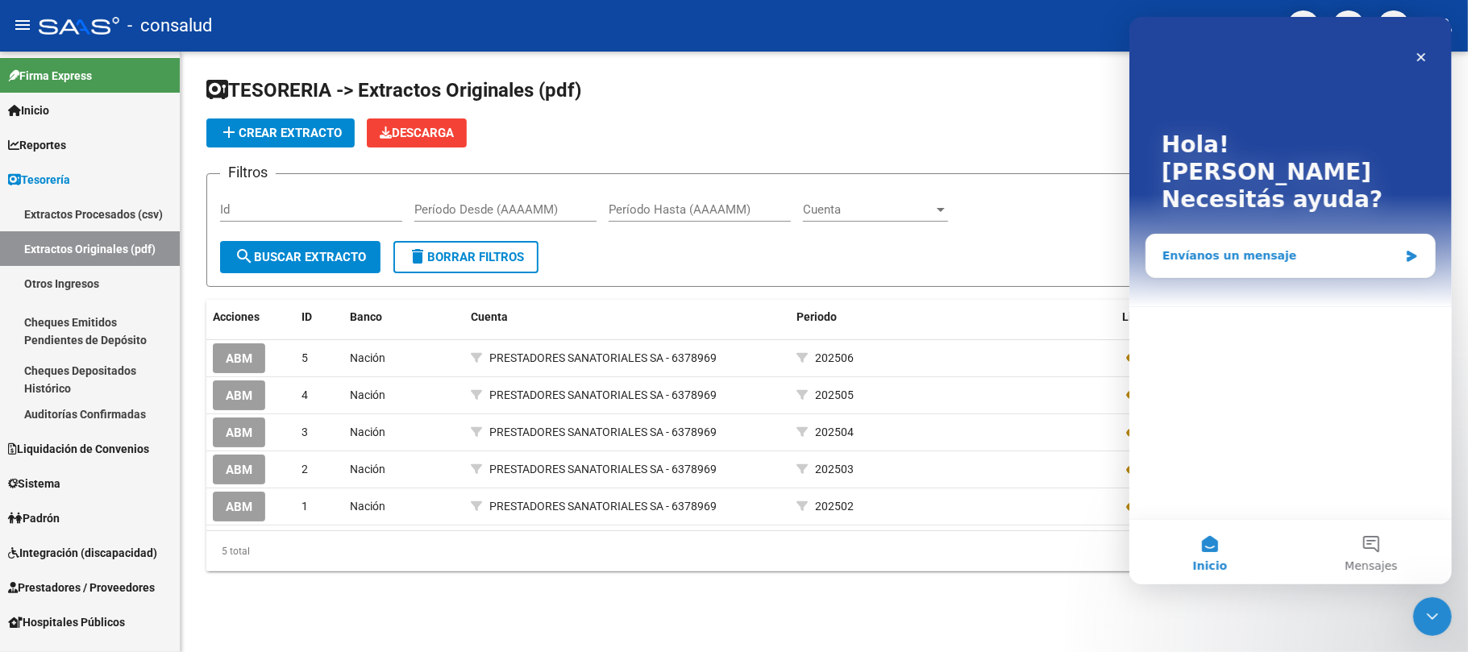
click at [1232, 247] on div "Envíanos un mensaje" at bounding box center [1280, 255] width 236 height 17
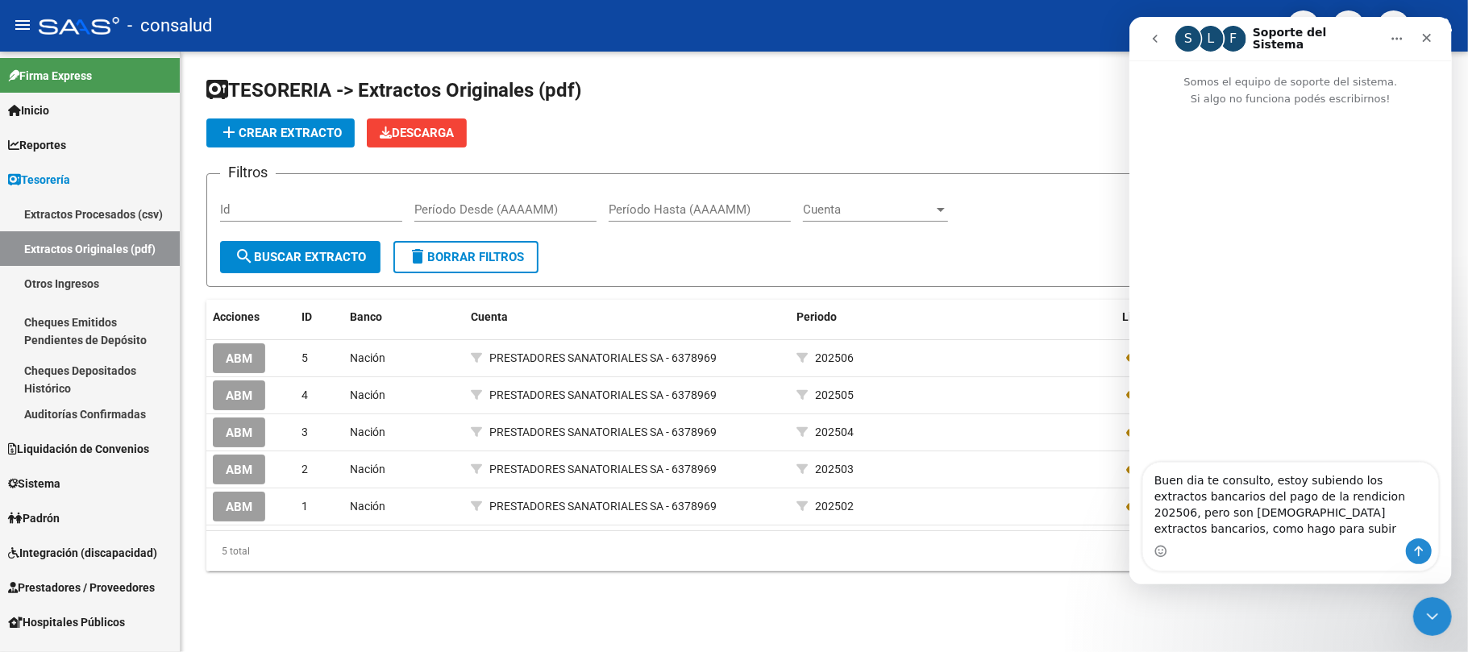
type textarea "Buen dia te consulto, estoy subiendo los extractos bancarios del pago de la ren…"
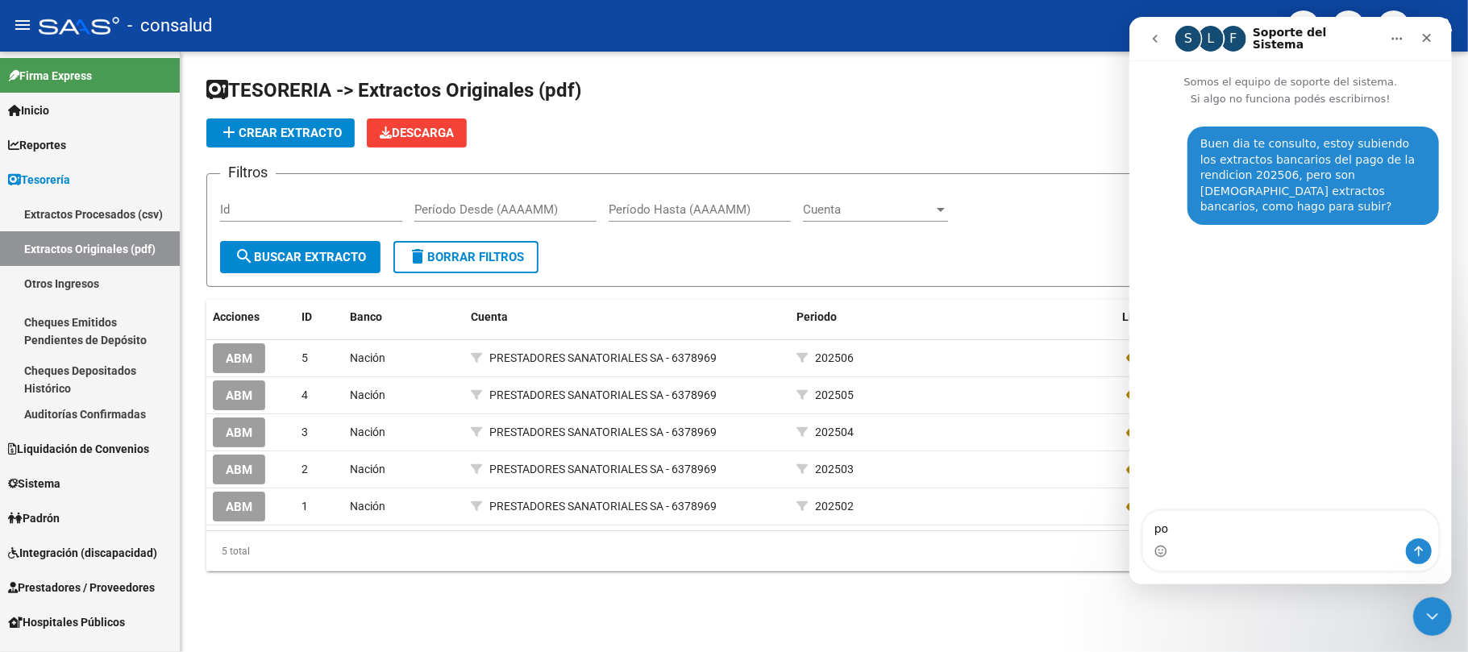
type textarea "p"
type textarea "d"
type textarea "son [DEMOGRAPHIC_DATA] pdf, en cada uno hay una cantidad grande de constancias …"
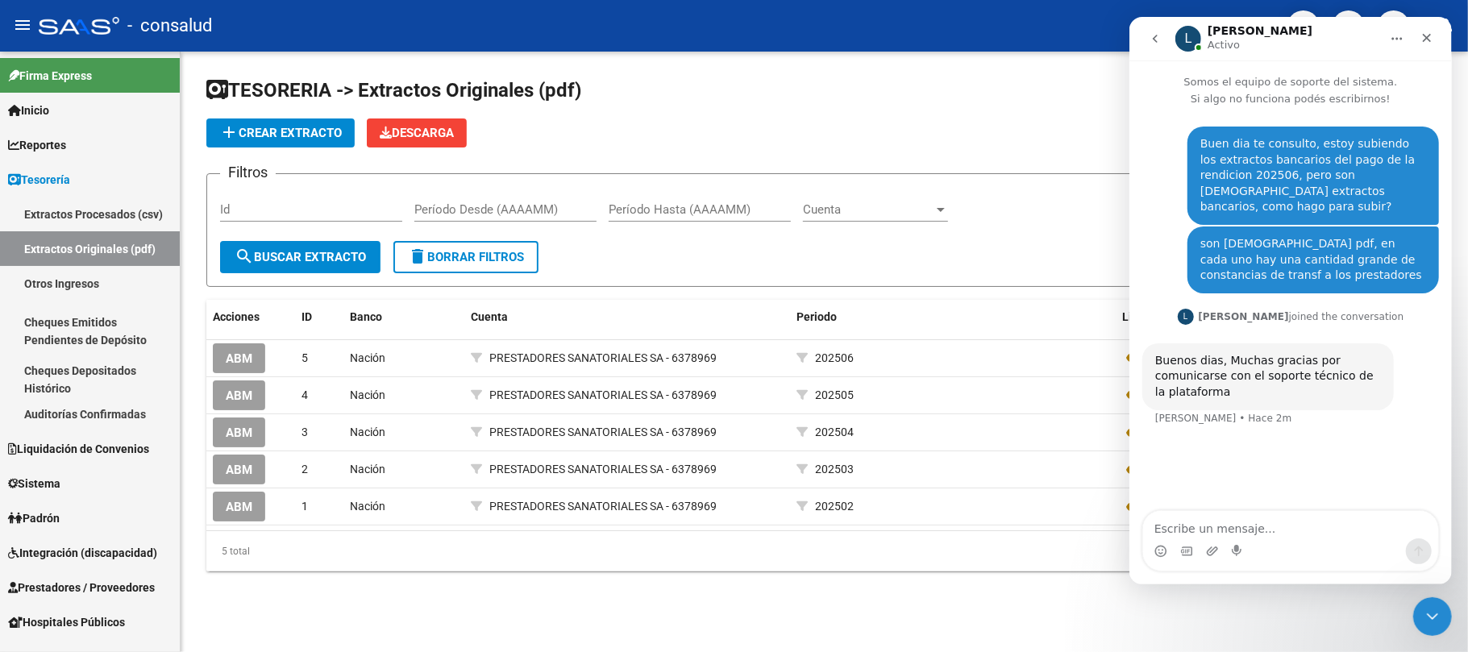
click at [1393, 38] on icon "Inicio" at bounding box center [1396, 39] width 10 height 2
click at [1397, 36] on icon "Inicio" at bounding box center [1396, 38] width 13 height 13
click at [73, 553] on span "Integración (discapacidad)" at bounding box center [82, 553] width 149 height 18
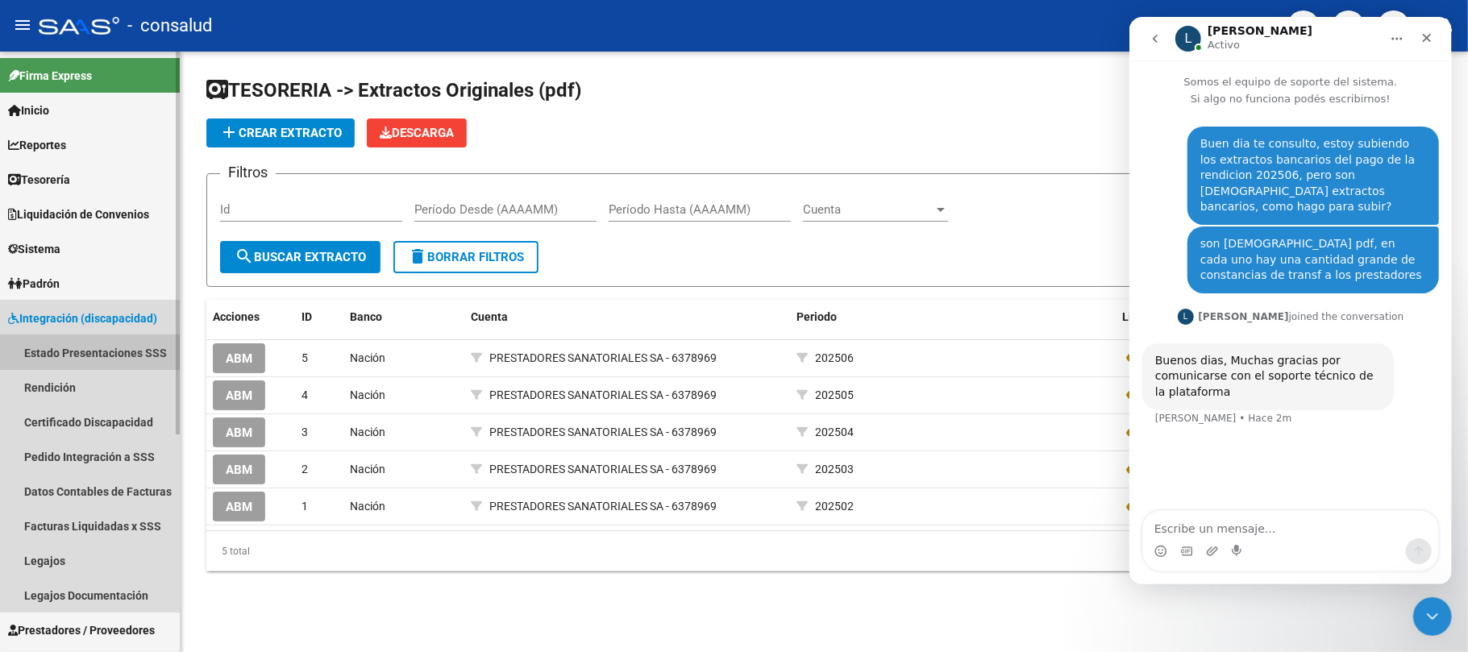
click at [63, 355] on link "Estado Presentaciones SSS" at bounding box center [90, 352] width 180 height 35
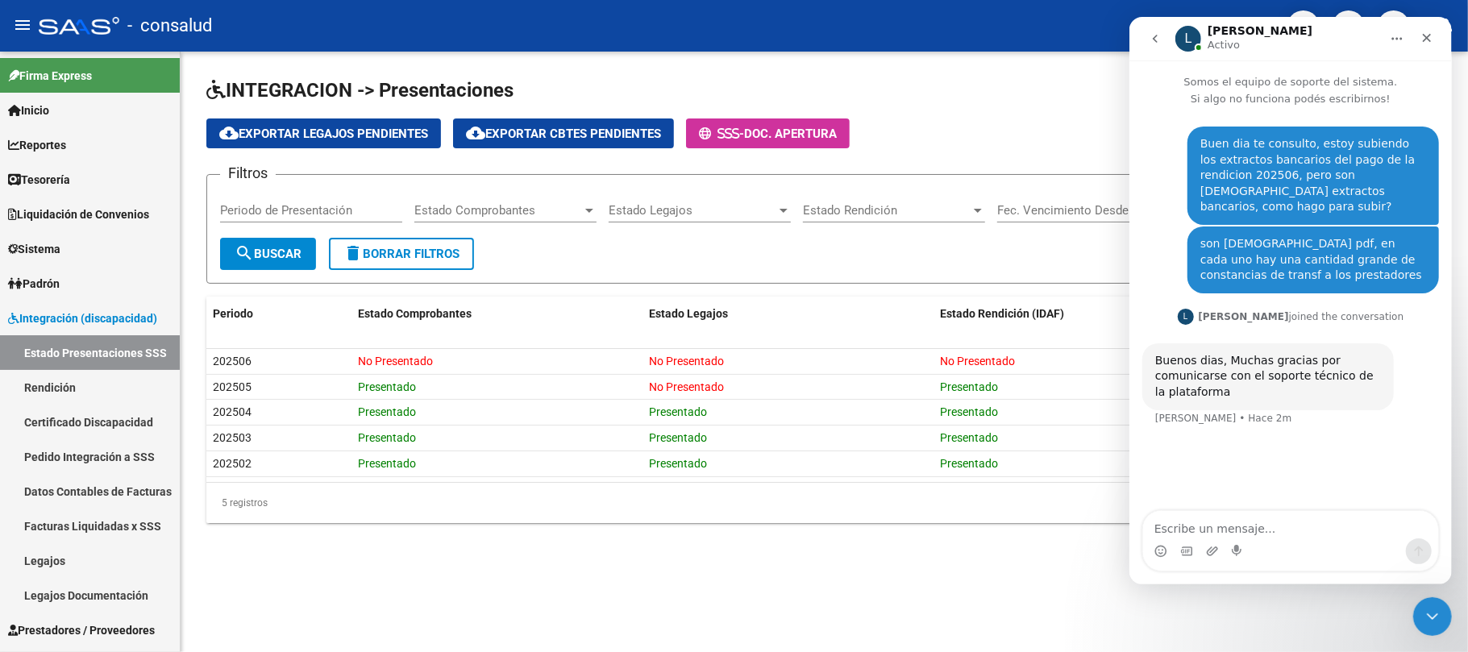
click at [1404, 35] on button "Inicio" at bounding box center [1396, 38] width 31 height 31
click at [1052, 36] on div "- consalud" at bounding box center [657, 25] width 1236 height 35
click at [1427, 629] on div "Cerrar Intercom Messenger" at bounding box center [1430, 614] width 39 height 39
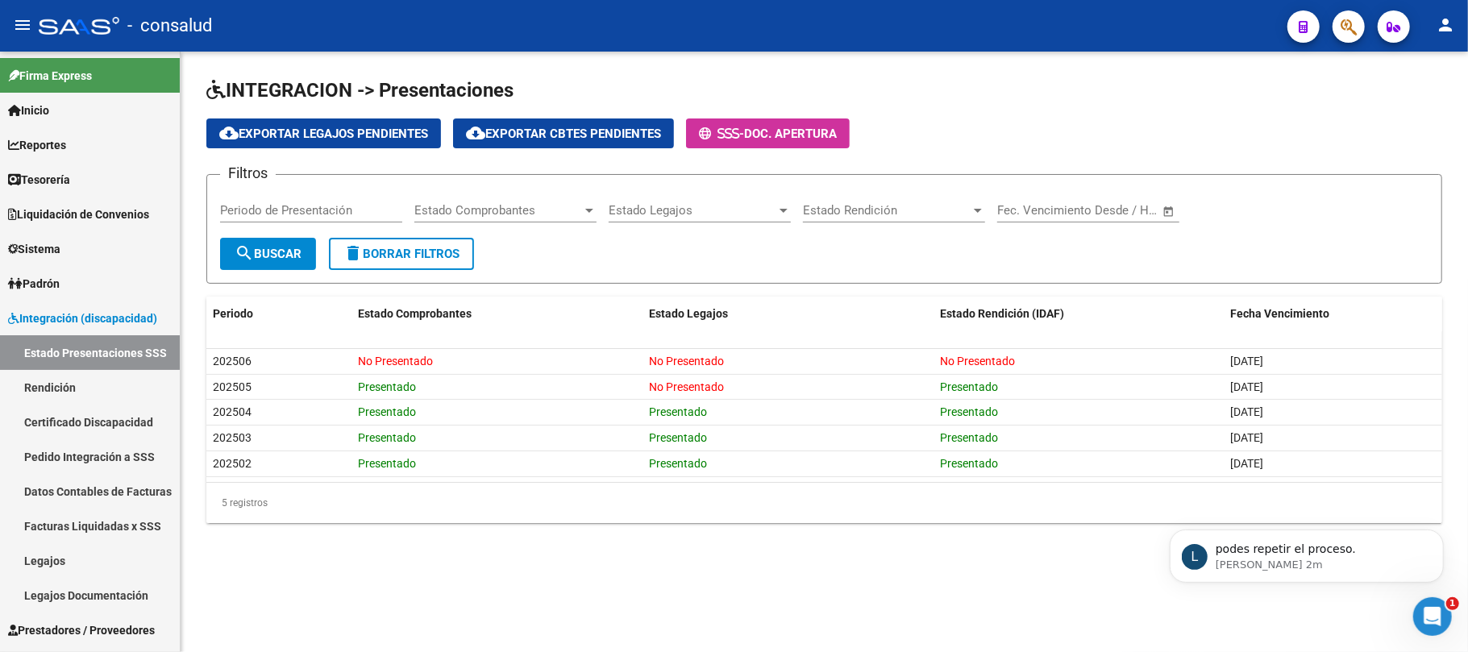
scroll to position [79, 0]
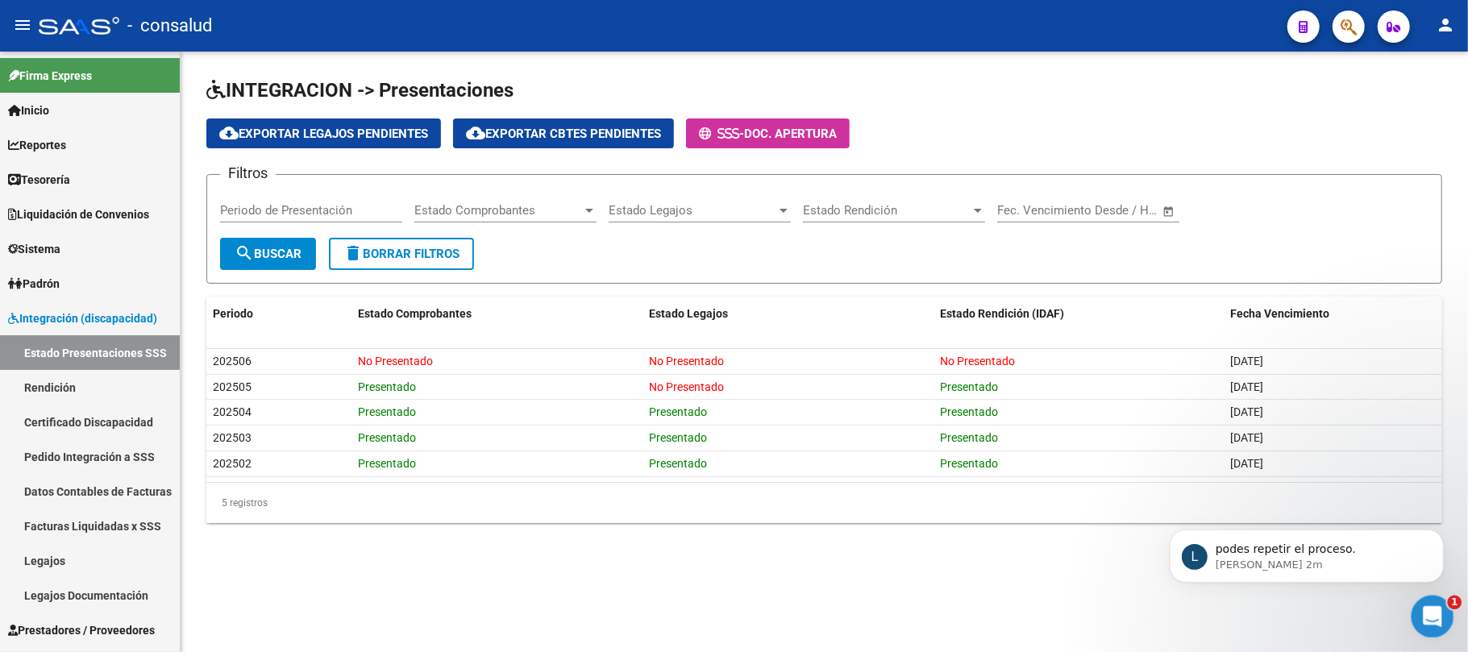
click at [1423, 617] on icon "Abrir Intercom Messenger" at bounding box center [1430, 614] width 27 height 27
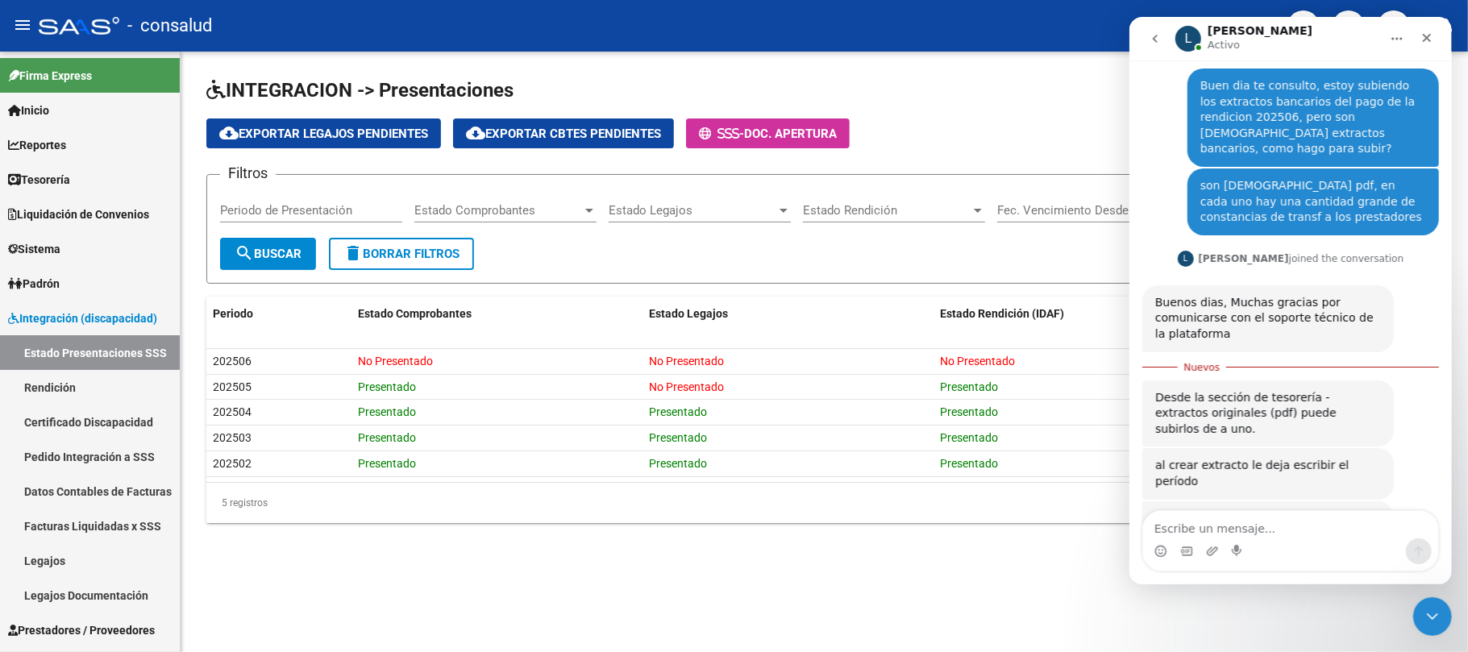
scroll to position [106, 0]
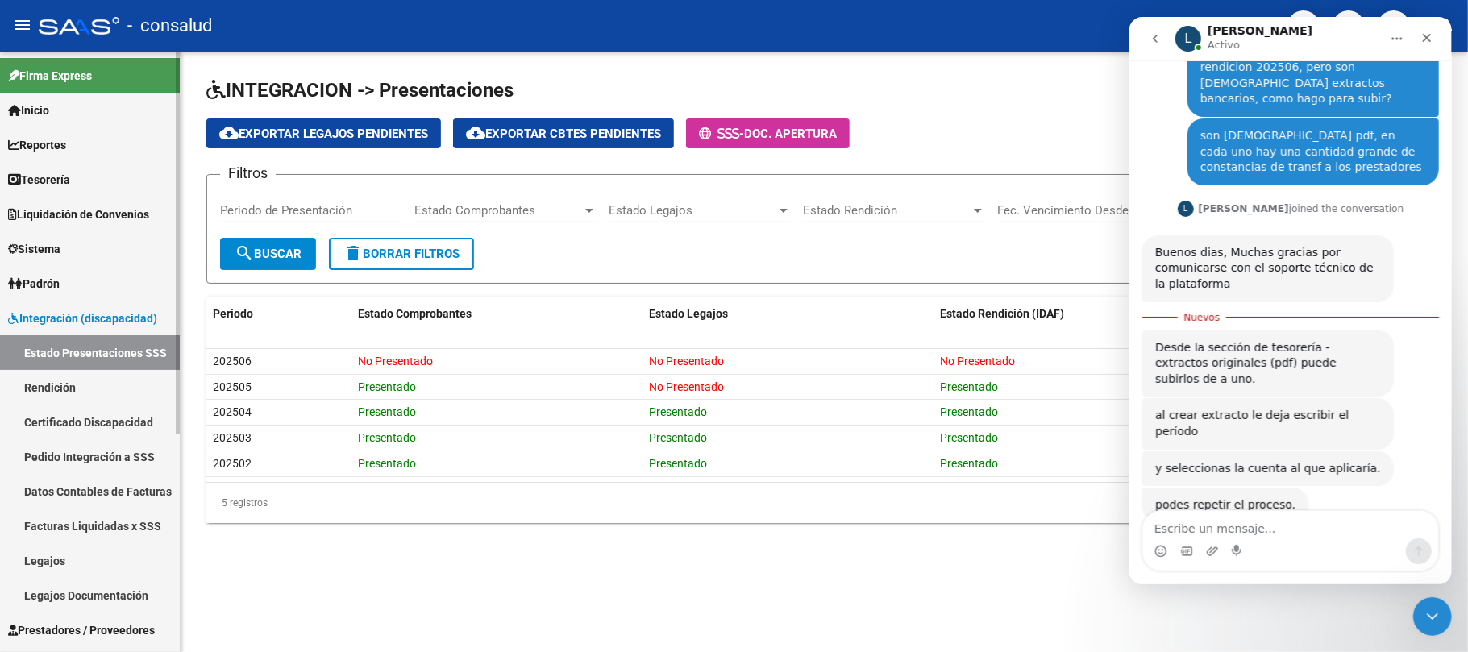
click at [72, 171] on link "Tesorería" at bounding box center [90, 179] width 180 height 35
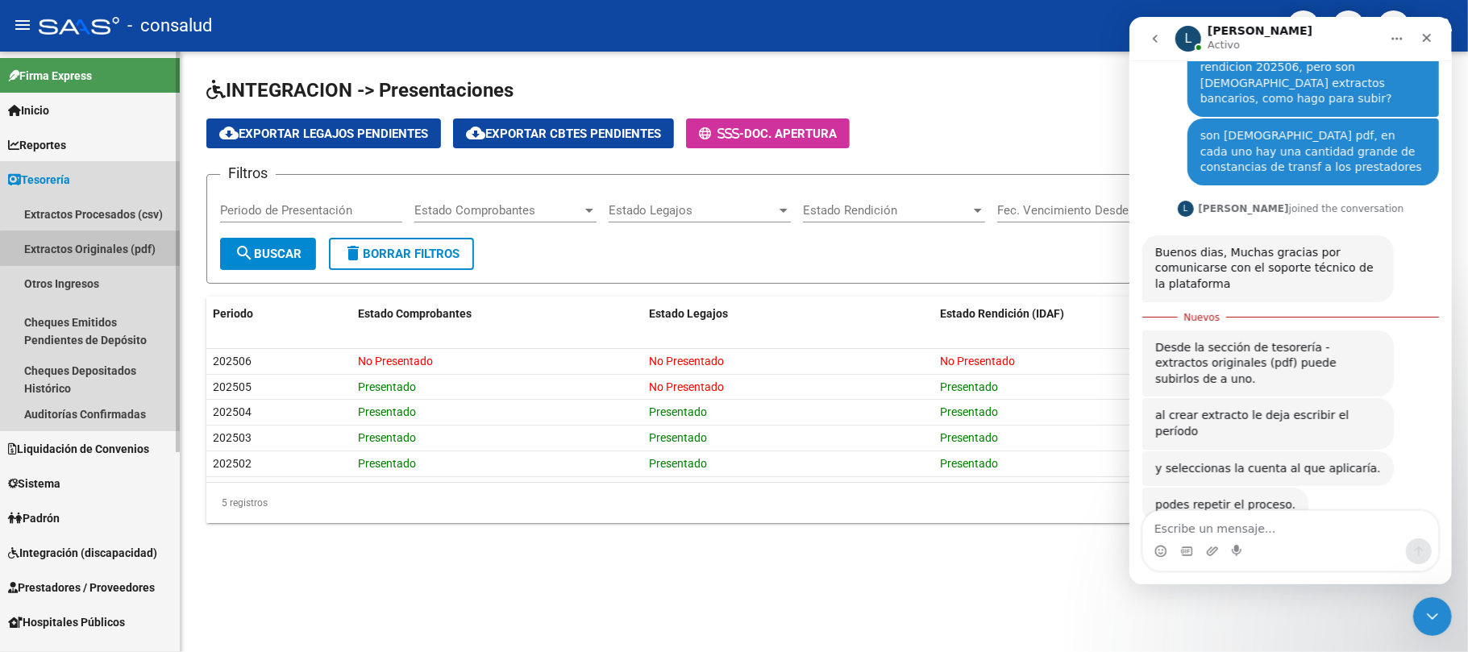
click at [95, 249] on link "Extractos Originales (pdf)" at bounding box center [90, 248] width 180 height 35
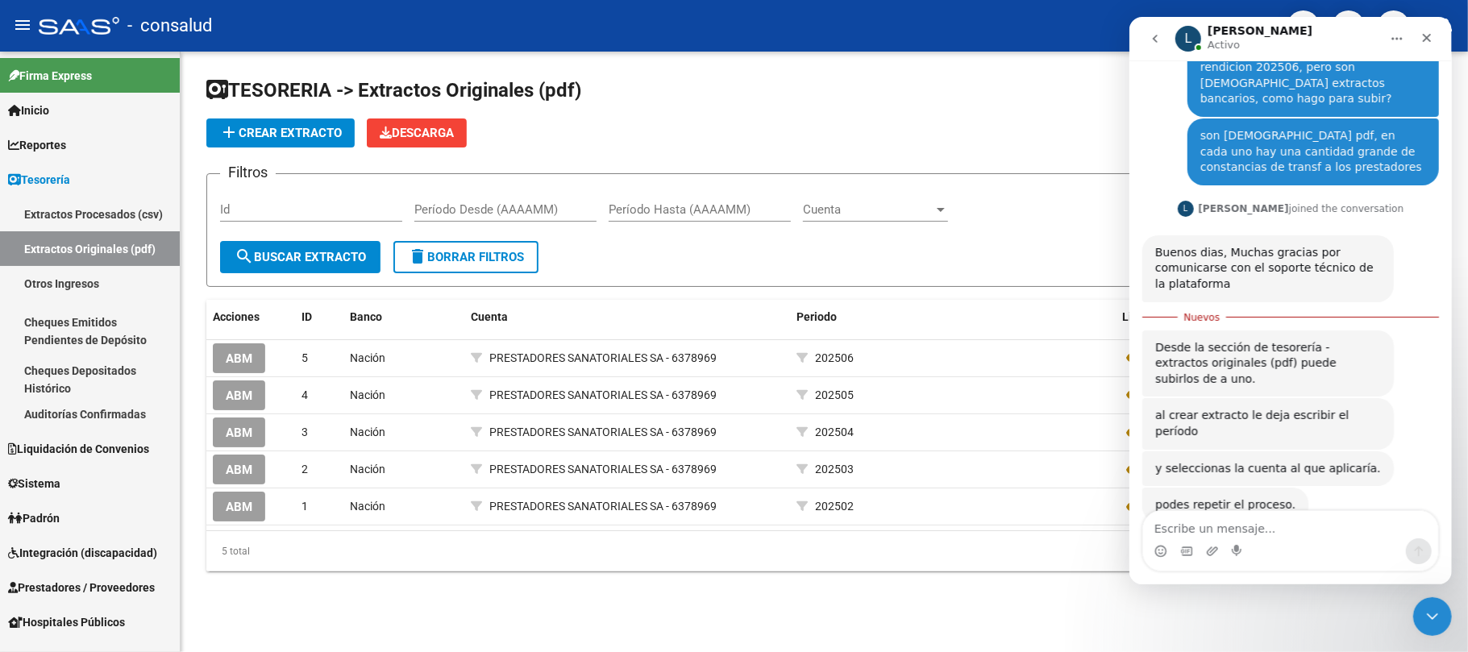
click at [1403, 36] on button "Inicio" at bounding box center [1396, 38] width 31 height 31
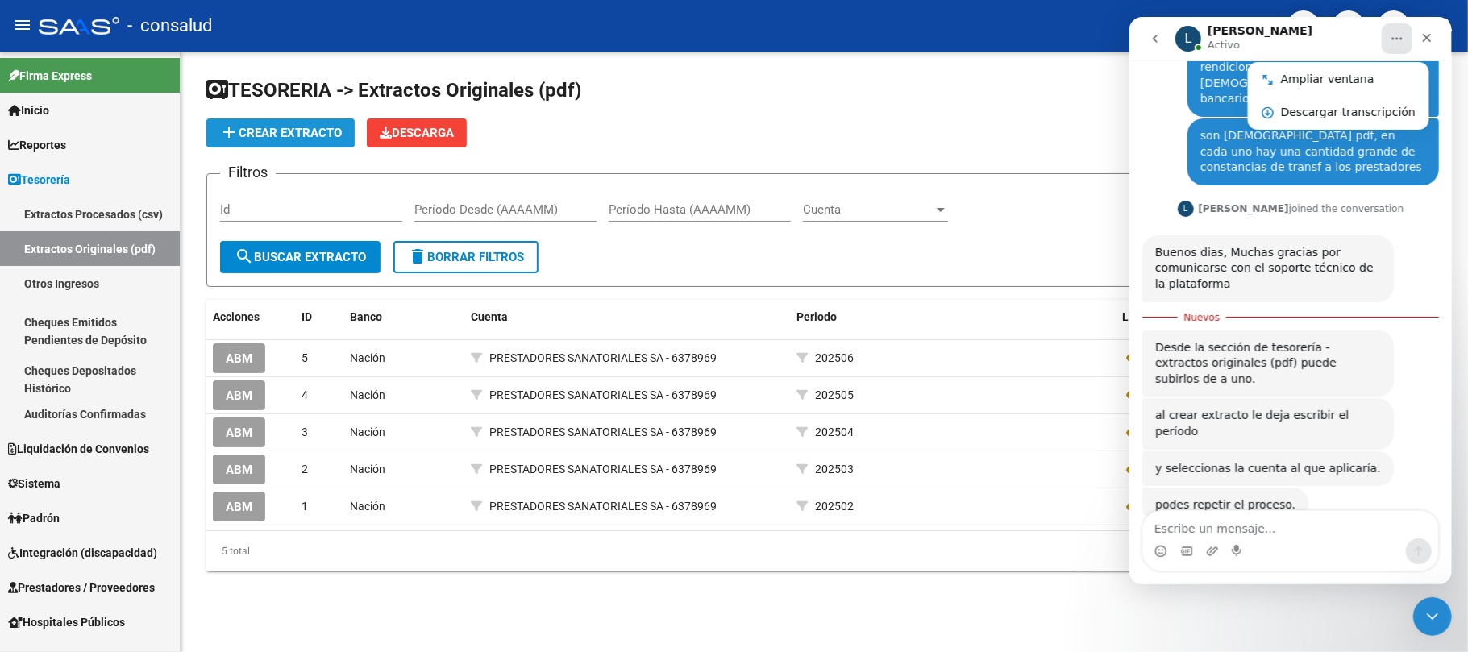
click at [272, 133] on span "add Crear Extracto" at bounding box center [280, 133] width 123 height 15
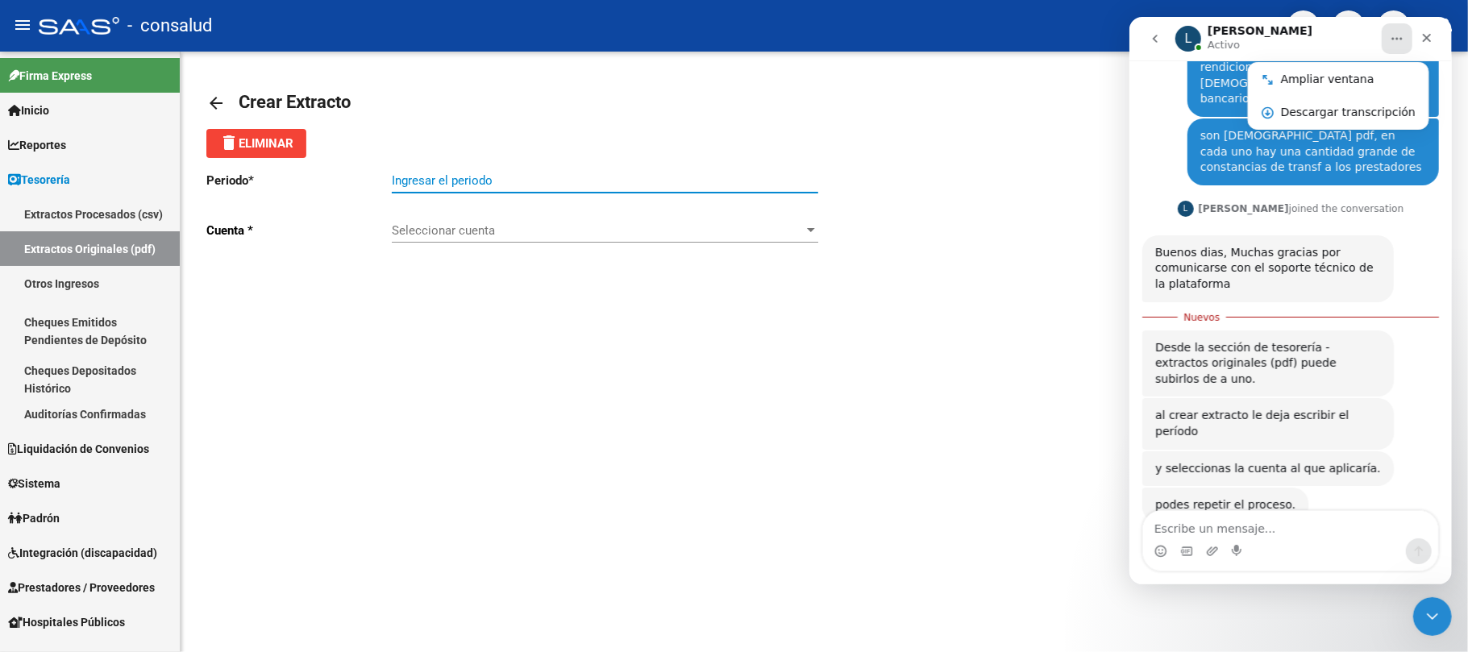
click at [472, 182] on input "Ingresar el periodo" at bounding box center [605, 180] width 426 height 15
type input "202506"
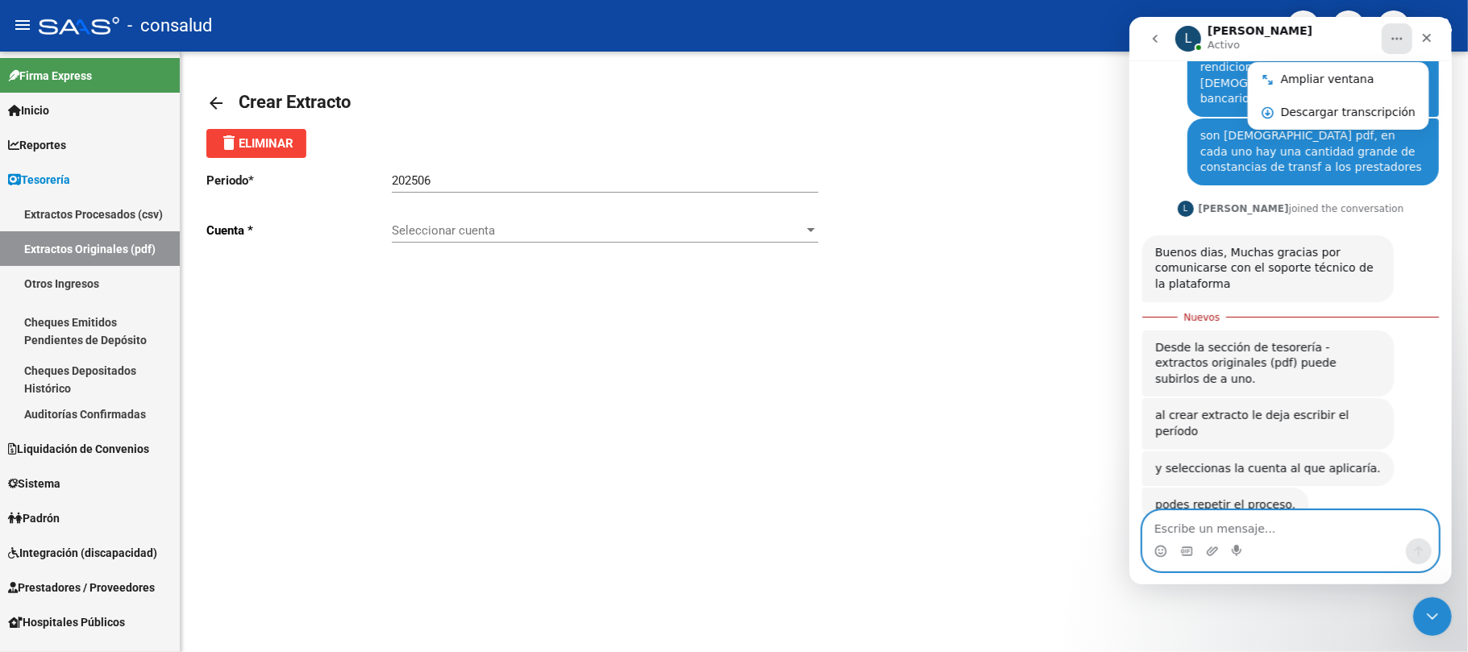
click at [1251, 524] on textarea "Escribe un mensaje..." at bounding box center [1289, 524] width 295 height 27
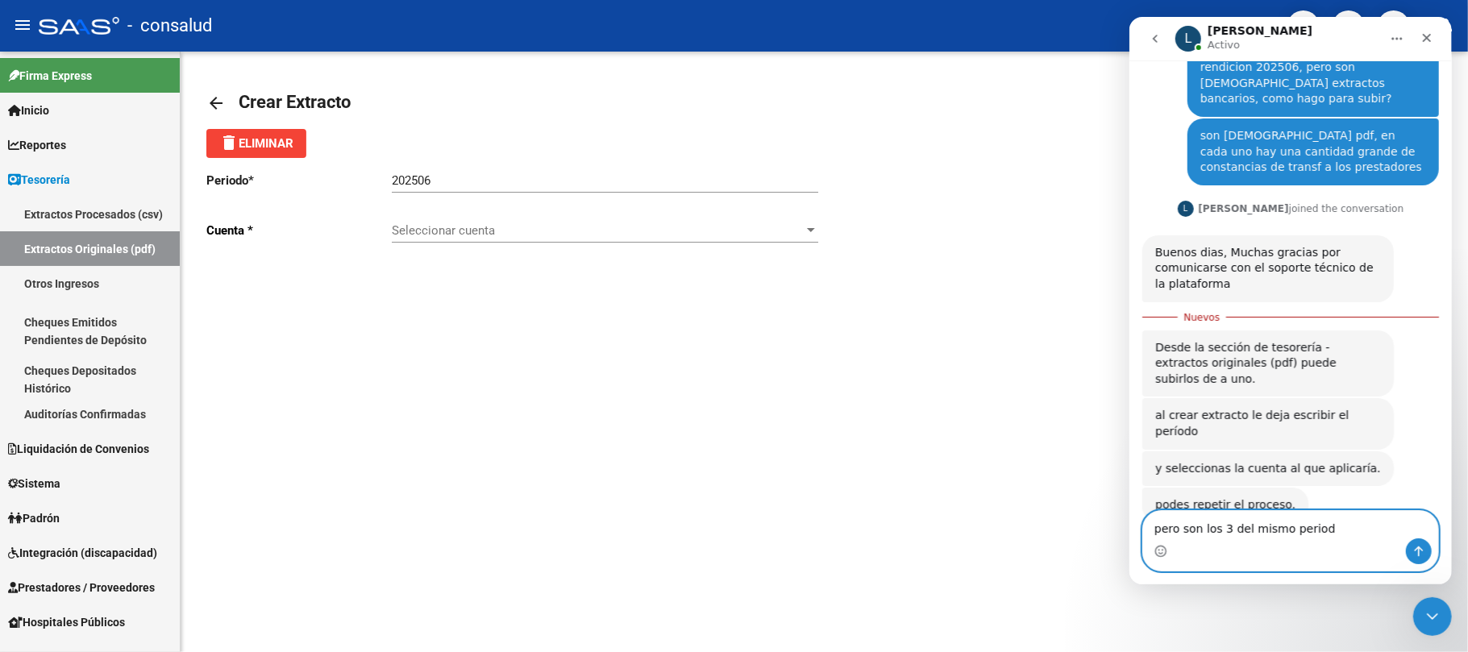
type textarea "pero son los 3 del mismo periodo"
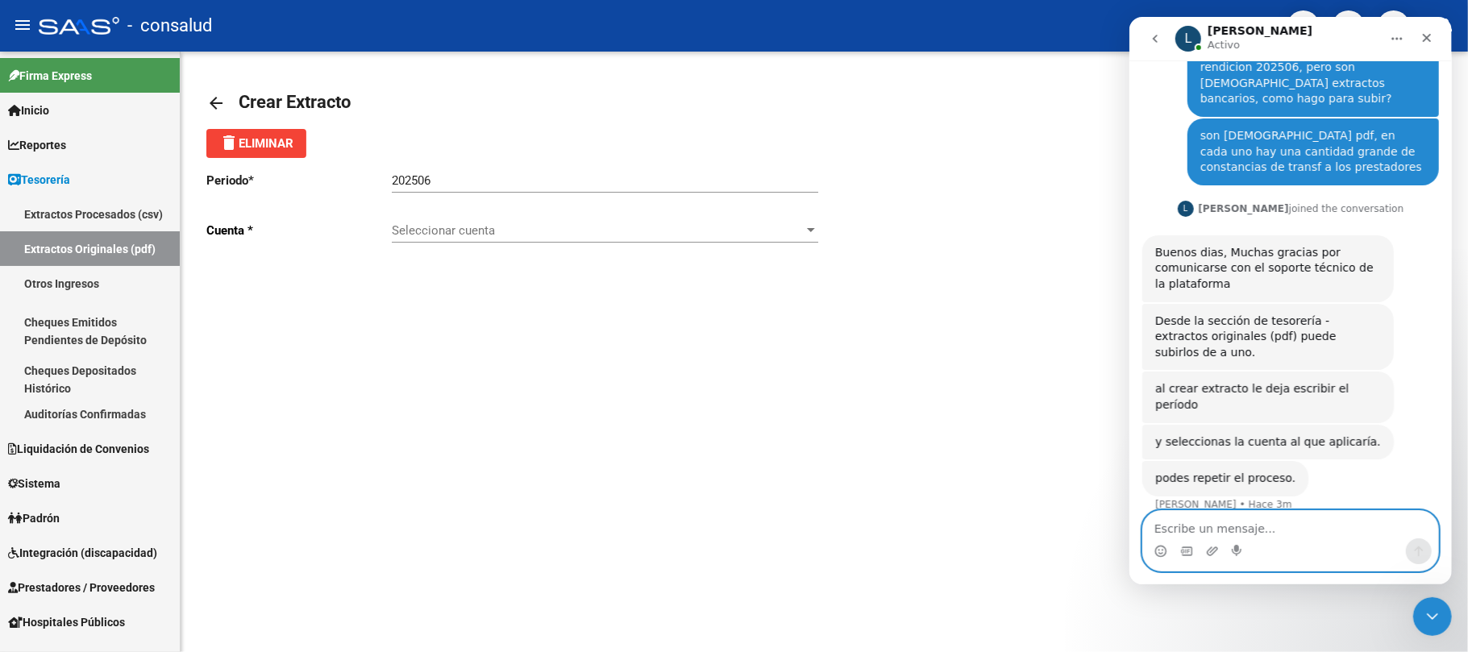
scroll to position [127, 0]
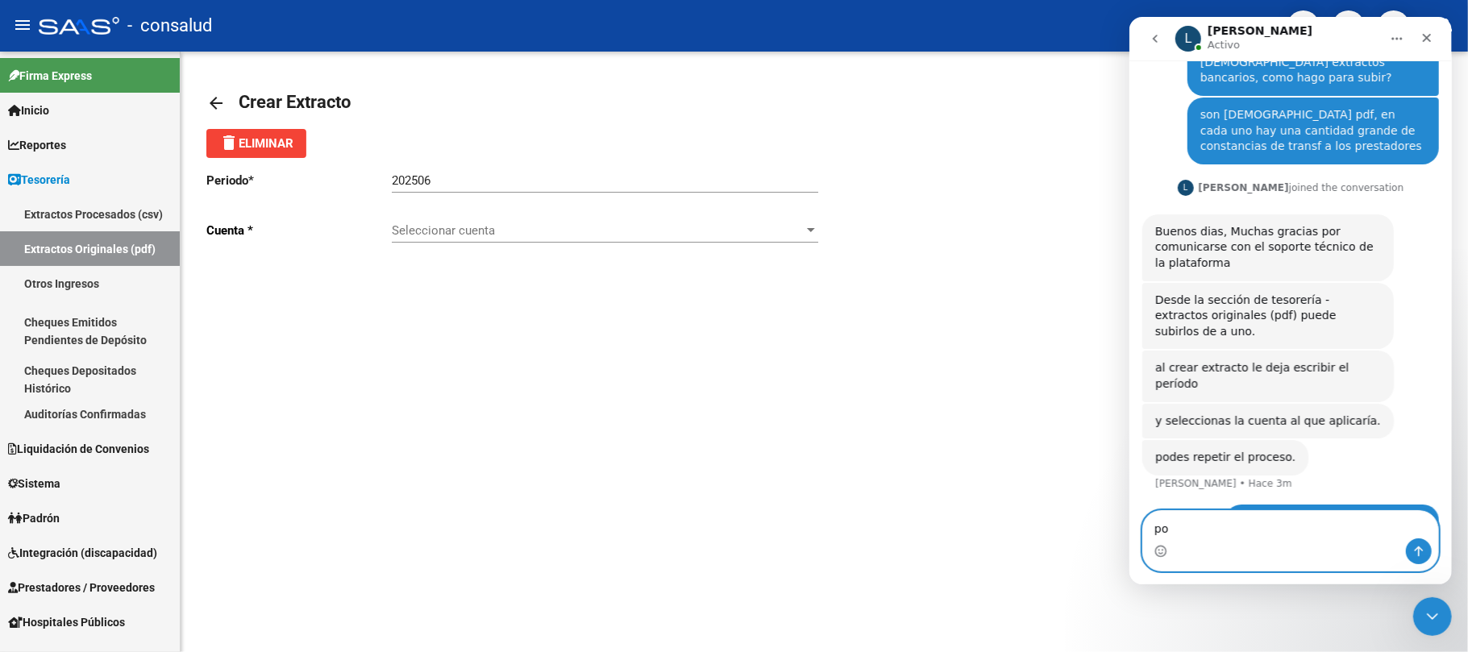
type textarea "p"
click at [435, 185] on input "202506" at bounding box center [605, 180] width 426 height 15
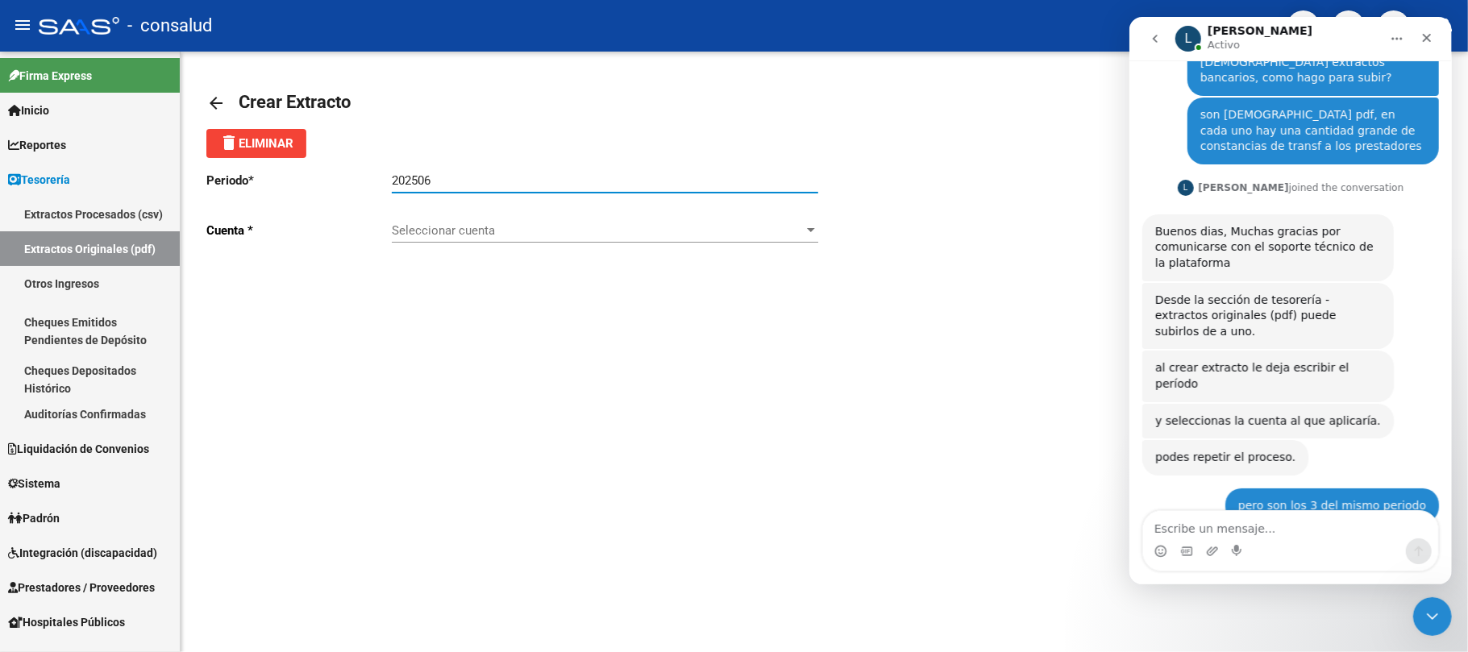
scroll to position [192, 0]
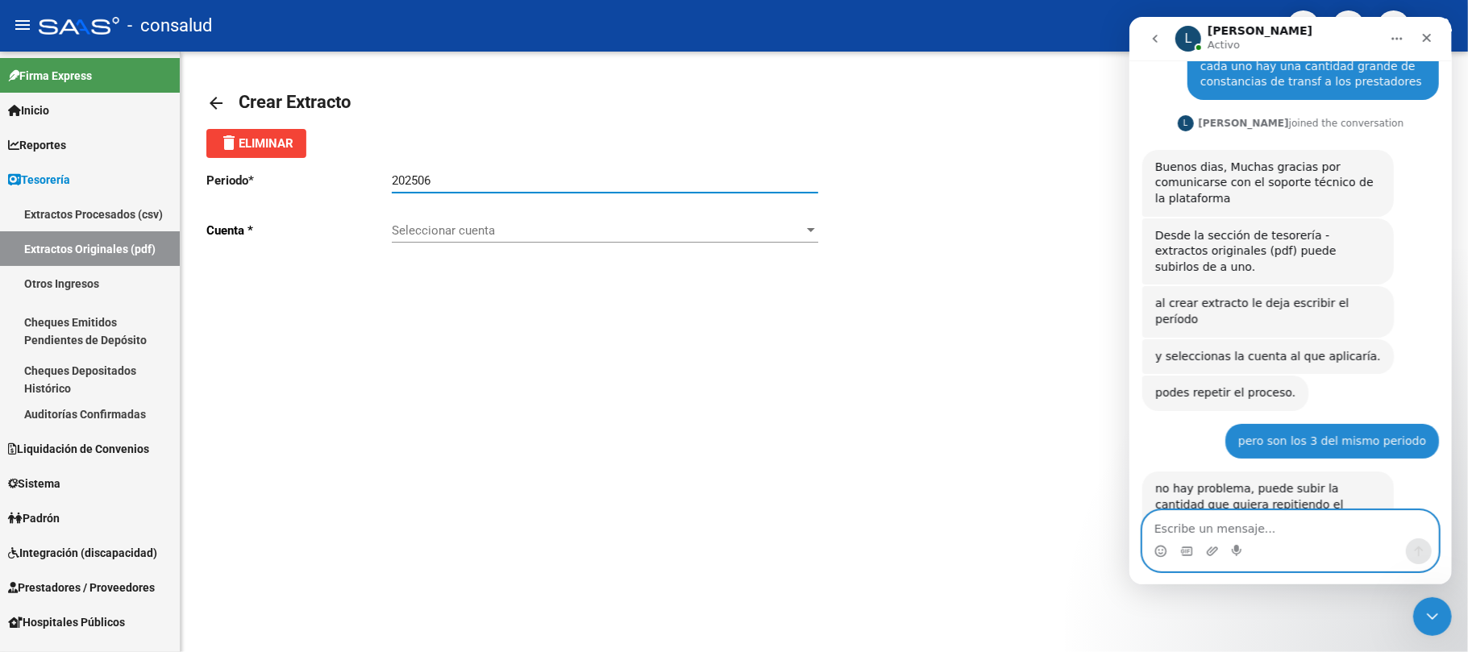
click at [1285, 527] on textarea "Escribe un mensaje..." at bounding box center [1289, 524] width 295 height 27
type textarea "P"
type textarea "ok gracias"
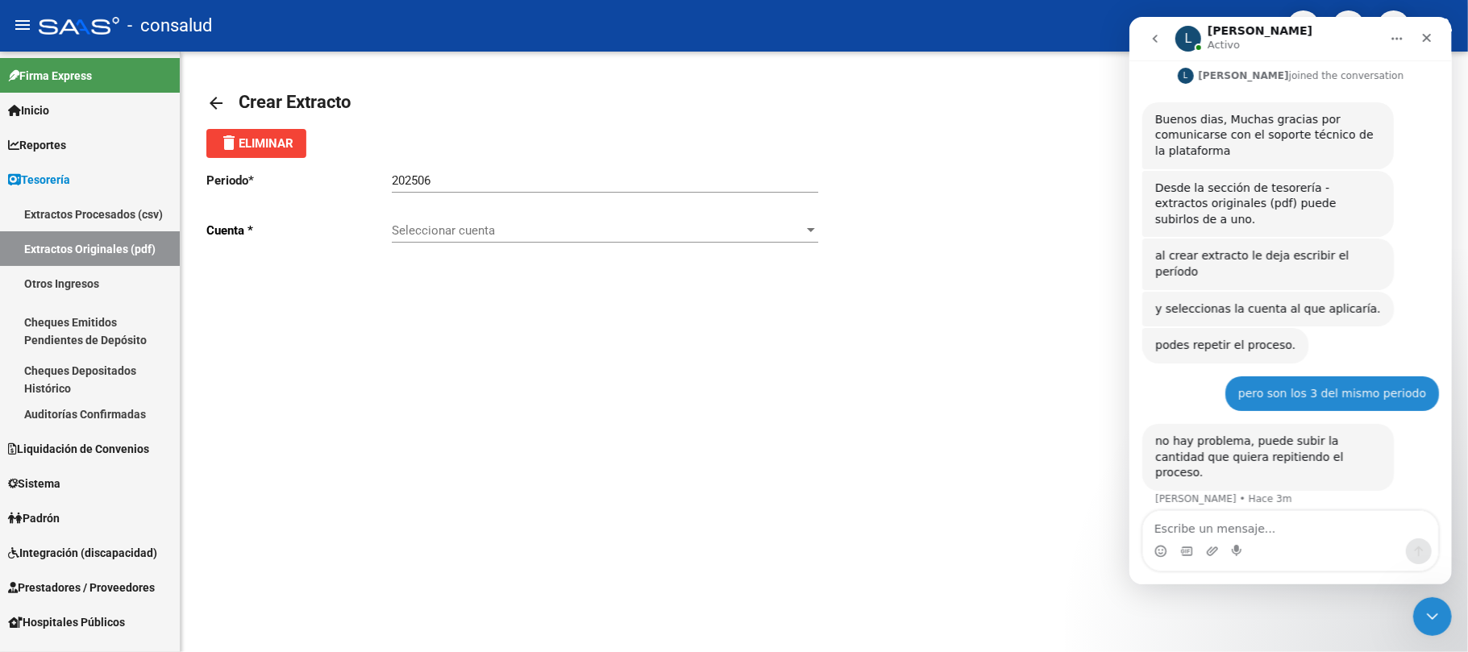
click at [1390, 38] on icon "Inicio" at bounding box center [1396, 38] width 13 height 13
click at [105, 247] on link "Extractos Originales (pdf)" at bounding box center [90, 248] width 180 height 35
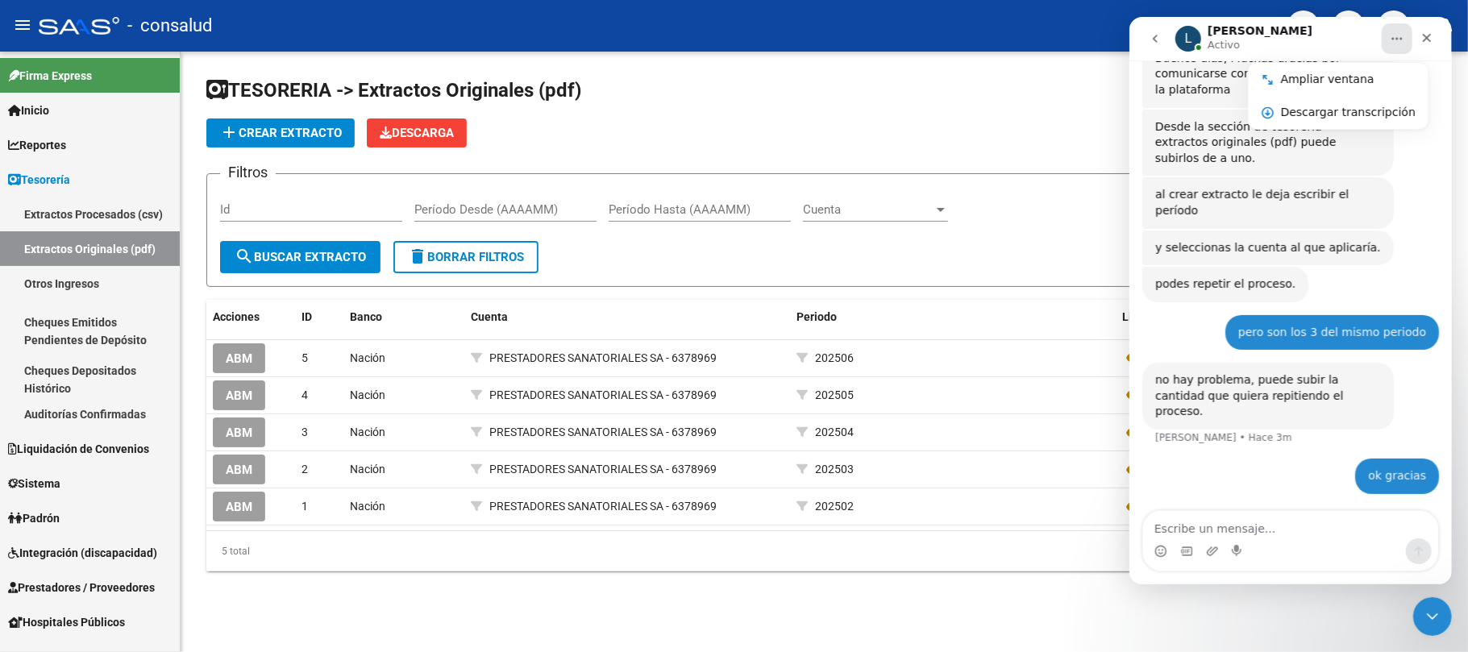
scroll to position [301, 0]
click at [1436, 623] on icon "Cerrar Intercom Messenger" at bounding box center [1429, 614] width 19 height 19
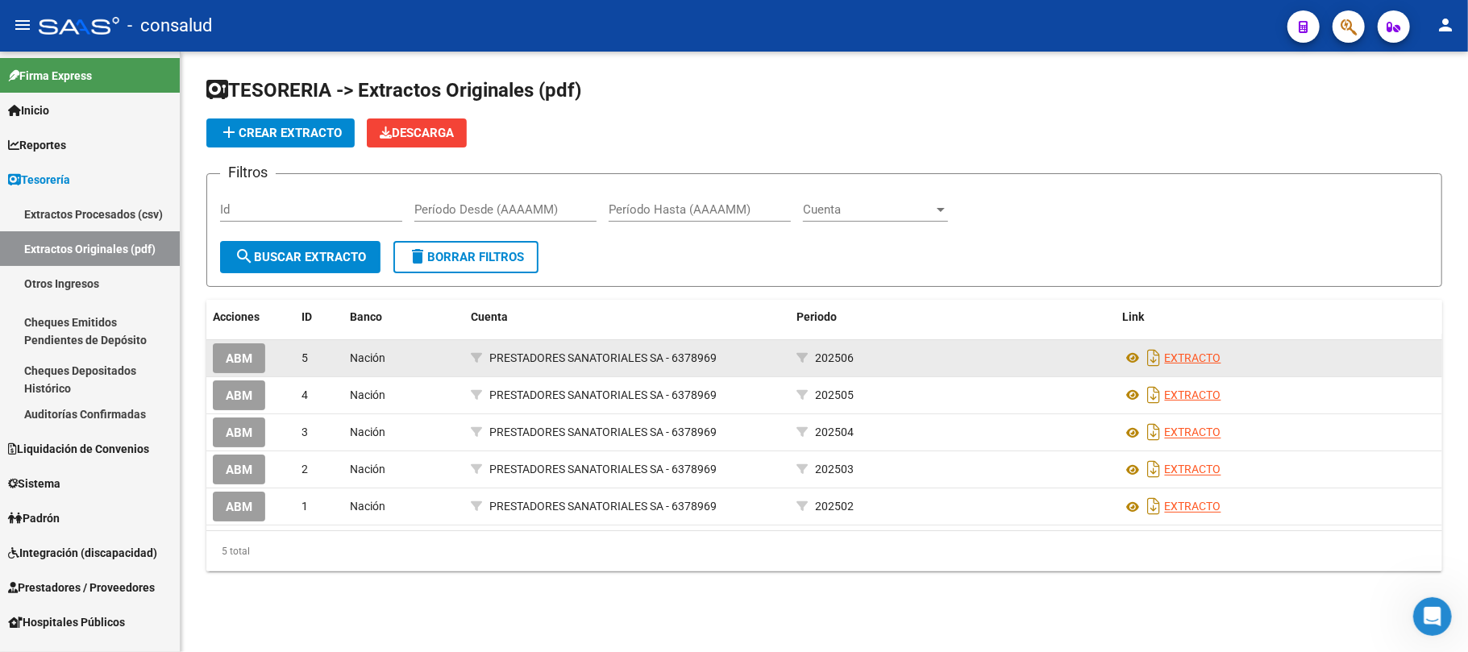
click at [1170, 360] on link "EXTRACTO" at bounding box center [1193, 357] width 56 height 13
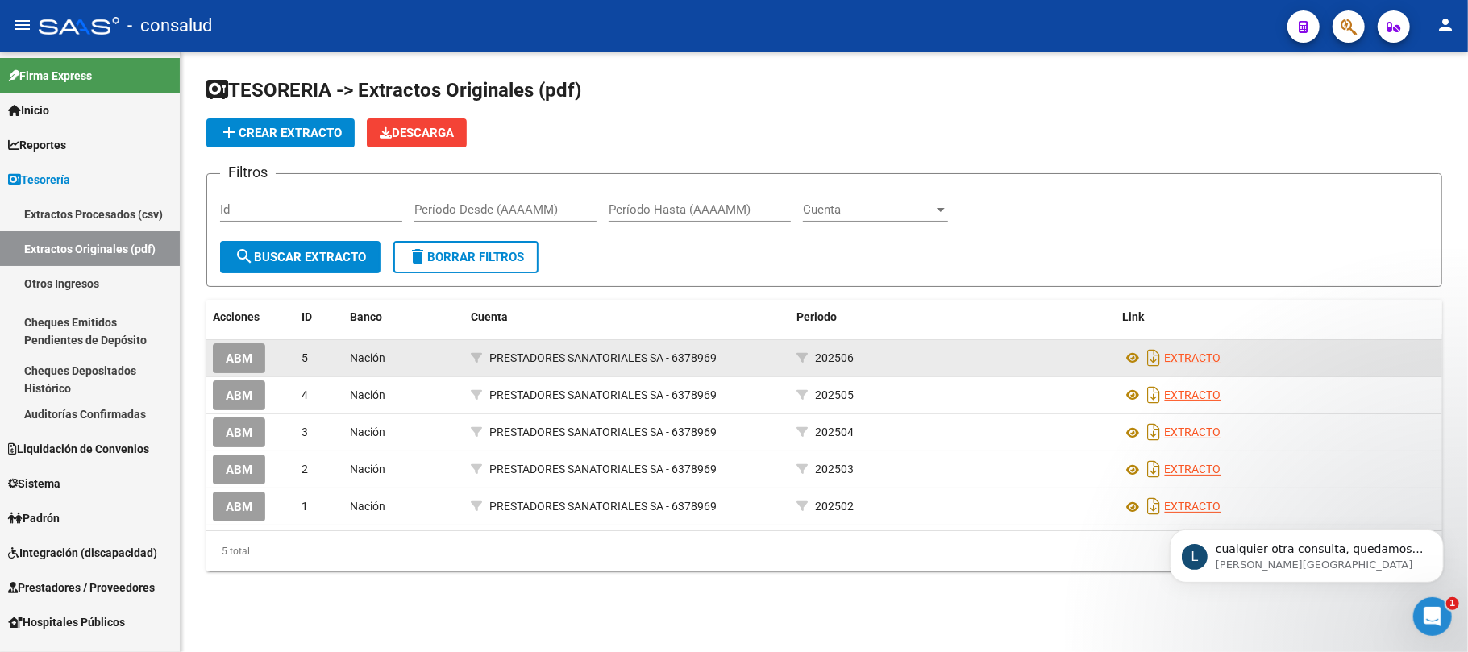
scroll to position [303, 0]
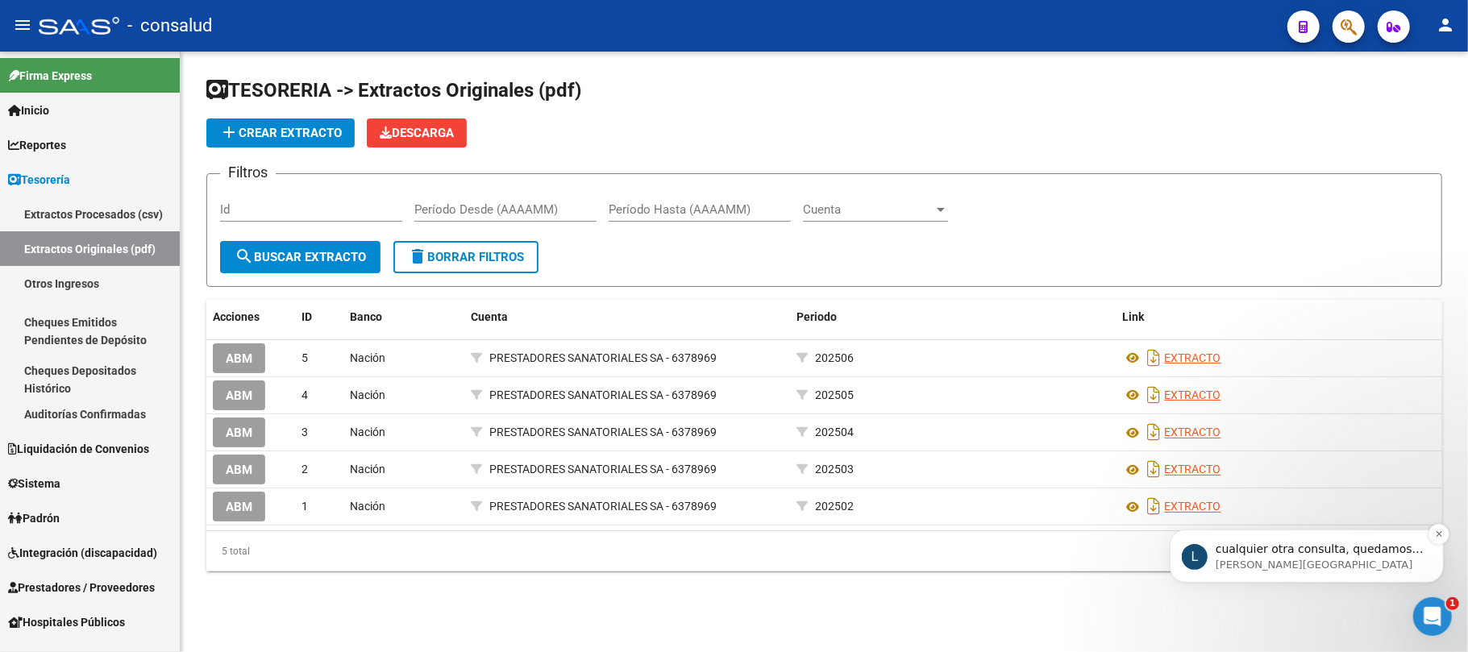
click at [1330, 556] on div "cualquier otra consulta, quedamos a disposición. [PERSON_NAME][GEOGRAPHIC_DATA]" at bounding box center [1319, 556] width 208 height 31
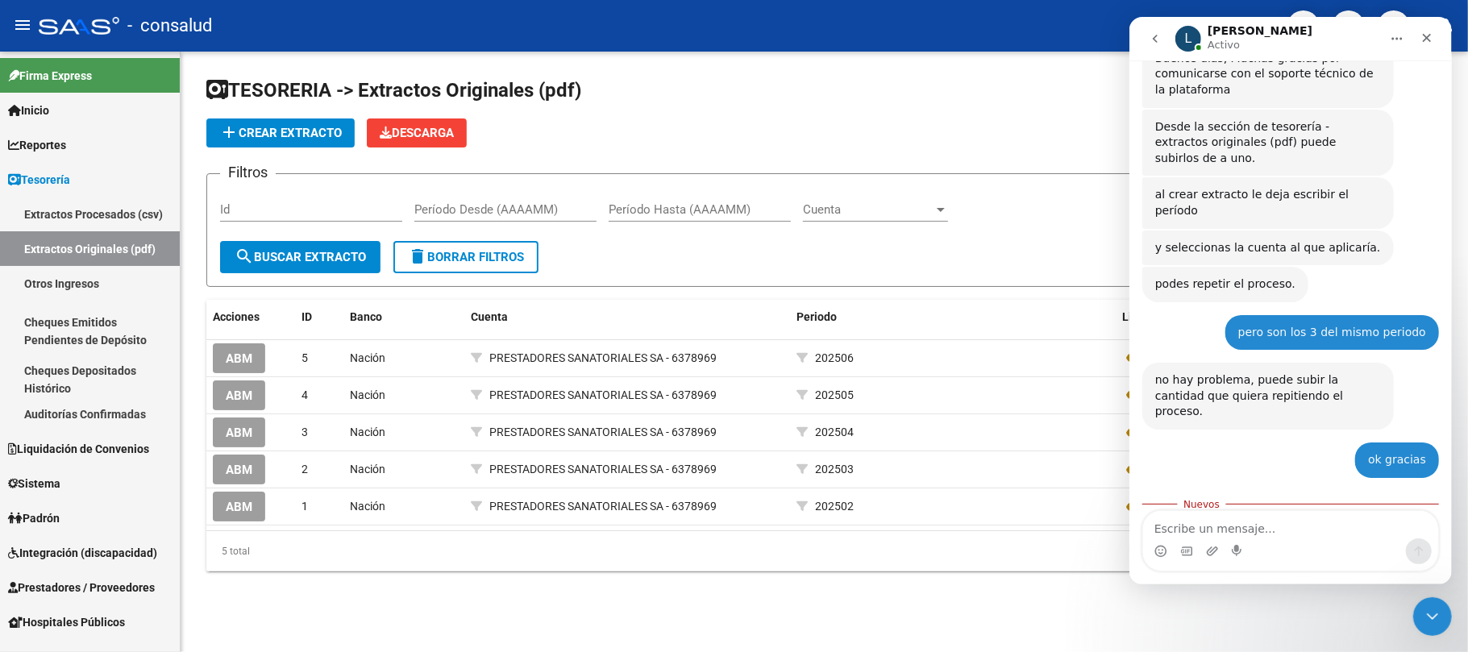
scroll to position [330, 0]
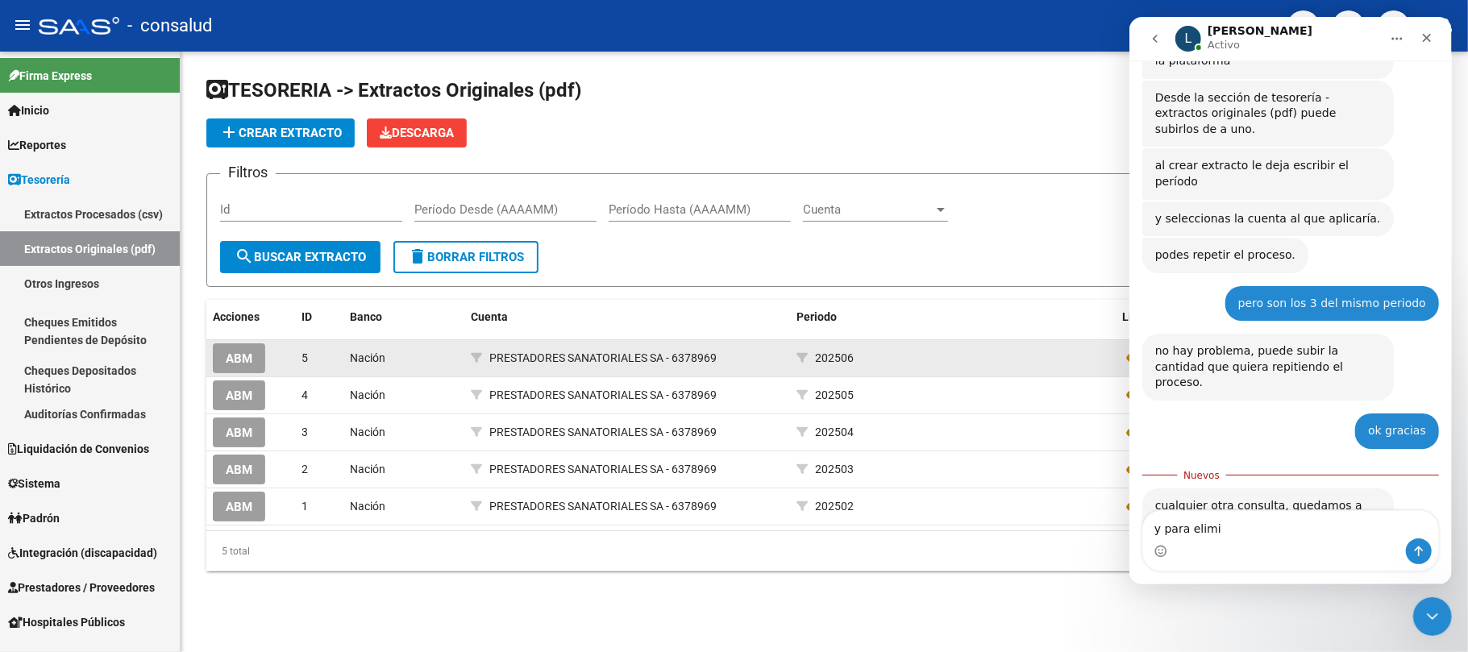
type textarea "y para elimi"
click at [246, 359] on span "ABM" at bounding box center [239, 358] width 27 height 15
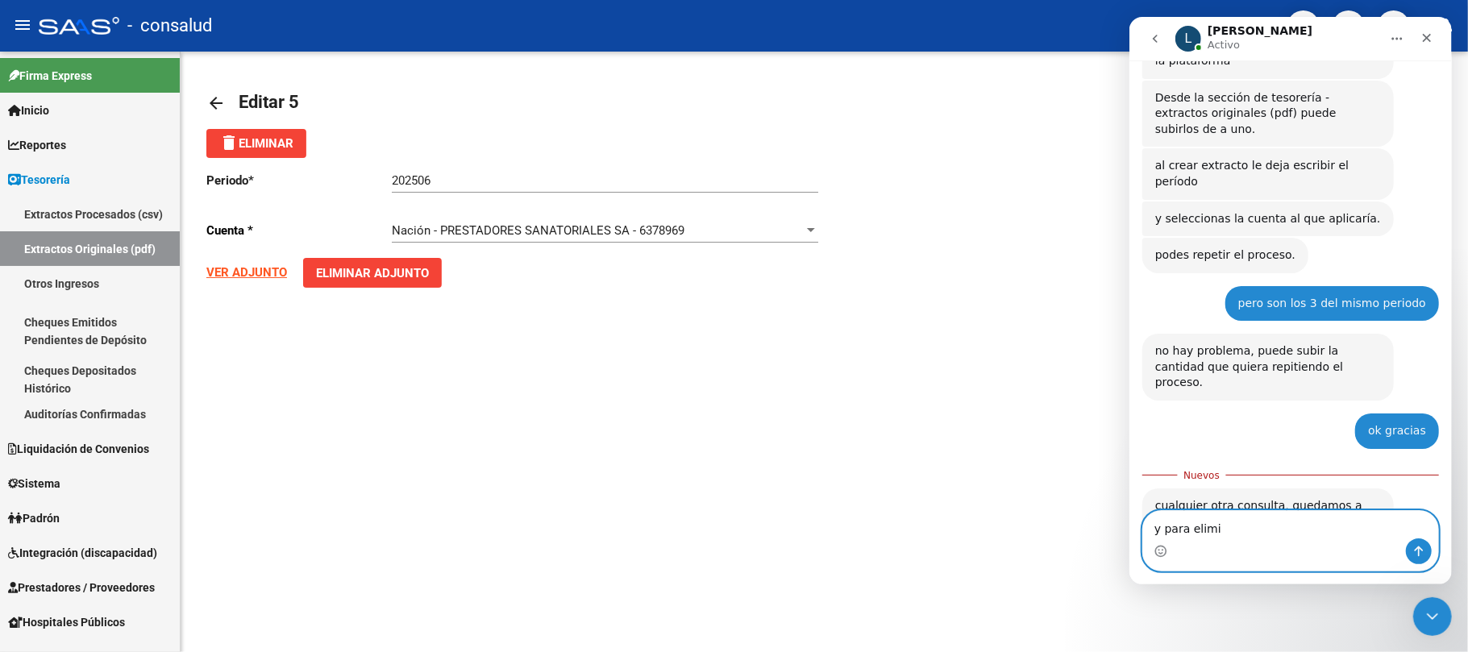
drag, startPoint x: 1233, startPoint y: 527, endPoint x: 1067, endPoint y: 522, distance: 166.1
click at [1128, 522] on html "L [PERSON_NAME] Somos el equipo de soporte del sistema. Si algo no funciona pod…" at bounding box center [1289, 300] width 322 height 567
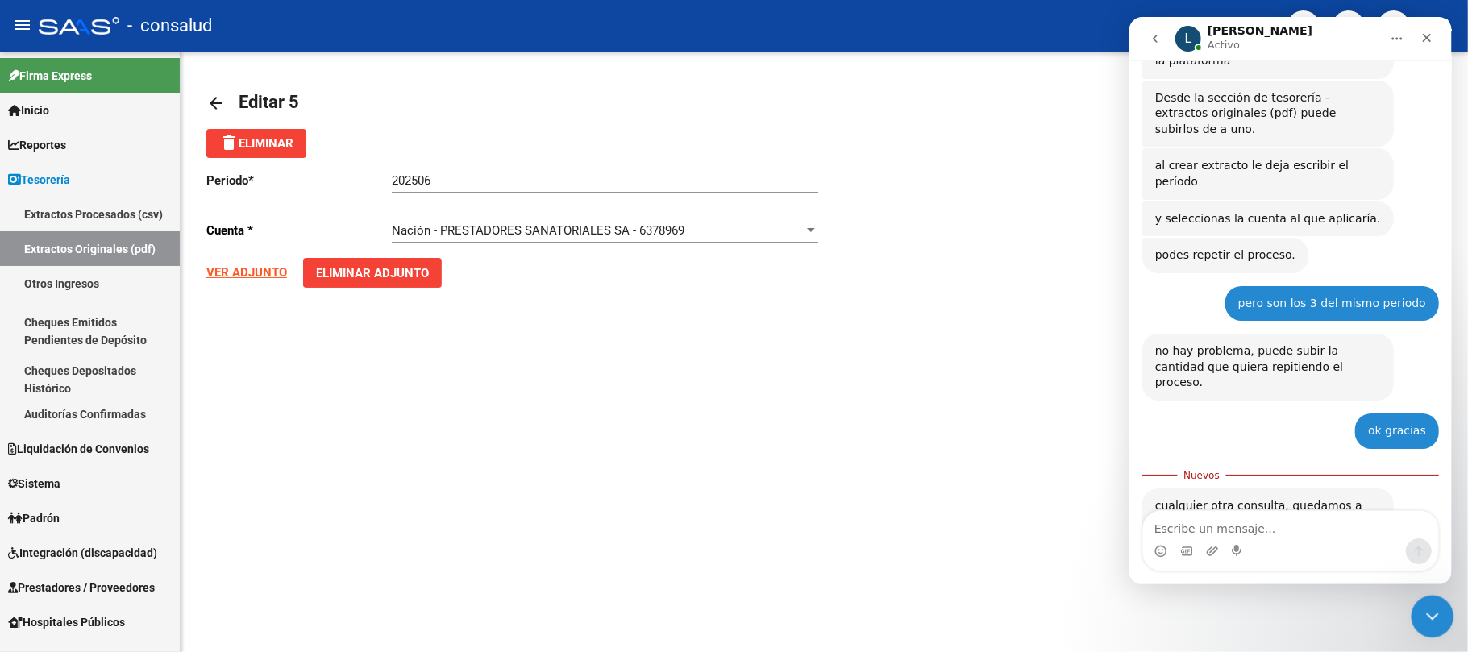
click at [1439, 621] on icon "Cerrar Intercom Messenger" at bounding box center [1429, 614] width 19 height 19
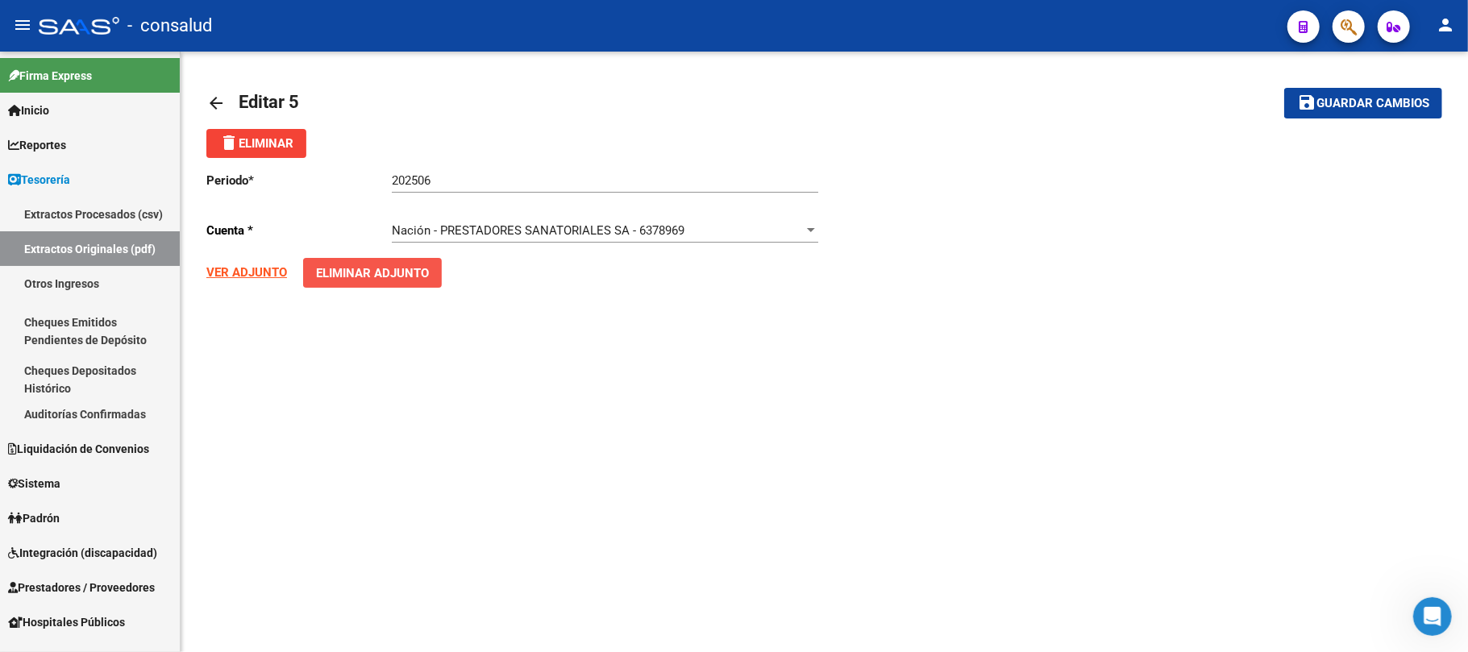
click at [355, 277] on span "Eliminar Adjunto" at bounding box center [372, 273] width 113 height 15
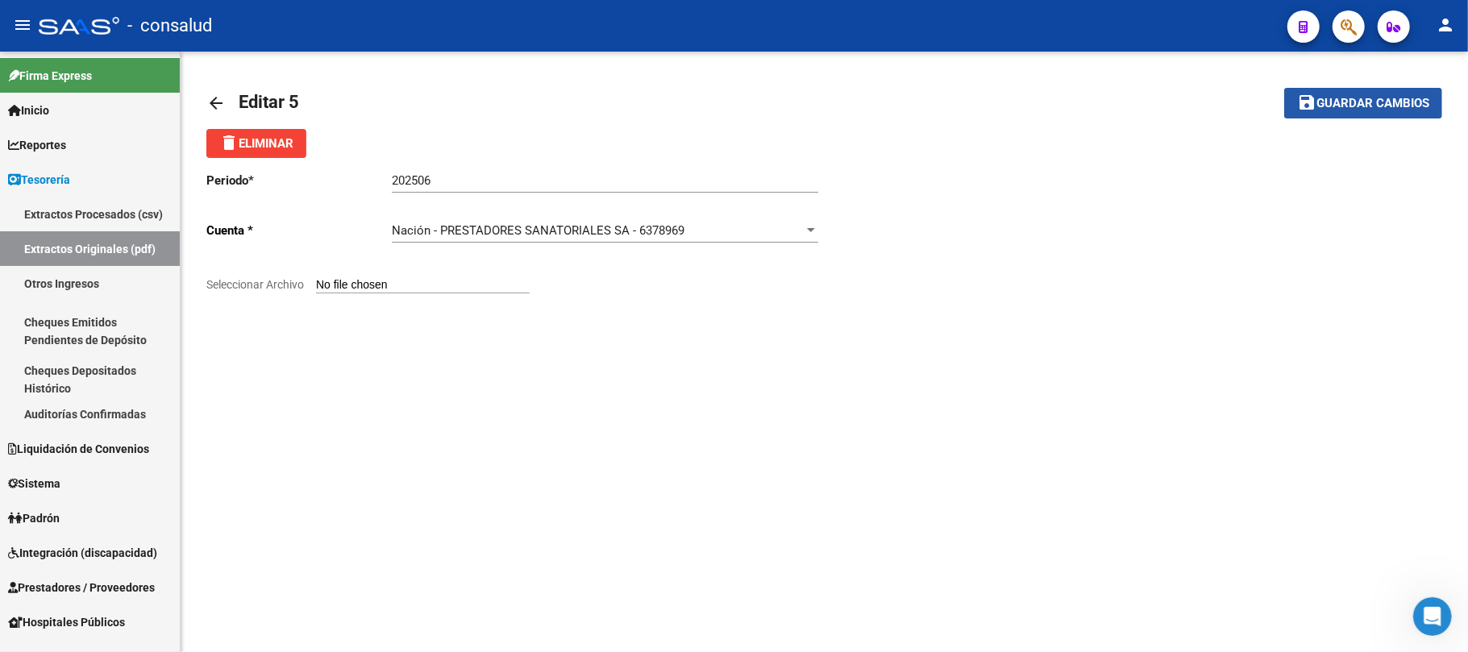
click at [1390, 101] on span "Guardar cambios" at bounding box center [1372, 104] width 113 height 15
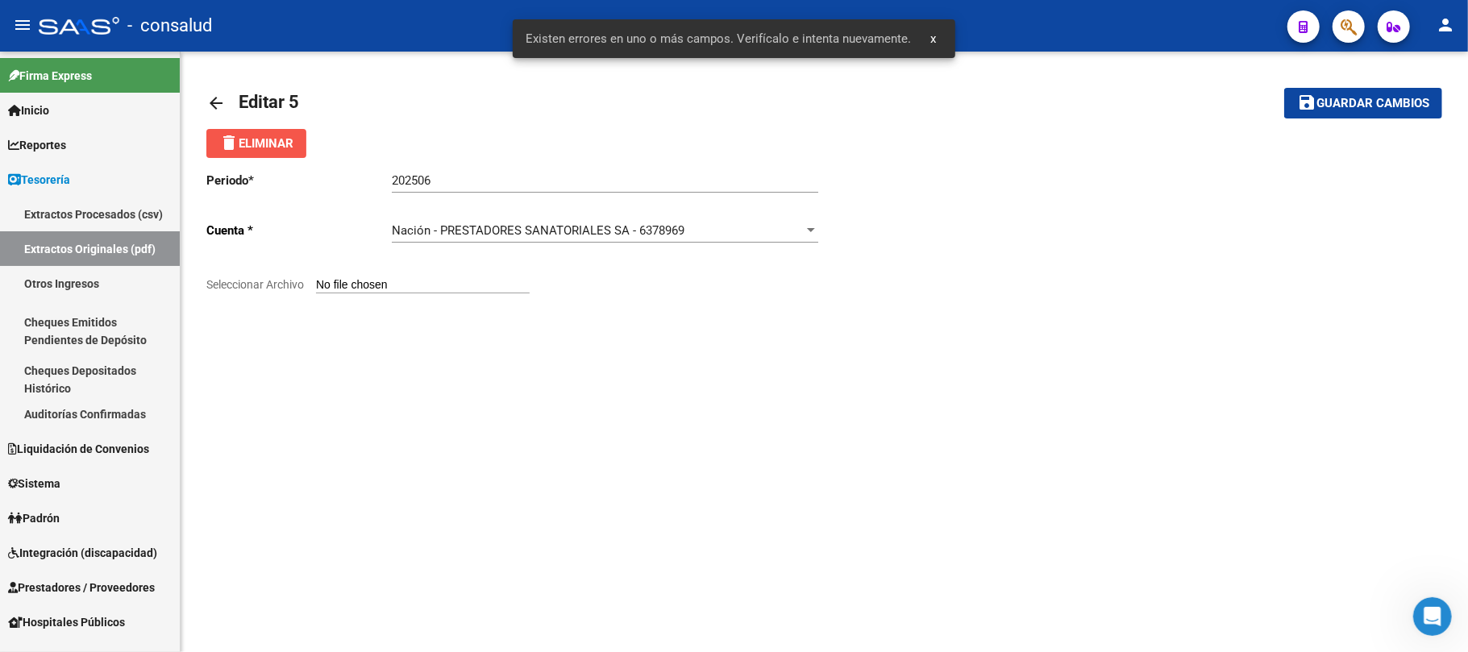
click at [250, 147] on span "delete Eliminar" at bounding box center [256, 143] width 74 height 15
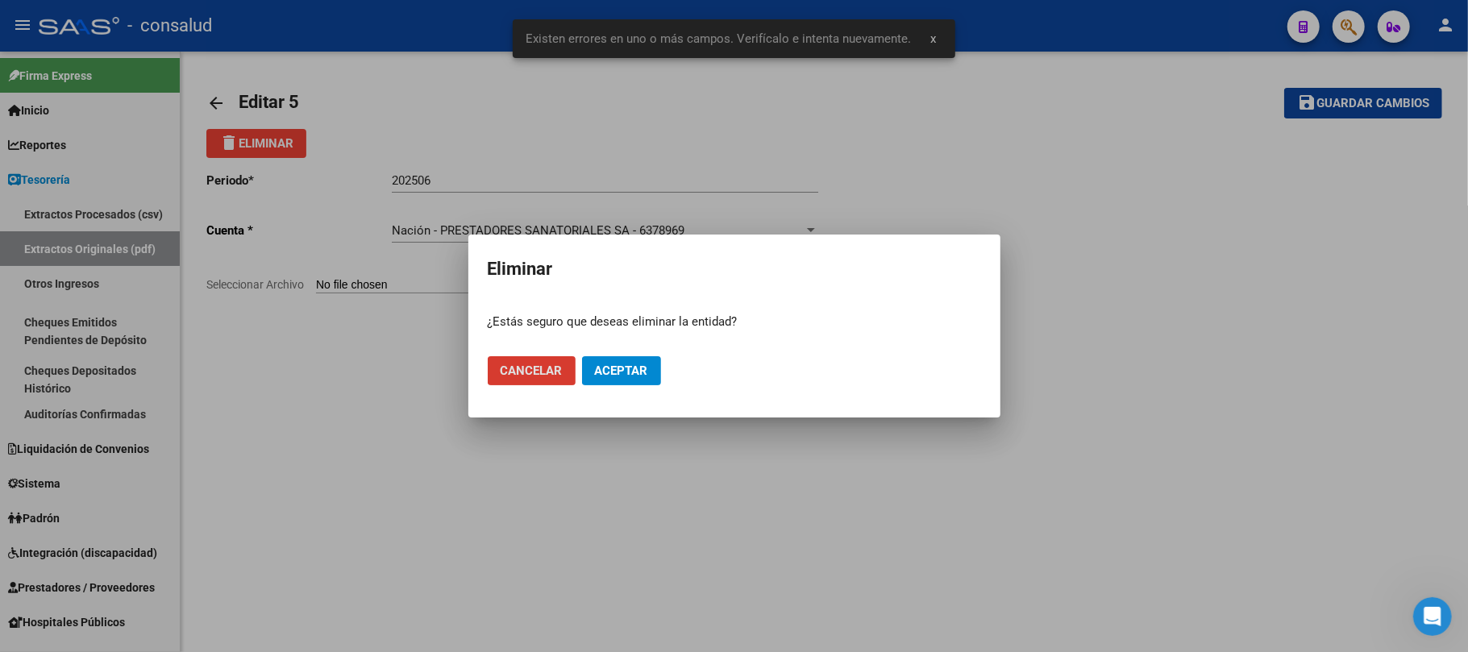
click at [548, 375] on span "Cancelar" at bounding box center [532, 371] width 62 height 15
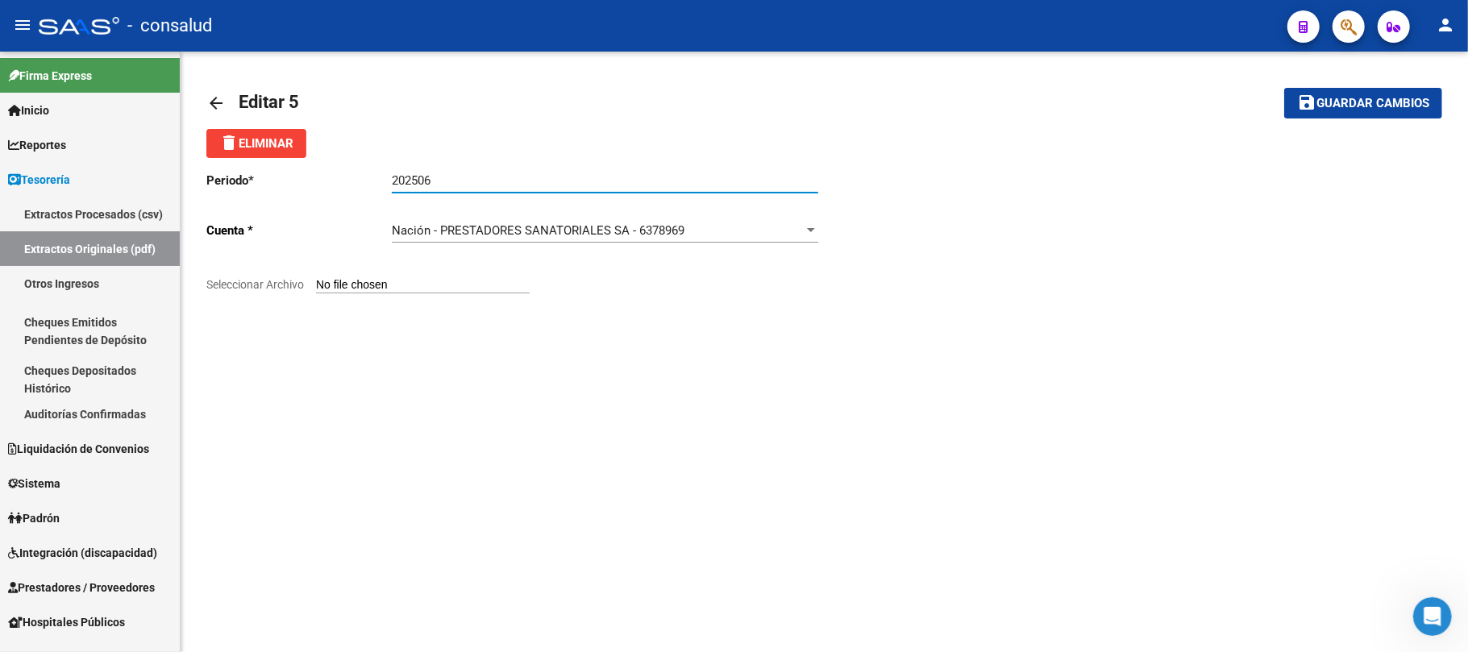
click at [478, 185] on input "202506" at bounding box center [605, 180] width 426 height 15
click at [214, 100] on mat-icon "arrow_back" at bounding box center [215, 103] width 19 height 19
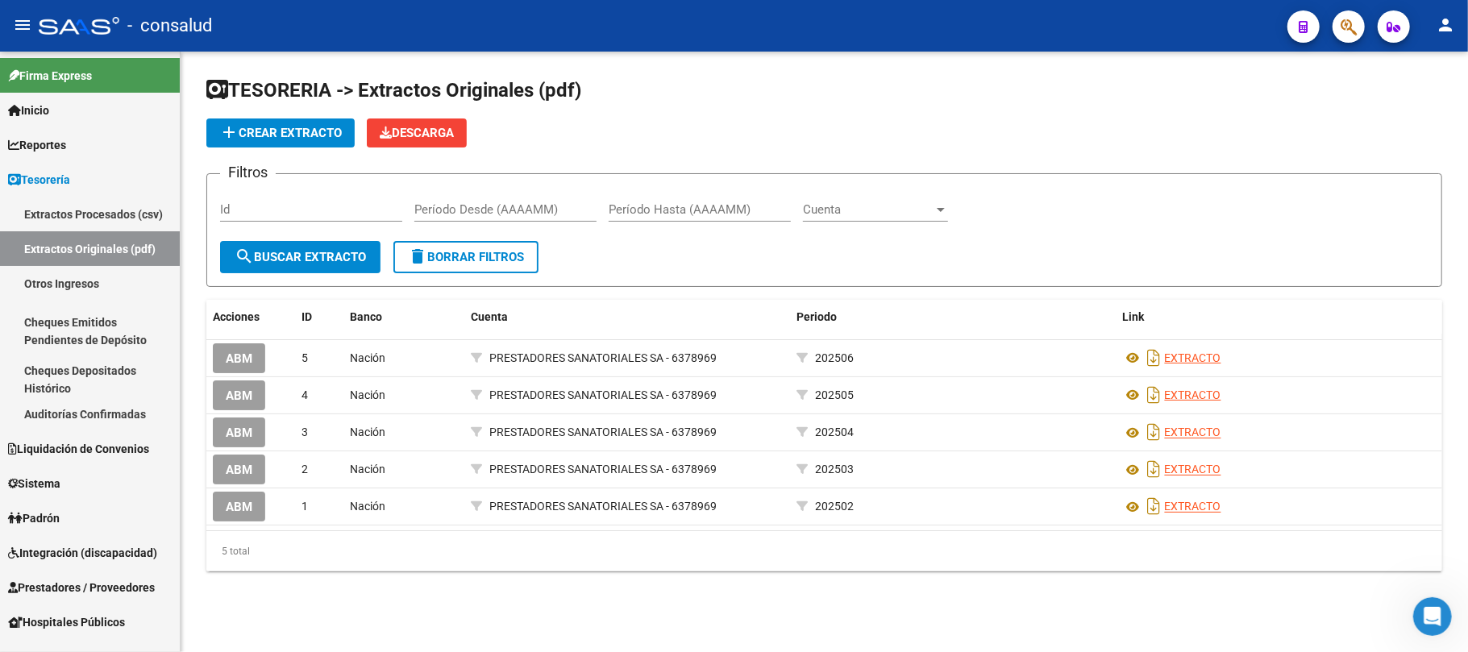
click at [310, 211] on input "Id" at bounding box center [311, 209] width 182 height 15
type input "5"
click at [505, 214] on input "Período Desde (AAAAMM)" at bounding box center [505, 209] width 182 height 15
type input "2025"
click at [340, 253] on span "search Buscar Extracto" at bounding box center [300, 257] width 131 height 15
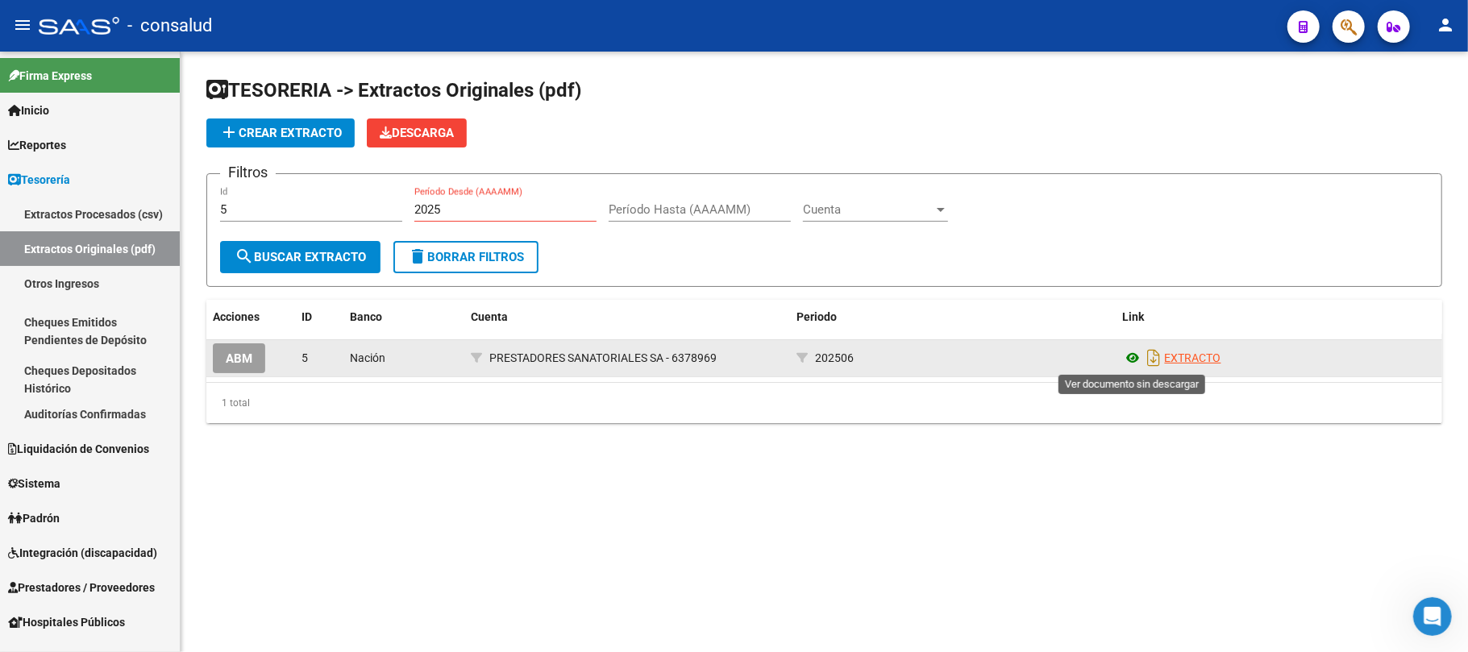
click at [1133, 361] on icon at bounding box center [1133, 357] width 21 height 19
click at [356, 359] on span "Nación" at bounding box center [367, 357] width 35 height 13
click at [245, 355] on span "ABM" at bounding box center [239, 358] width 27 height 15
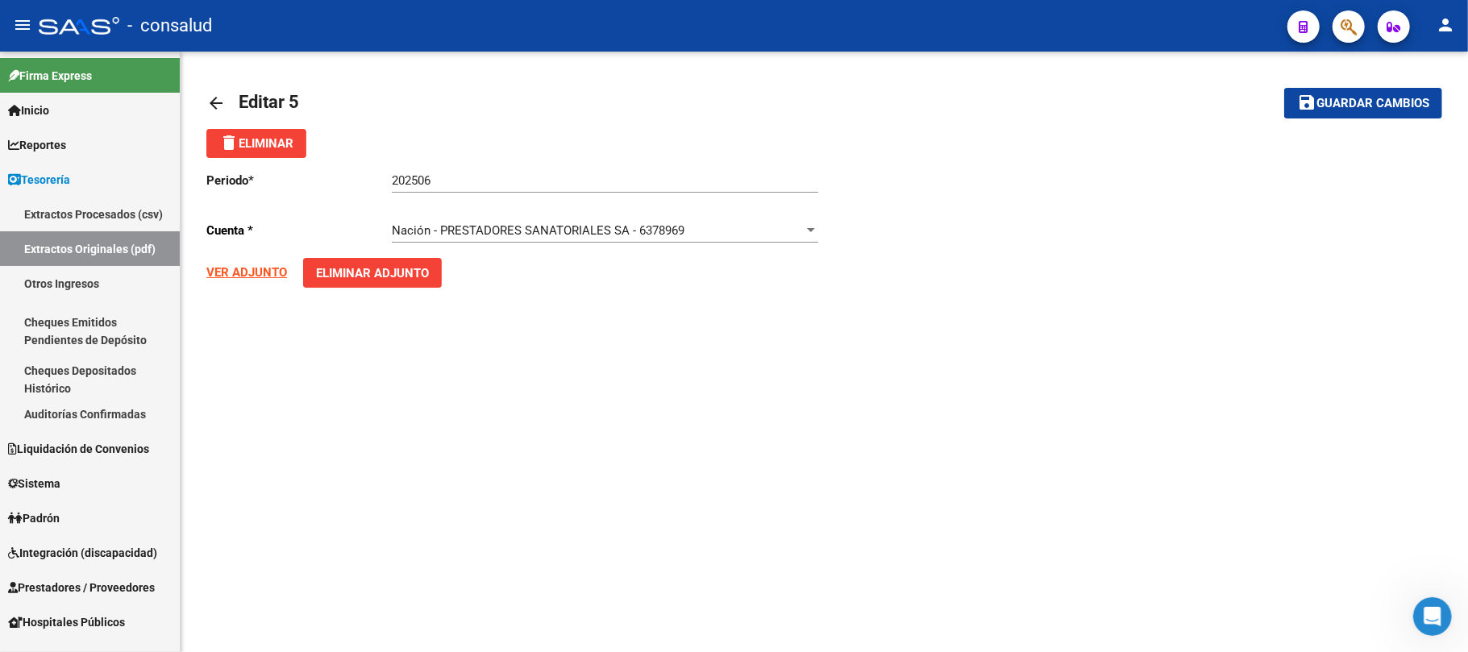
click at [208, 139] on button "delete Eliminar" at bounding box center [256, 143] width 100 height 29
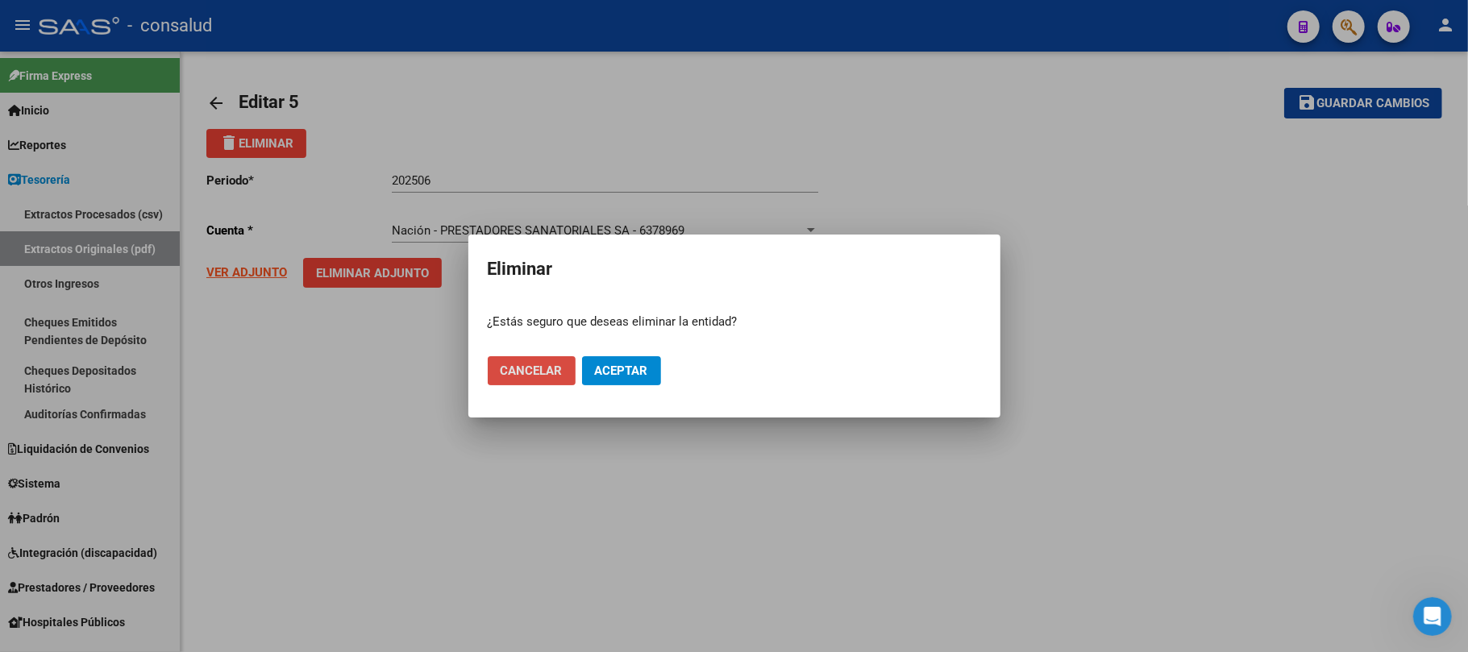
click at [534, 369] on span "Cancelar" at bounding box center [532, 371] width 62 height 15
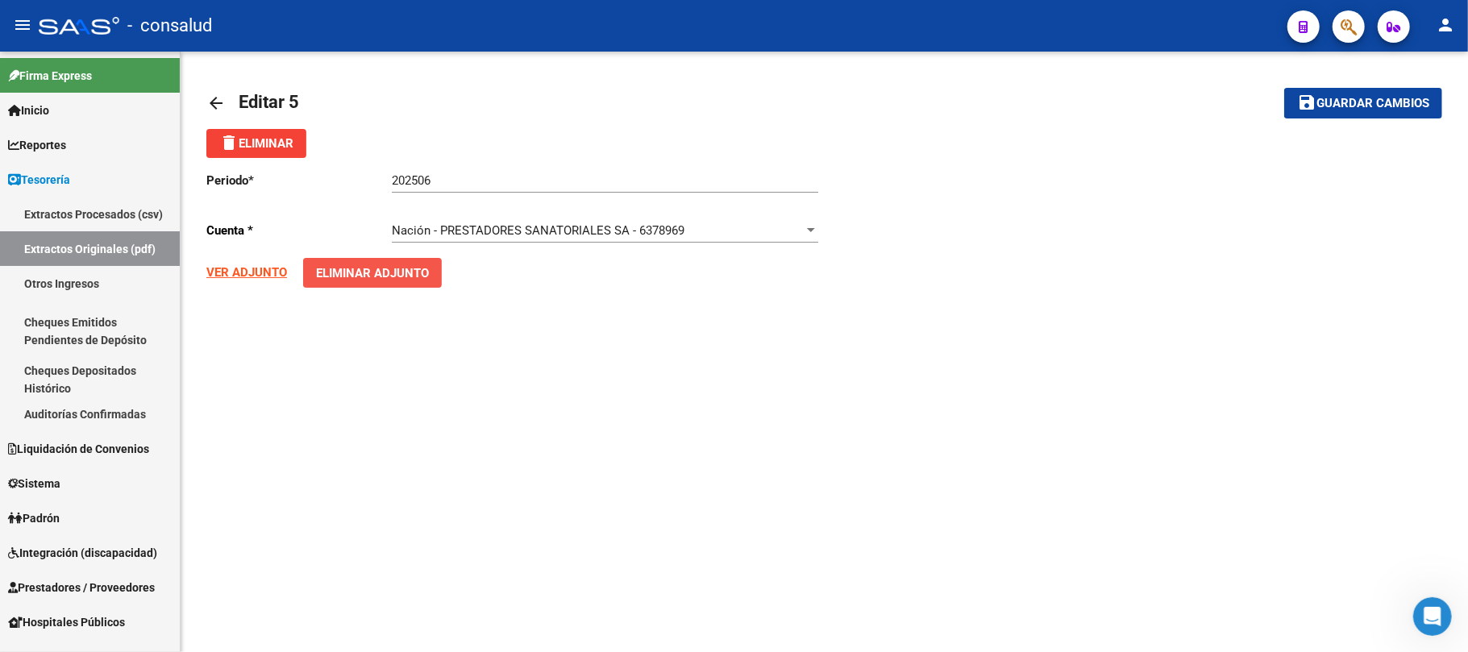
click at [362, 274] on span "Eliminar Adjunto" at bounding box center [372, 273] width 113 height 15
click at [413, 285] on input "Seleccionar Archivo" at bounding box center [423, 285] width 214 height 15
type input "C:\fakepath\900706-202506_EB.pdf"
click at [243, 272] on strong "VER ADJUNTO" at bounding box center [246, 272] width 81 height 15
click at [1364, 106] on span "Guardar cambios" at bounding box center [1372, 104] width 113 height 15
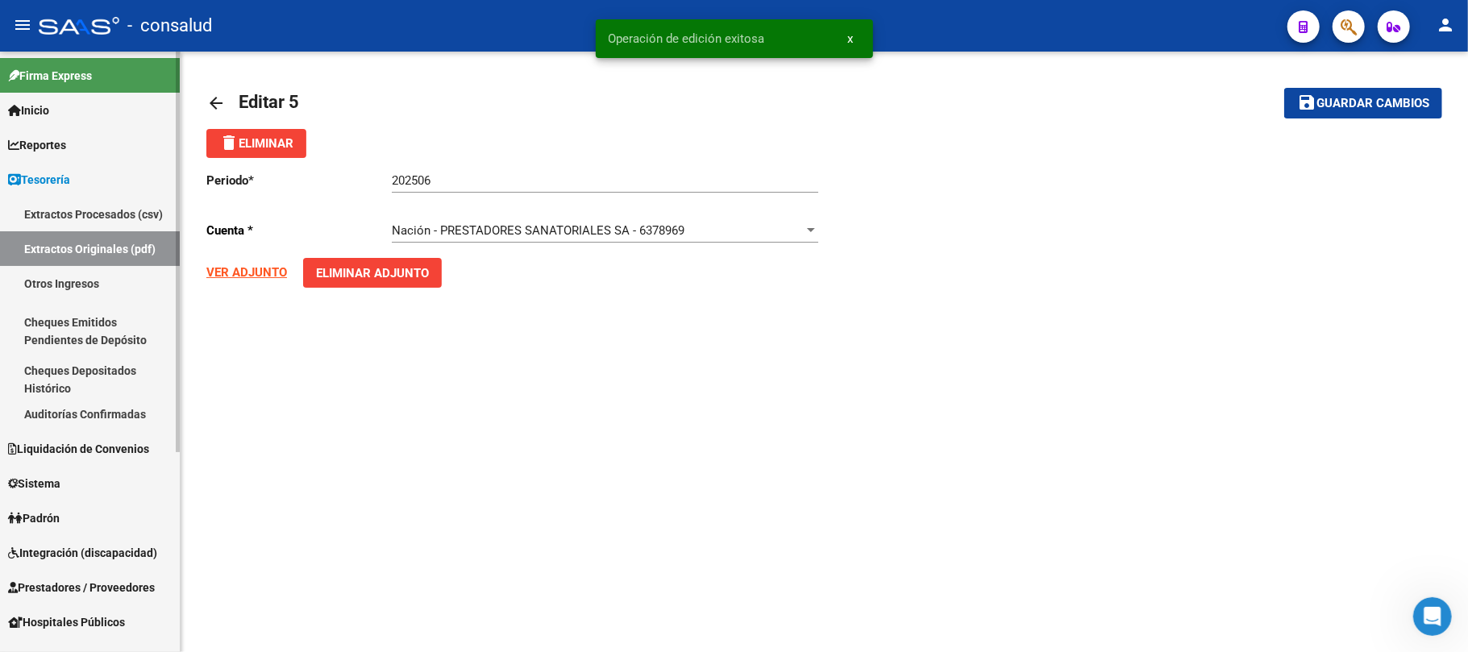
click at [76, 237] on link "Extractos Originales (pdf)" at bounding box center [90, 248] width 180 height 35
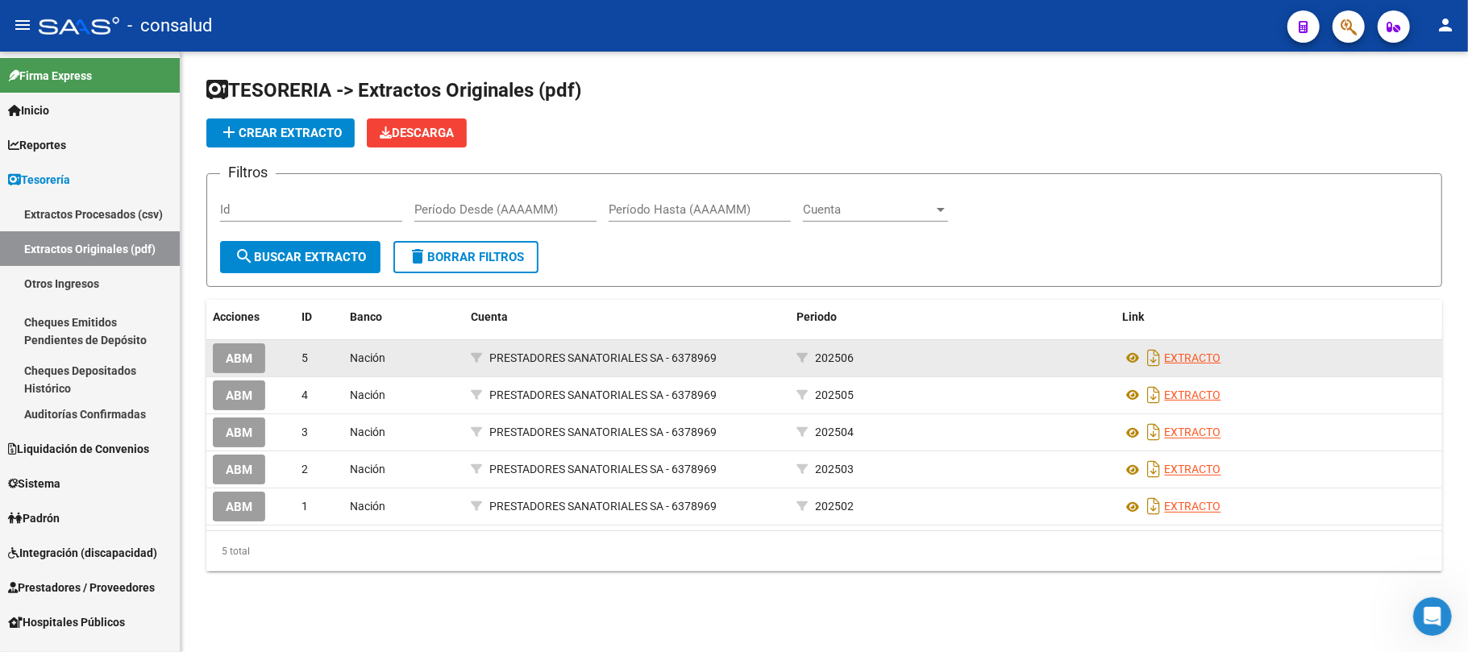
click at [1201, 358] on link "EXTRACTO" at bounding box center [1193, 357] width 56 height 13
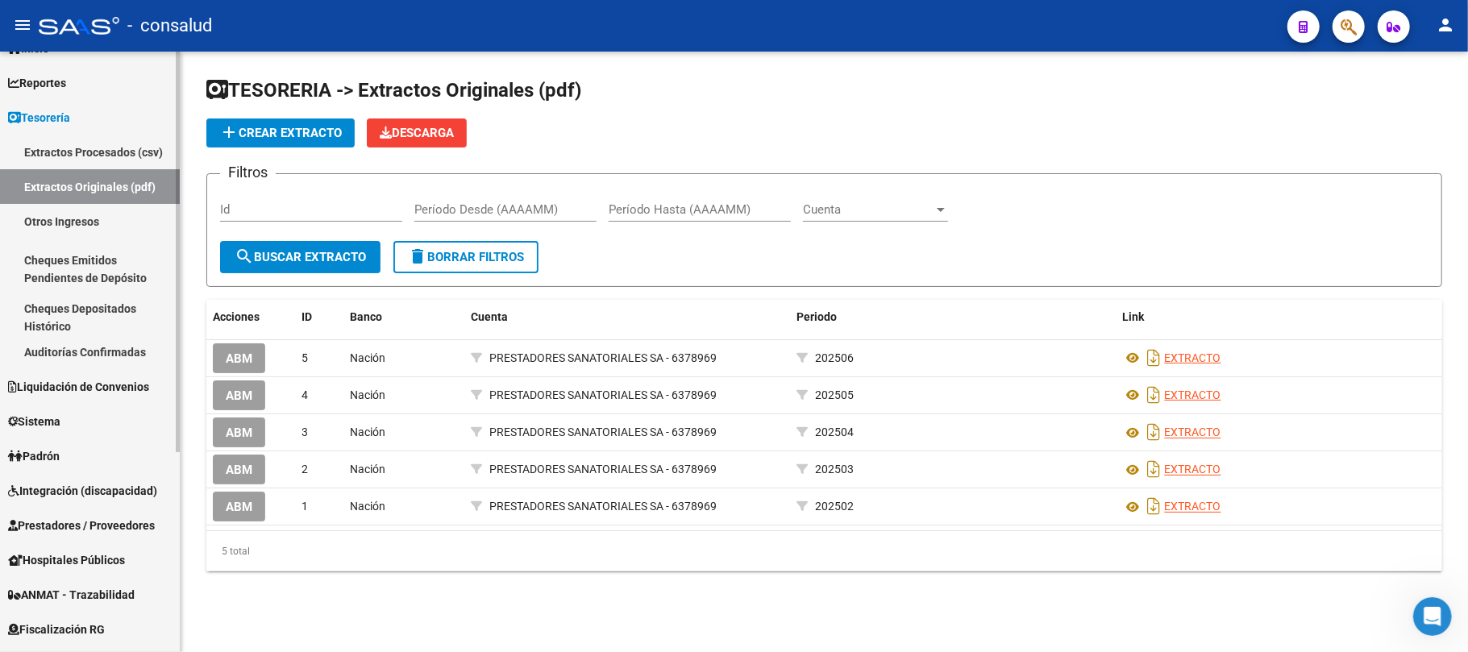
scroll to position [107, 0]
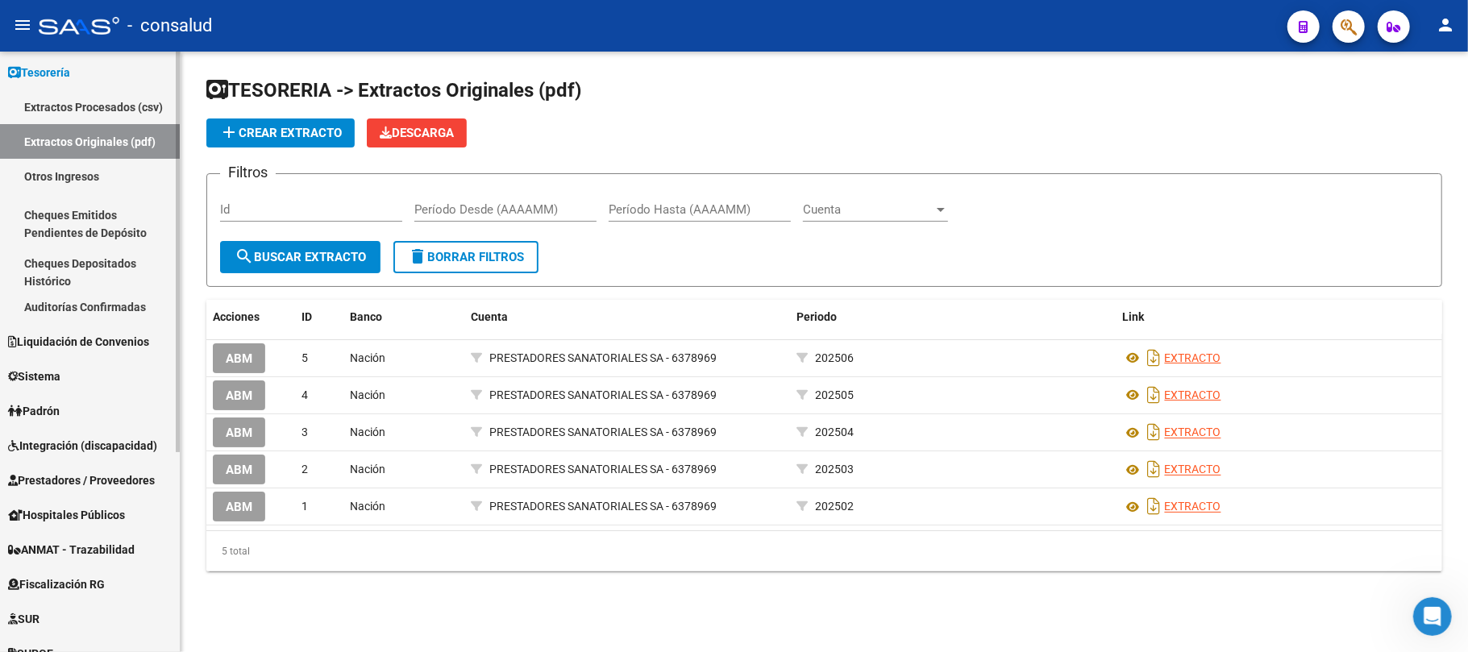
click at [59, 448] on span "Integración (discapacidad)" at bounding box center [82, 446] width 149 height 18
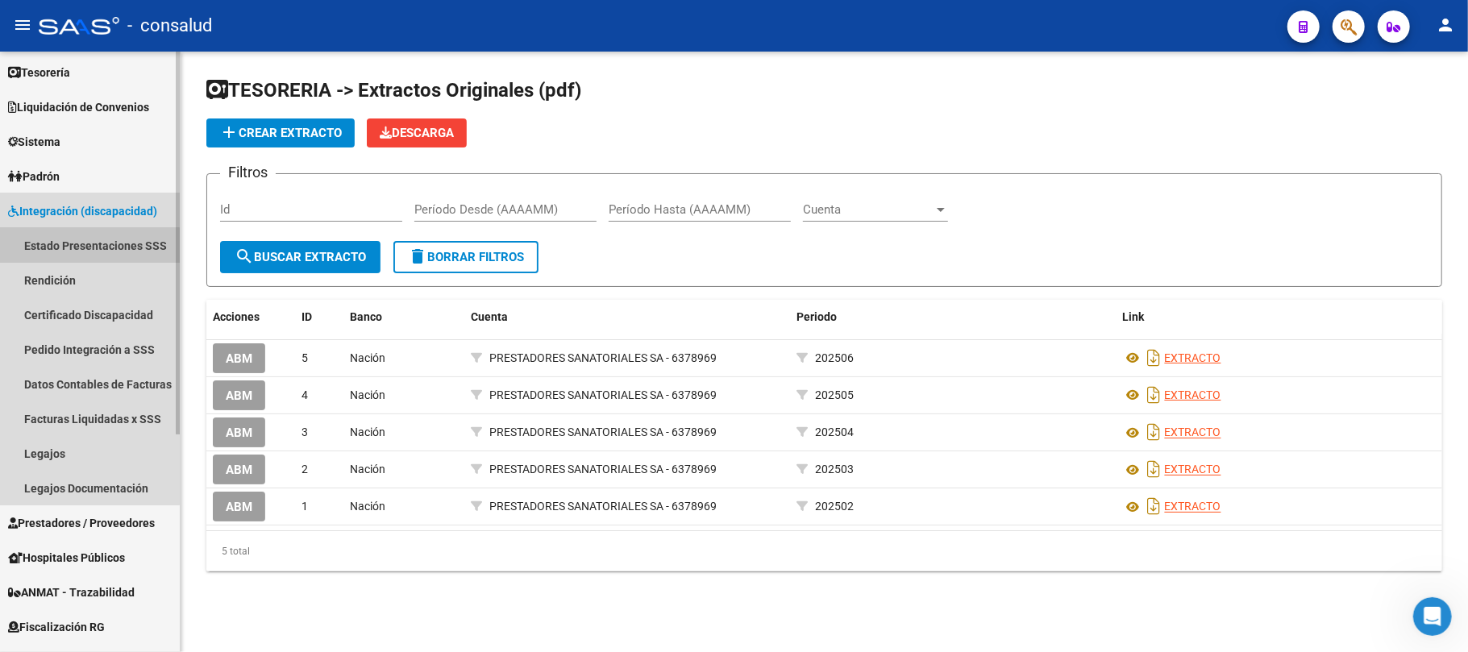
click at [73, 246] on link "Estado Presentaciones SSS" at bounding box center [90, 245] width 180 height 35
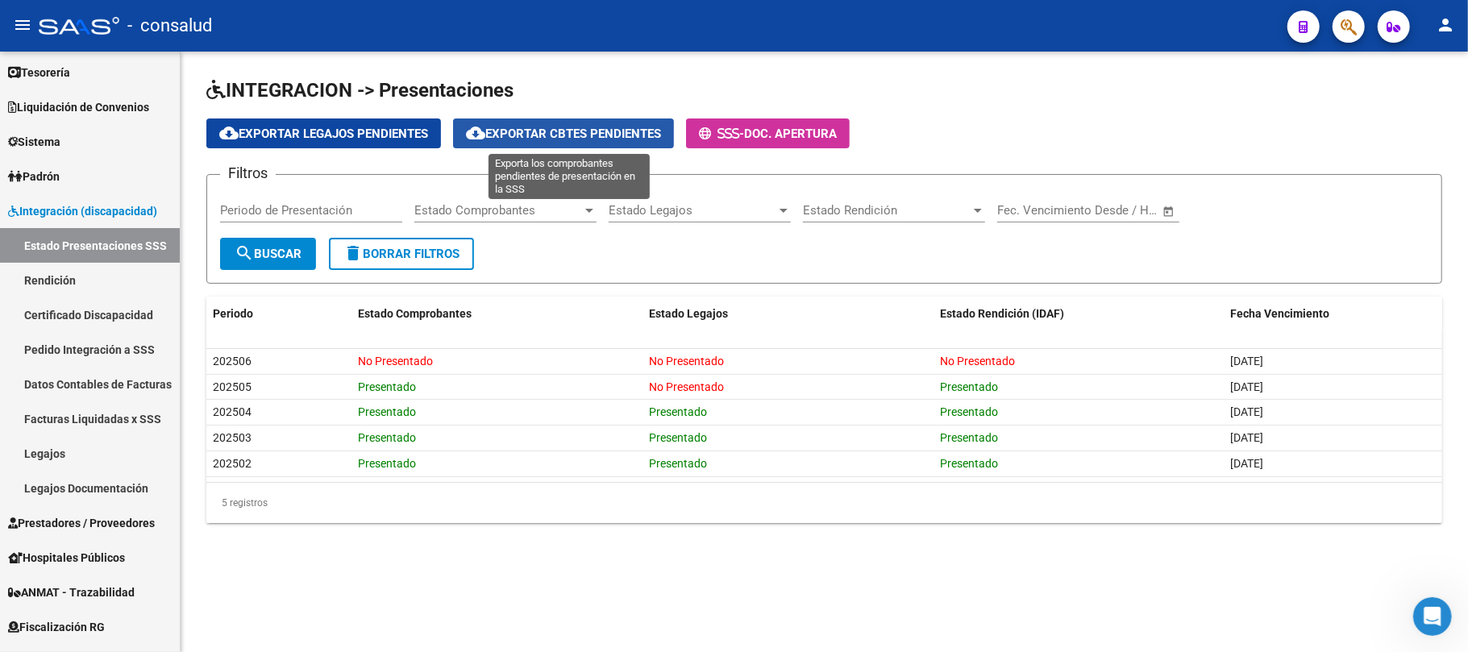
click at [576, 132] on span "cloud_download Exportar Cbtes Pendientes" at bounding box center [563, 134] width 195 height 15
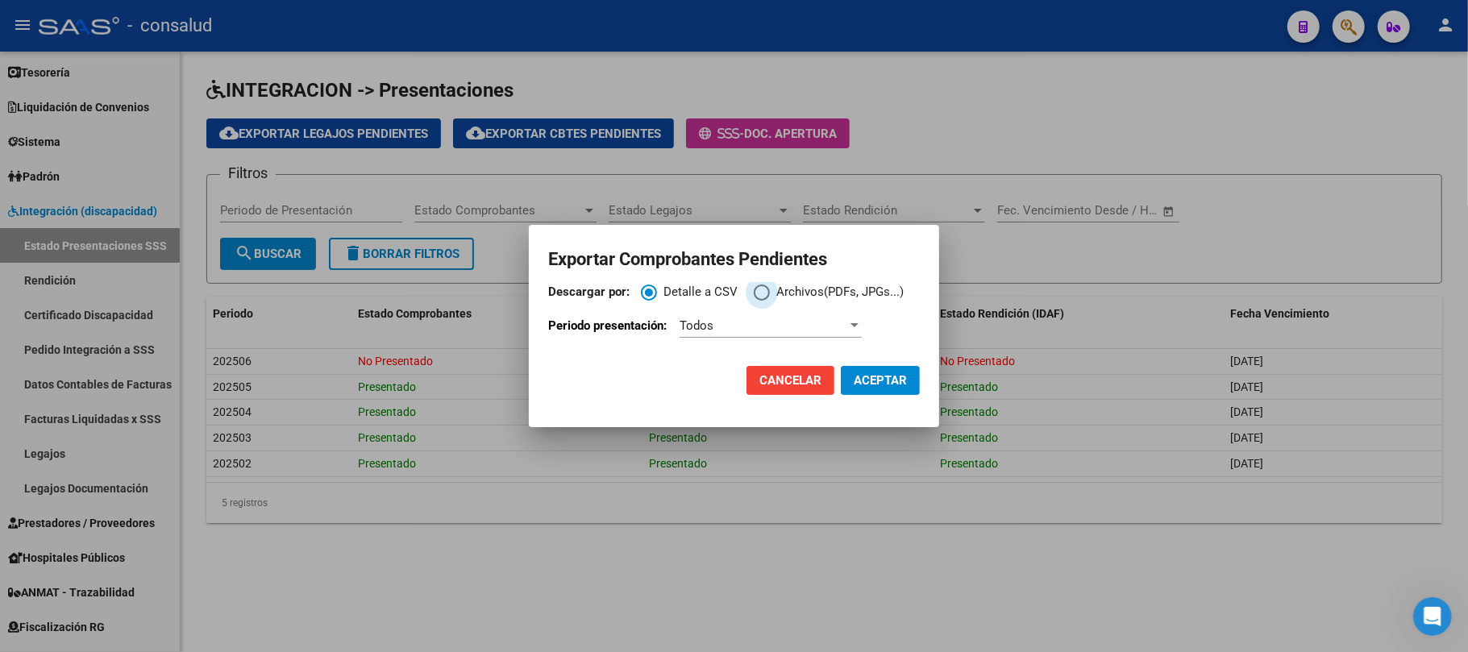
click at [765, 288] on span "Descargar por:" at bounding box center [762, 293] width 16 height 16
click at [765, 288] on input "Archivos(PDFs, JPGs...)" at bounding box center [762, 293] width 16 height 16
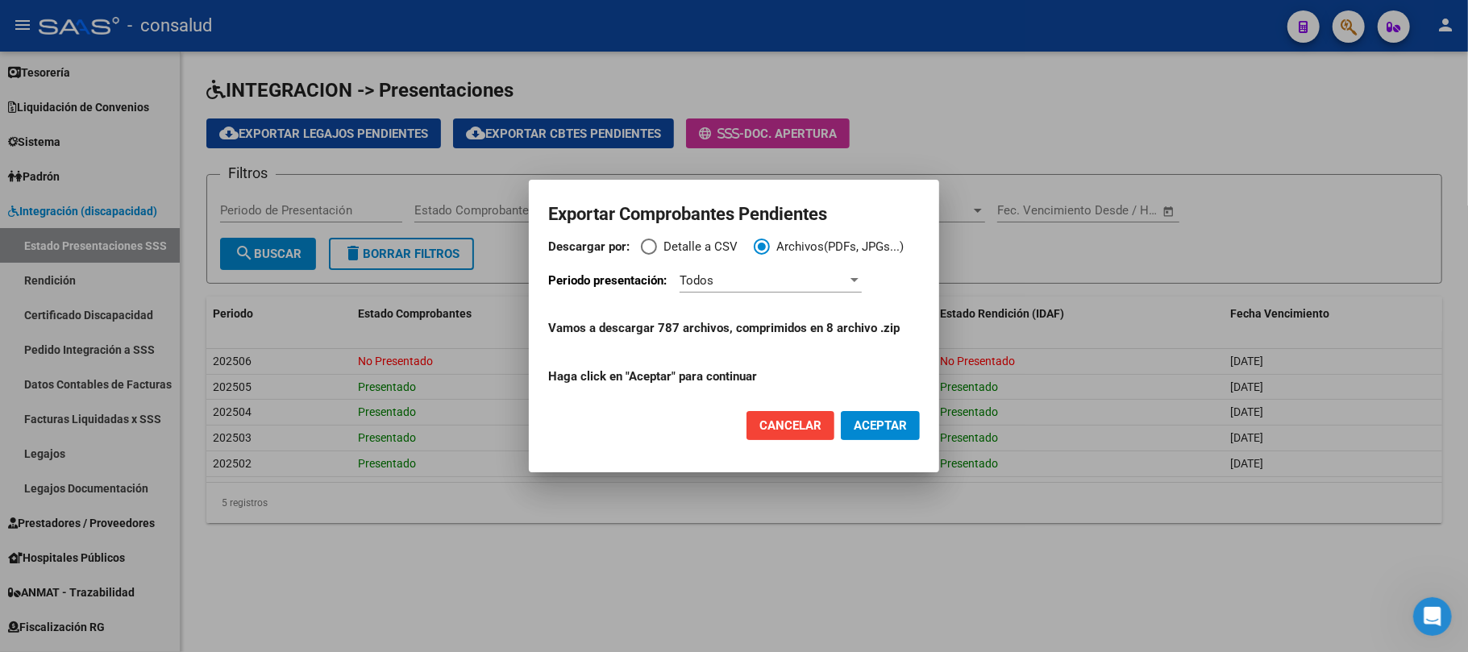
click at [858, 279] on div at bounding box center [854, 280] width 8 height 4
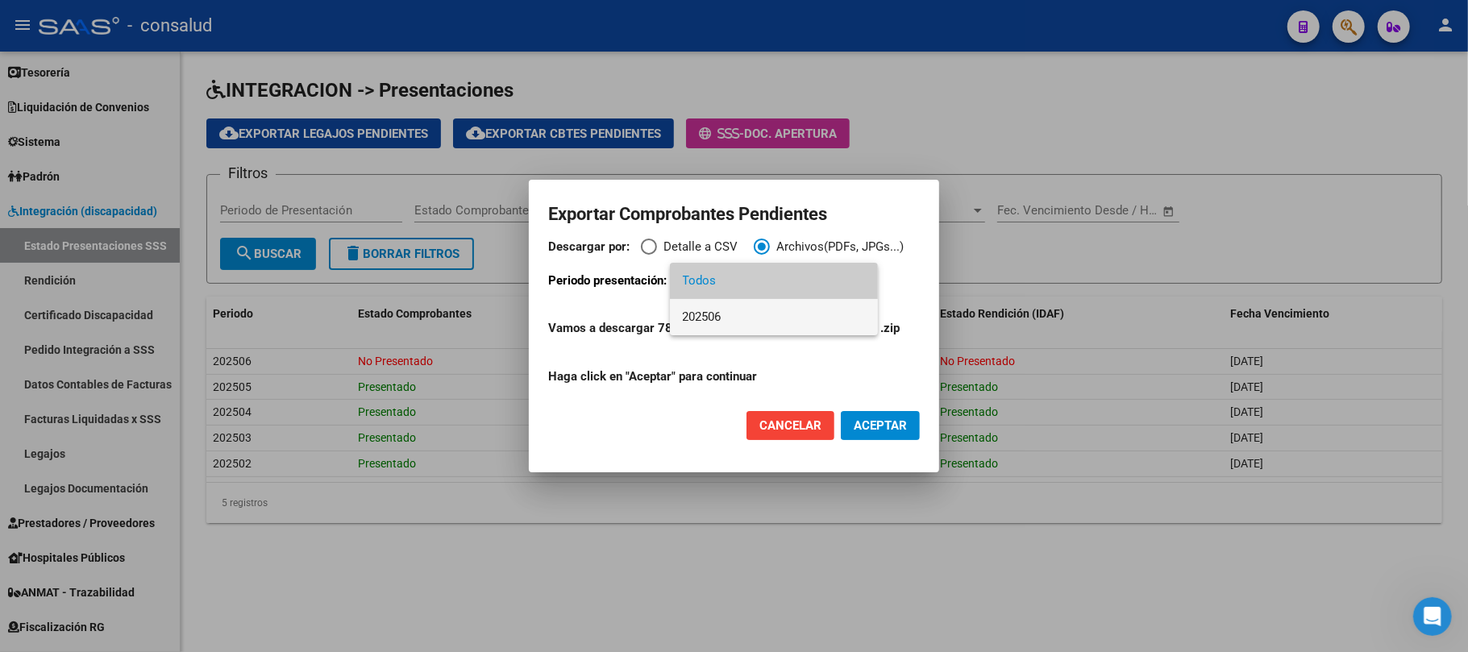
click at [764, 313] on span "202506" at bounding box center [774, 317] width 182 height 36
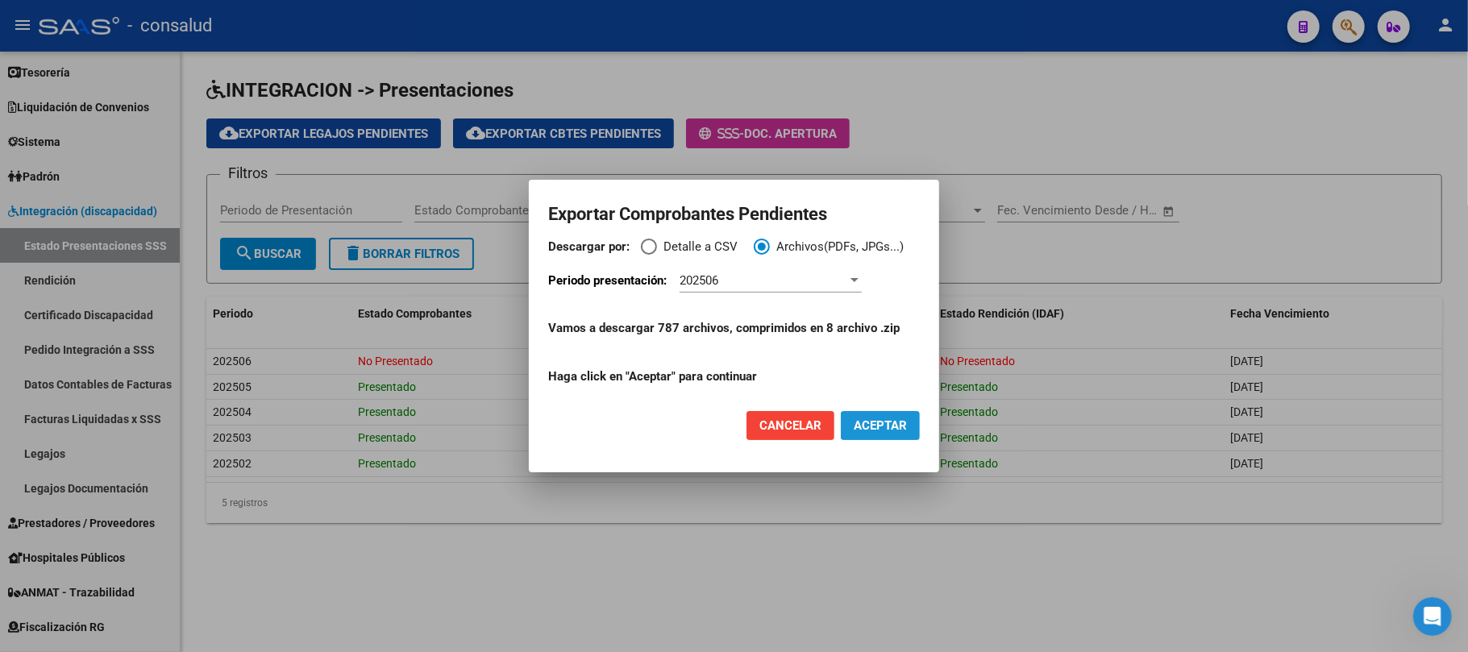
click at [877, 429] on span "ACEPTAR" at bounding box center [880, 425] width 53 height 15
